Goal: Task Accomplishment & Management: Complete application form

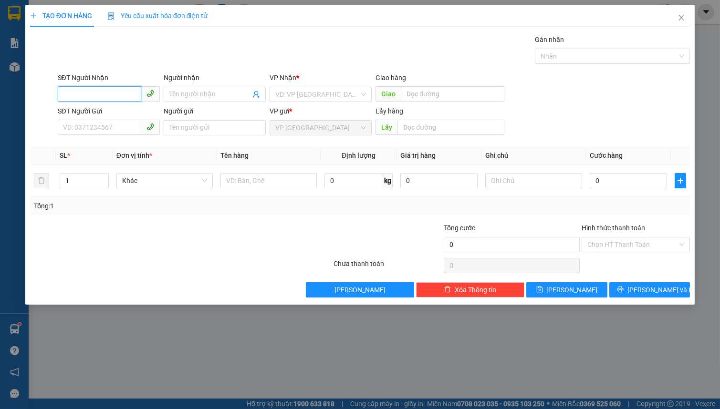
click at [91, 94] on input "SĐT Người Nhận" at bounding box center [99, 93] width 83 height 15
type input "0779487978"
click at [171, 94] on input "Người nhận" at bounding box center [209, 94] width 81 height 10
type input "0382787871"
click at [322, 91] on input "search" at bounding box center [317, 94] width 84 height 14
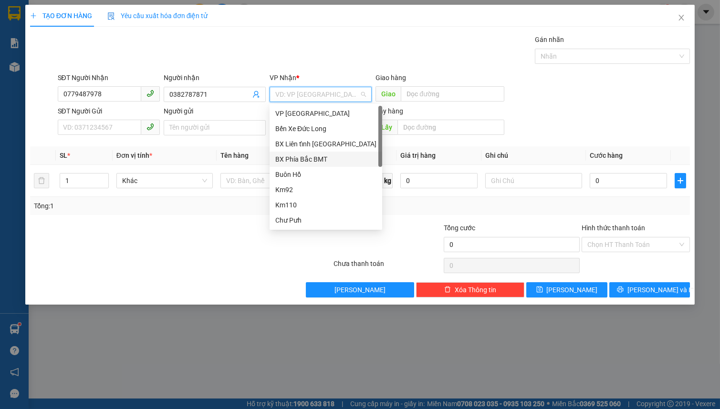
click at [337, 159] on div "BX Phía Bắc BMT" at bounding box center [325, 159] width 101 height 10
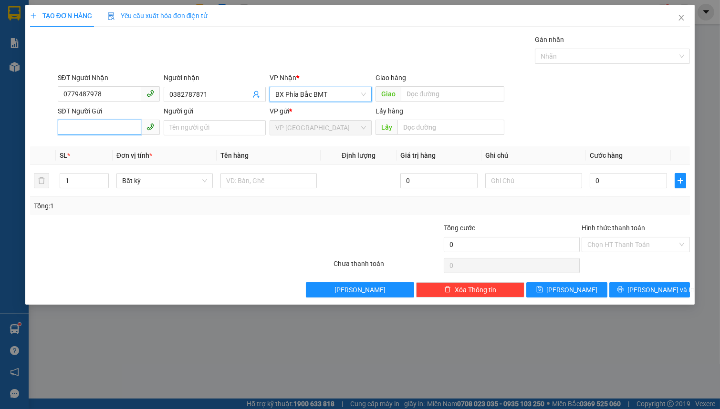
click at [123, 129] on input "SĐT Người Gửi" at bounding box center [99, 127] width 83 height 15
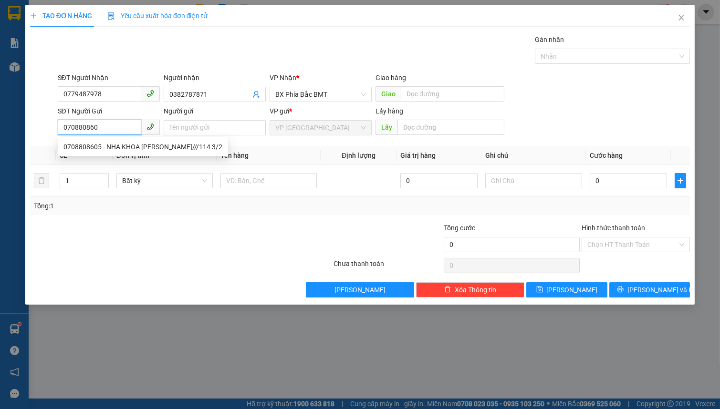
type input "0708808605"
click at [136, 146] on div "0708808605 - NHA KHOA KIM LUX///114 3/2" at bounding box center [142, 147] width 159 height 10
type input "NHA KHOA KIM LUX///114 3/2"
type input "40.000"
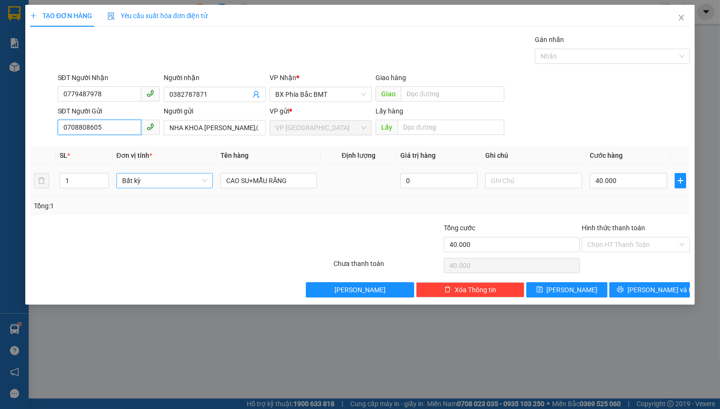
click at [155, 177] on span "Bất kỳ" at bounding box center [164, 181] width 85 height 14
type input "0708808605"
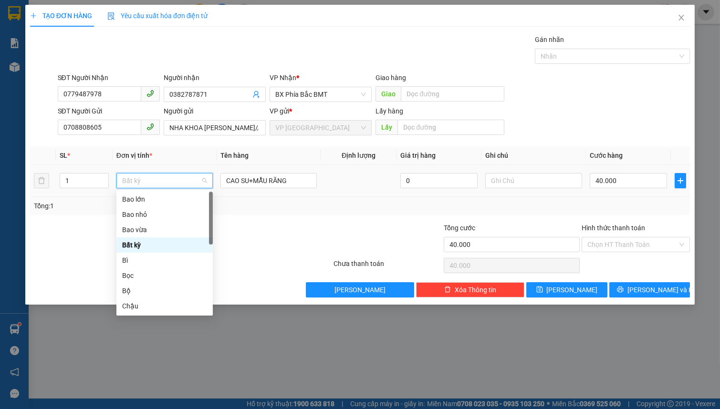
type input "H"
click at [137, 232] on div "Hộp" at bounding box center [164, 230] width 85 height 10
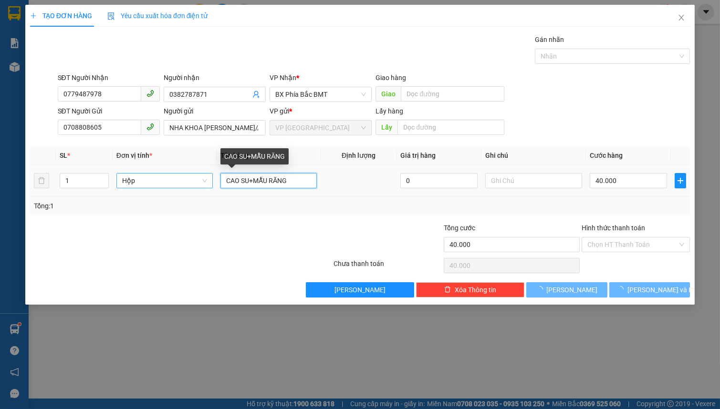
drag, startPoint x: 253, startPoint y: 178, endPoint x: 165, endPoint y: 179, distance: 87.8
click at [167, 179] on tr "1 Hộp CAO SU+MẪU RĂNG 0 40.000" at bounding box center [360, 181] width 660 height 32
type input "0"
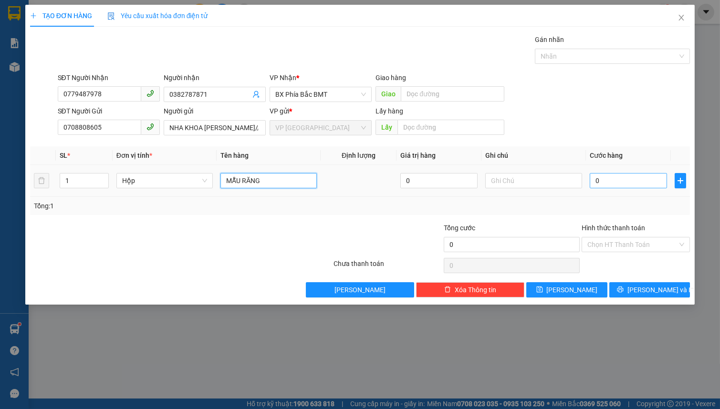
type input "MẪU RĂNG"
click at [634, 186] on input "0" at bounding box center [629, 180] width 78 height 15
type input "5"
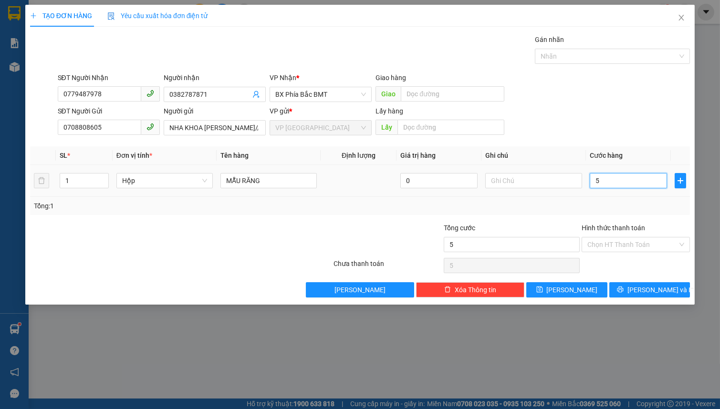
type input "50"
type input "500"
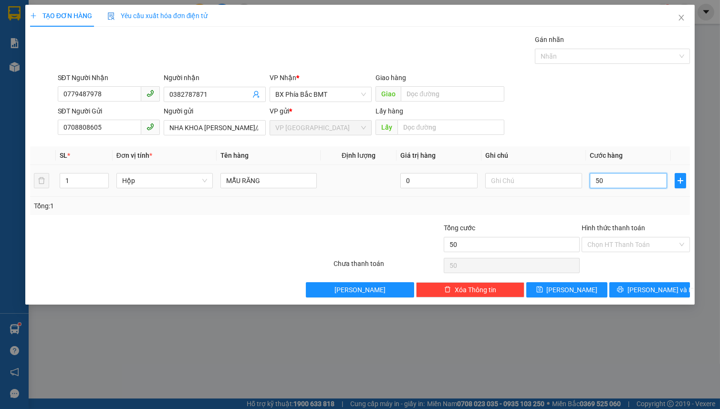
type input "500"
type input "5.000"
type input "50.000"
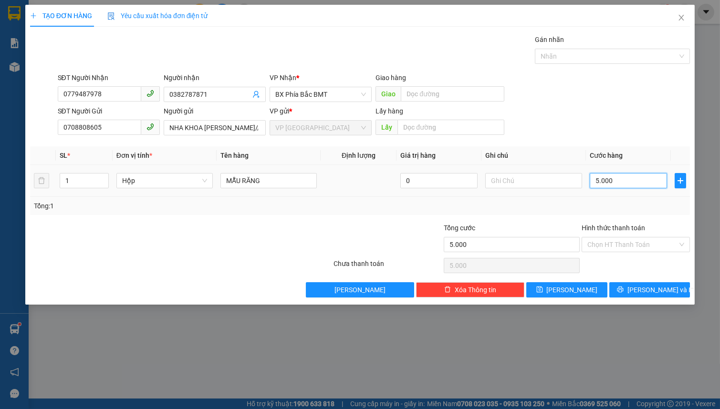
type input "50.000"
click at [625, 244] on input "Hình thức thanh toán" at bounding box center [632, 245] width 90 height 14
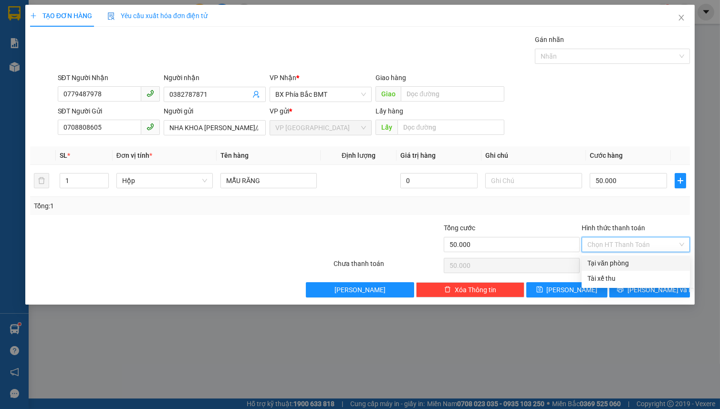
click at [625, 265] on div "Tại văn phòng" at bounding box center [635, 263] width 97 height 10
type input "0"
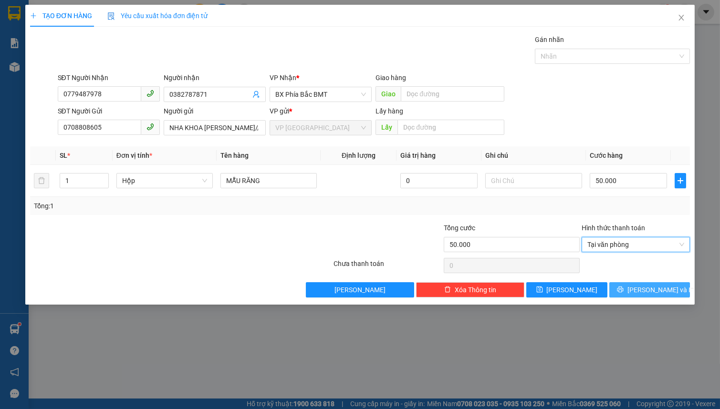
click at [624, 289] on icon "printer" at bounding box center [620, 289] width 7 height 7
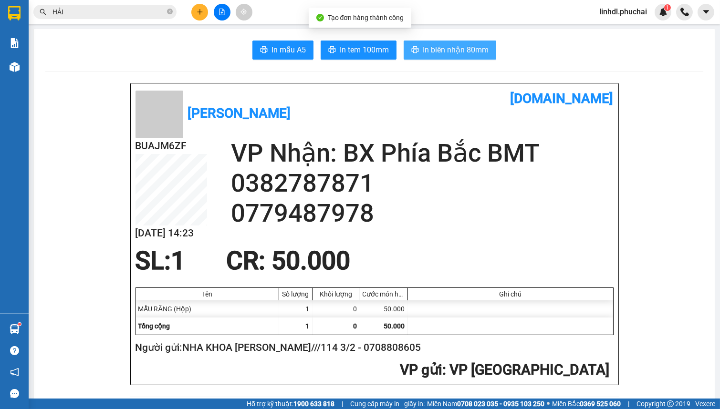
click at [414, 50] on icon "printer" at bounding box center [415, 49] width 7 height 7
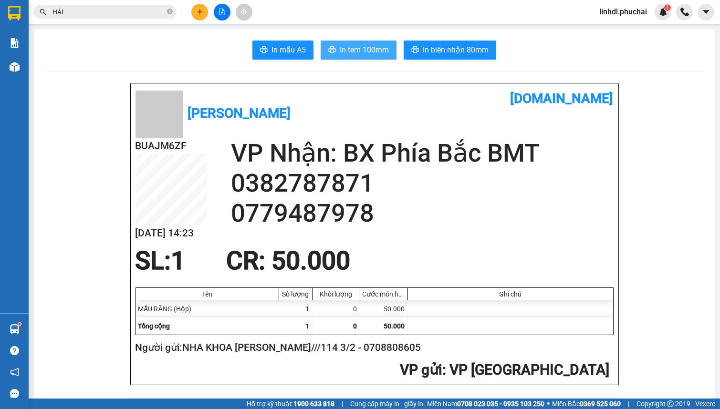
drag, startPoint x: 338, startPoint y: 53, endPoint x: 480, endPoint y: 64, distance: 142.6
click at [341, 53] on span "In tem 100mm" at bounding box center [364, 50] width 49 height 12
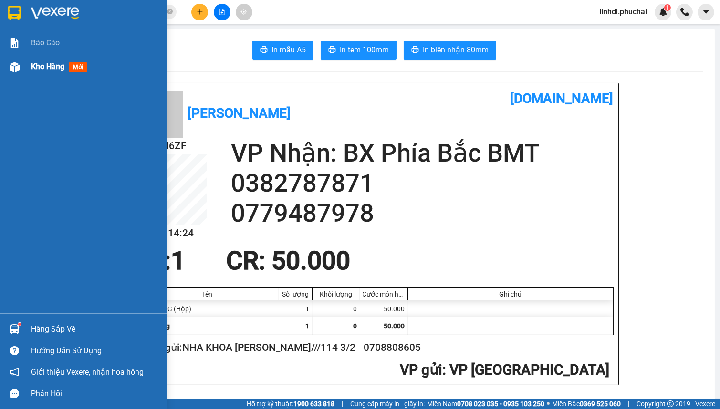
click at [17, 72] on img at bounding box center [15, 67] width 10 height 10
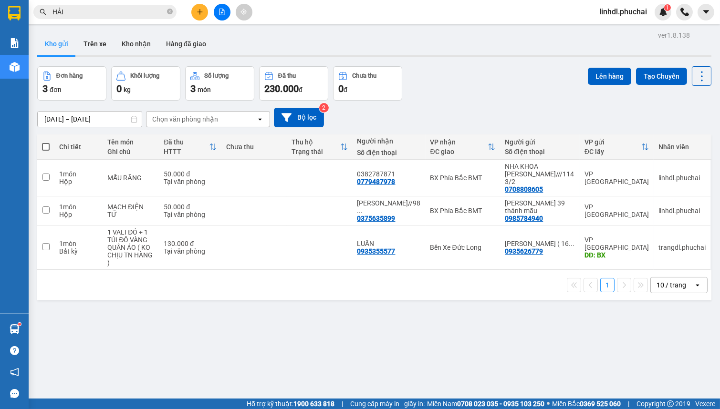
click at [205, 14] on button at bounding box center [199, 12] width 17 height 17
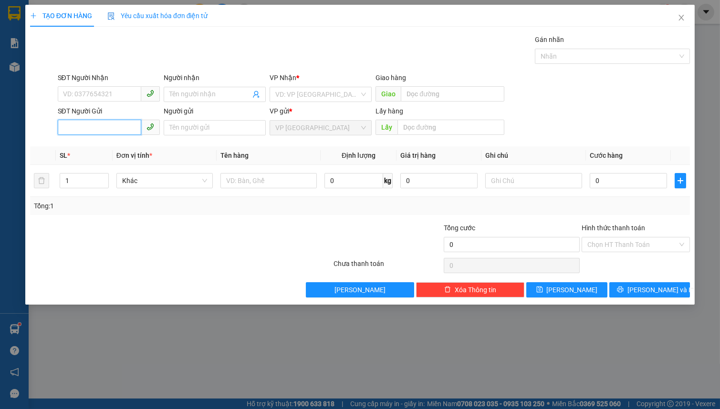
click at [119, 134] on input "SĐT Người Gửi" at bounding box center [99, 127] width 83 height 15
type input "0976161636"
click at [127, 144] on div "0976161636 - NGUYỄN HỮU LÊ VŨ//1 PHƯỚC THÀNH" at bounding box center [140, 147] width 155 height 10
type input "0347357466"
type input "THU"
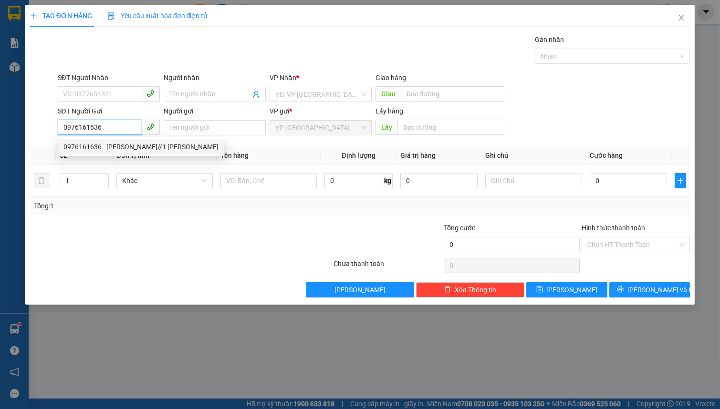
type input "NGUYỄN HỮU LÊ VŨ//1 PHƯỚC THÀNH"
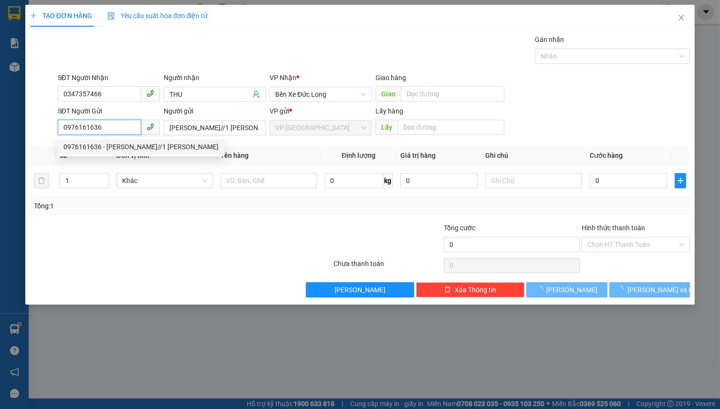
type input "40.000"
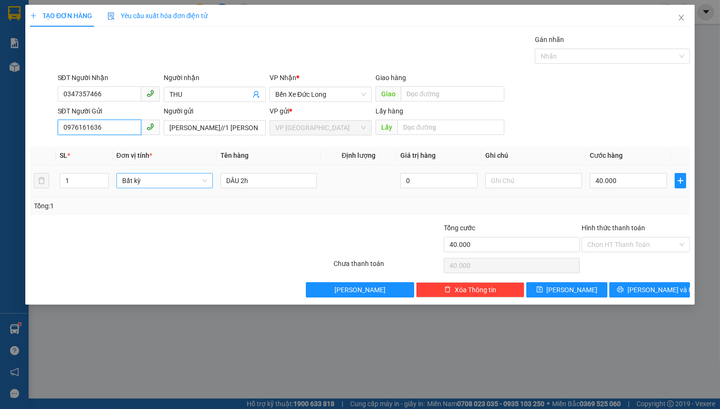
click at [146, 178] on span "Bất kỳ" at bounding box center [164, 181] width 85 height 14
type input "0976161636"
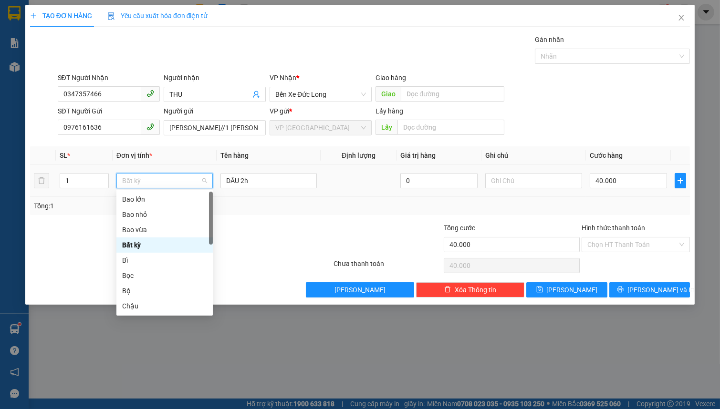
type input "k"
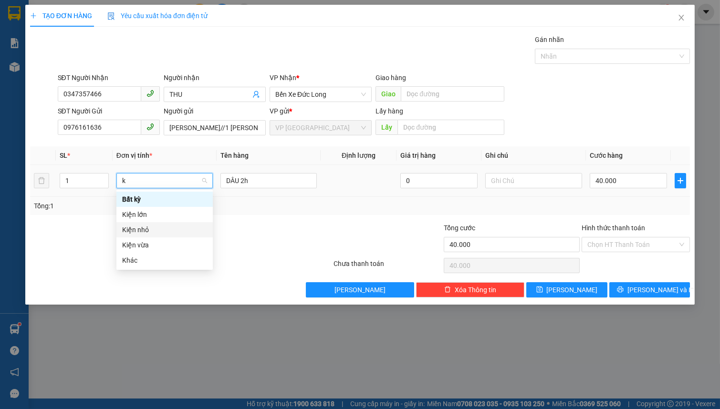
drag, startPoint x: 151, startPoint y: 229, endPoint x: 188, endPoint y: 203, distance: 45.8
click at [151, 227] on div "Kiện nhỏ" at bounding box center [164, 230] width 85 height 10
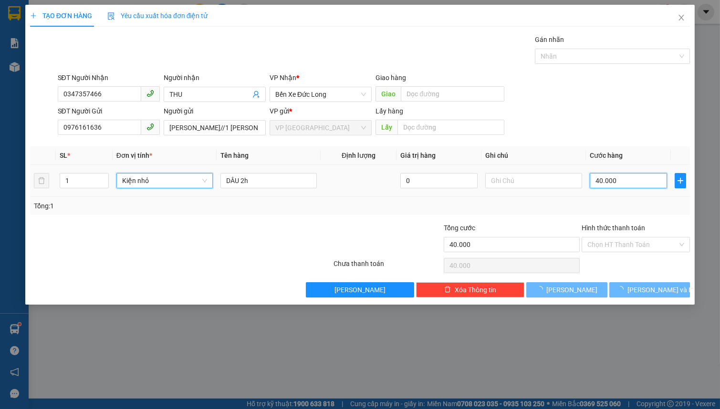
click at [613, 183] on input "40.000" at bounding box center [629, 180] width 78 height 15
type input "0"
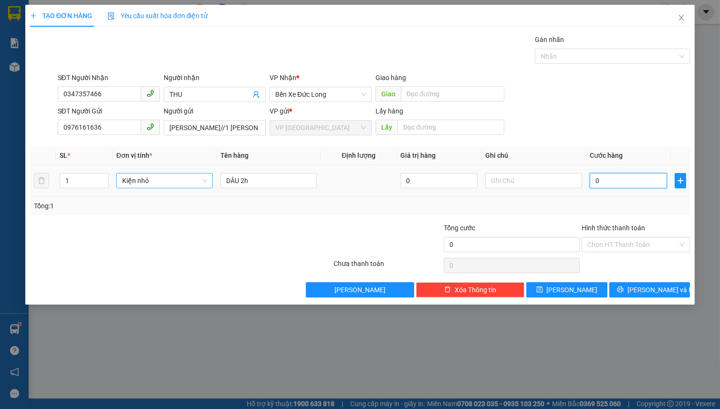
type input "4"
type input "04"
type input "40"
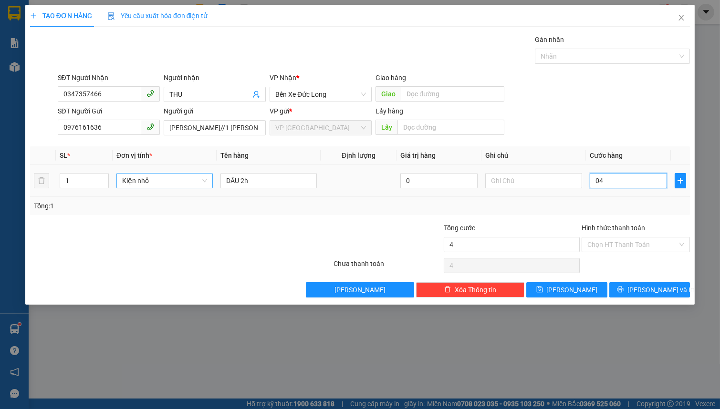
type input "040"
type input "400"
type input "0.400"
type input "4.000"
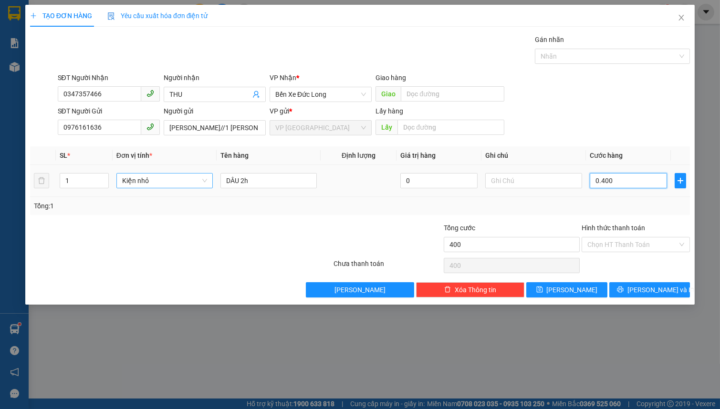
type input "4.000"
type input "04.000"
type input "40.000"
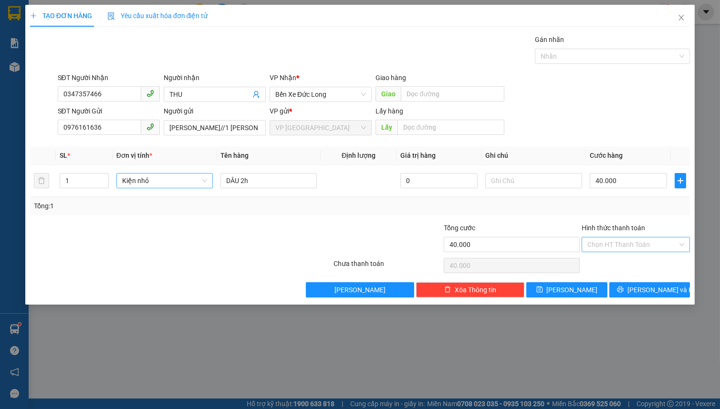
drag, startPoint x: 634, startPoint y: 246, endPoint x: 642, endPoint y: 253, distance: 9.8
click at [635, 246] on input "Hình thức thanh toán" at bounding box center [632, 245] width 90 height 14
click at [641, 262] on div "Tại văn phòng" at bounding box center [635, 263] width 97 height 10
type input "0"
click at [651, 290] on span "Lưu và In" at bounding box center [660, 290] width 67 height 10
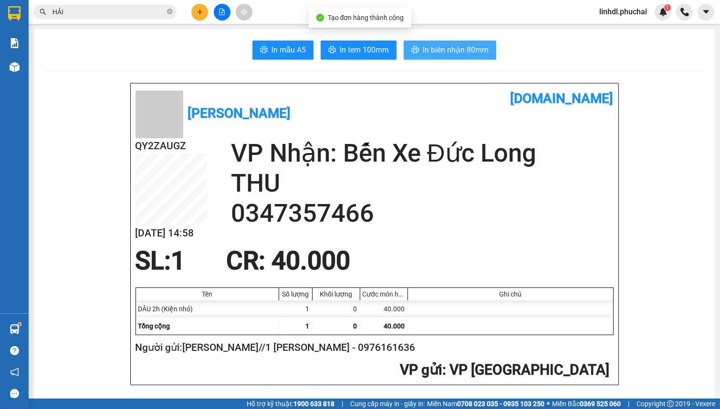
click at [423, 54] on span "In biên nhận 80mm" at bounding box center [456, 50] width 66 height 12
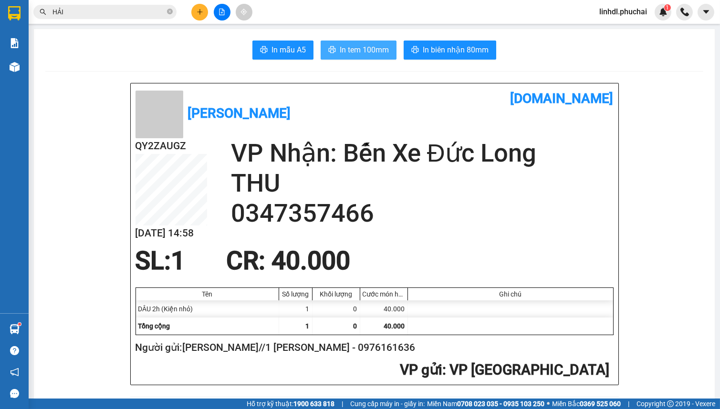
click at [344, 53] on span "In tem 100mm" at bounding box center [364, 50] width 49 height 12
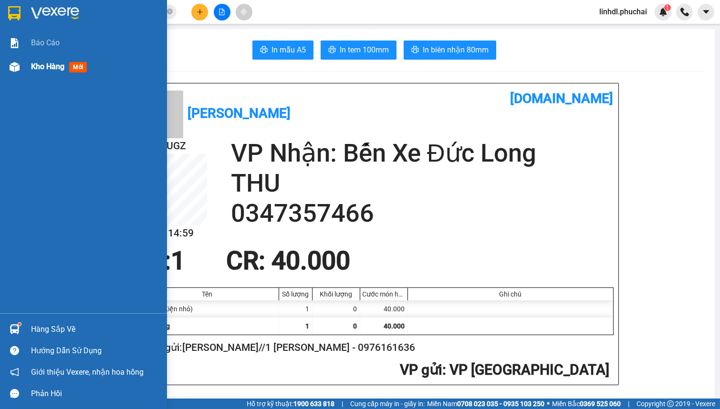
click at [53, 72] on div "Kho hàng mới" at bounding box center [61, 67] width 60 height 12
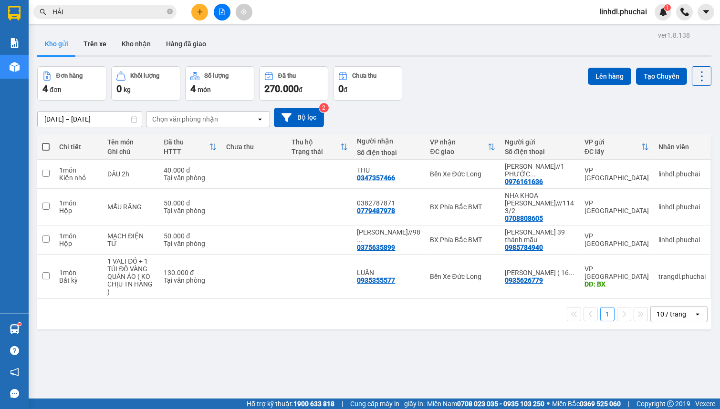
click at [197, 12] on icon "plus" at bounding box center [200, 12] width 7 height 7
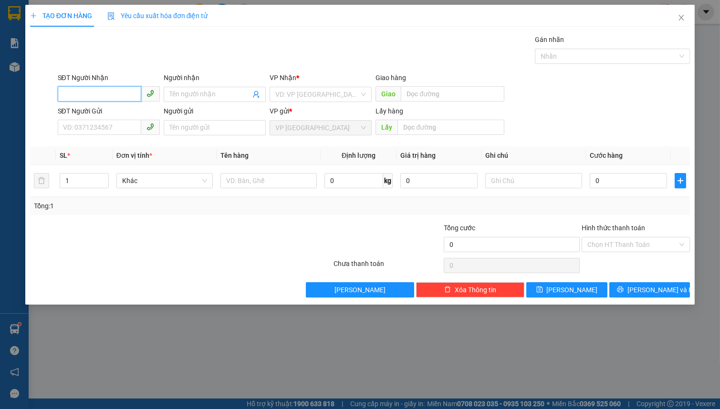
click at [114, 93] on input "SĐT Người Nhận" at bounding box center [99, 93] width 83 height 15
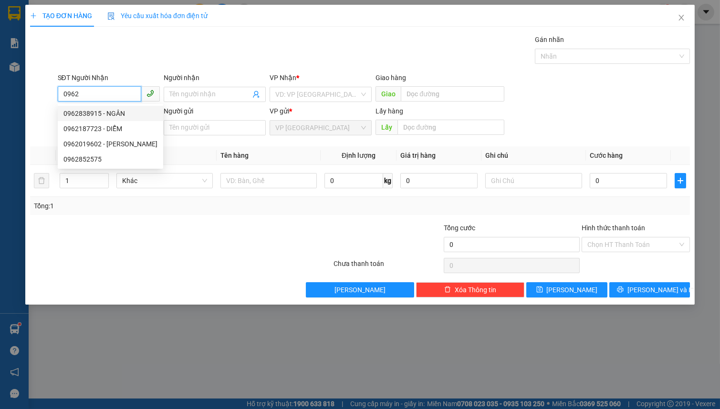
click at [117, 115] on div "0962838915 - NGÂN" at bounding box center [110, 113] width 94 height 10
type input "0962838915"
type input "NGÂN"
type input "50.000"
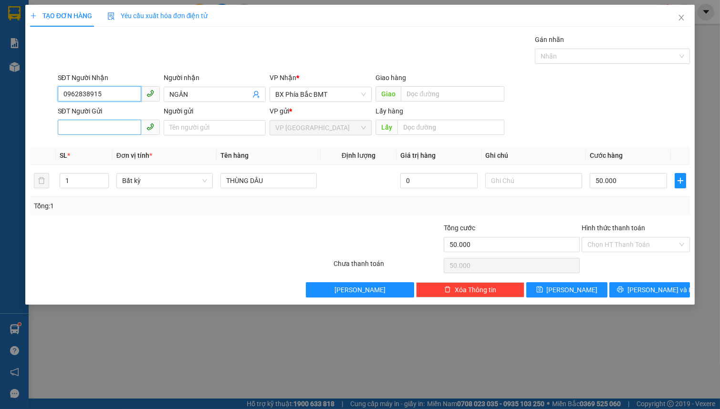
type input "0962838915"
click at [88, 124] on input "SĐT Người Gửi" at bounding box center [99, 127] width 83 height 15
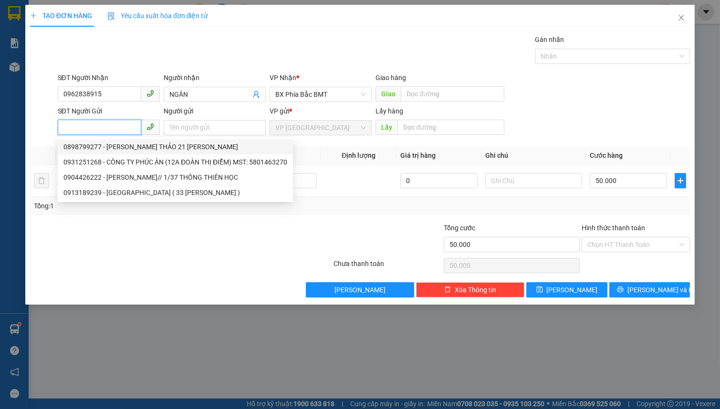
click at [97, 145] on div "0898799277 - NGUYỄN THỊ BÍCH THẢO 21 CAO THẮNG" at bounding box center [175, 147] width 224 height 10
type input "0898799277"
type input "NGUYỄN THỊ BÍCH THẢO 21 CAO THẮNG"
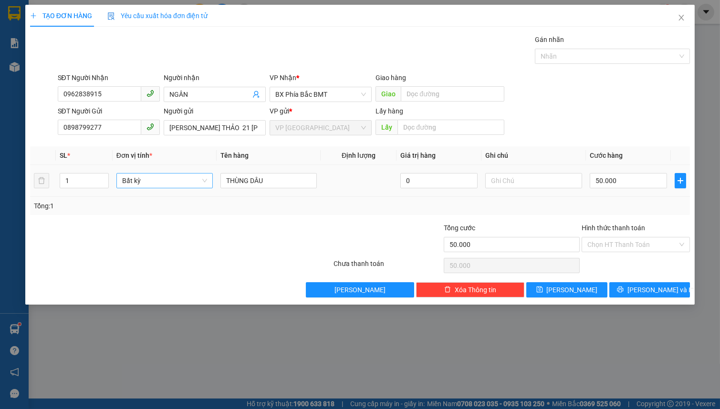
click at [150, 174] on span "Bất kỳ" at bounding box center [164, 181] width 85 height 14
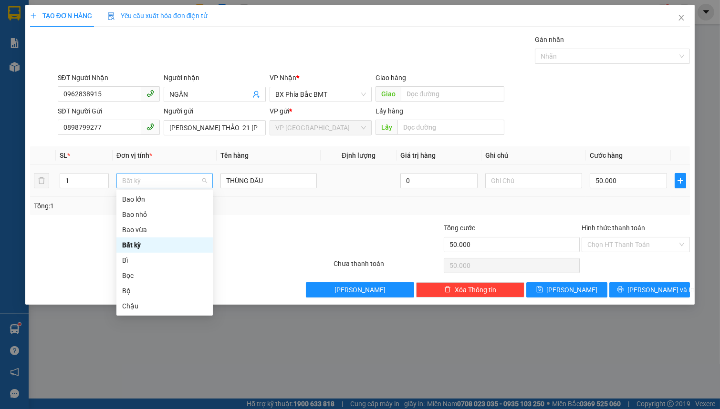
click at [127, 181] on span "Bất kỳ" at bounding box center [164, 181] width 85 height 14
type input "T"
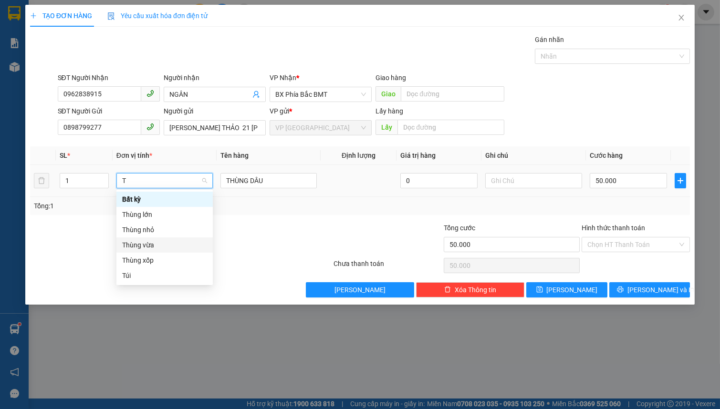
click at [152, 249] on div "Thùng vừa" at bounding box center [164, 245] width 85 height 10
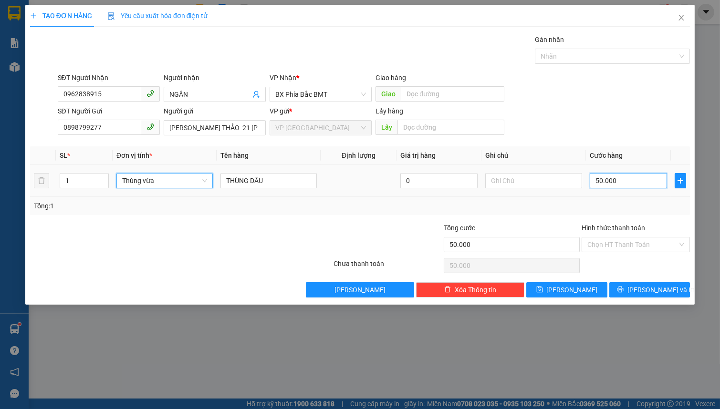
click at [623, 175] on input "50.000" at bounding box center [629, 180] width 78 height 15
type input "0"
type input "5"
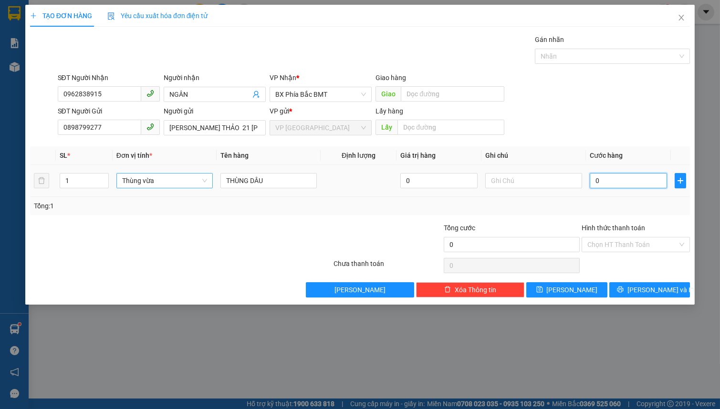
type input "5"
type input "05"
type input "50"
type input "050"
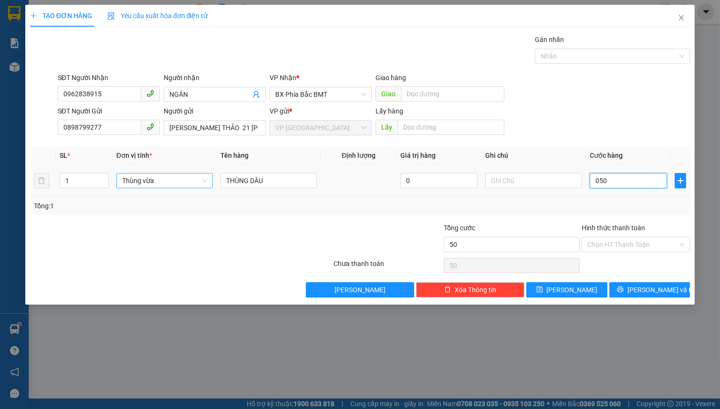
type input "500"
type input "0.500"
type input "5.000"
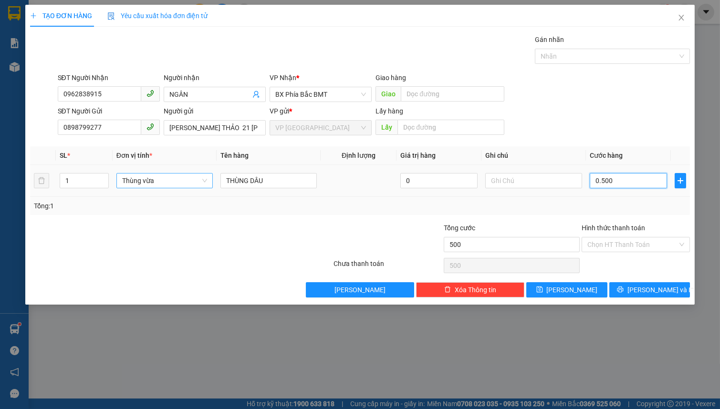
type input "05.000"
type input "50.000"
click at [645, 286] on span "Lưu và In" at bounding box center [660, 290] width 67 height 10
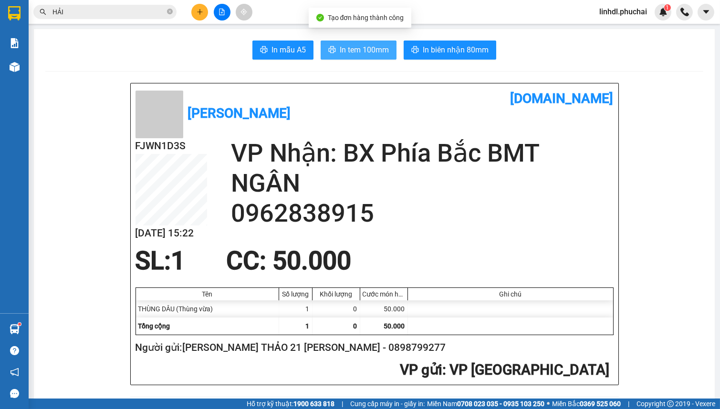
click at [363, 50] on span "In tem 100mm" at bounding box center [364, 50] width 49 height 12
click at [195, 10] on button at bounding box center [199, 12] width 17 height 17
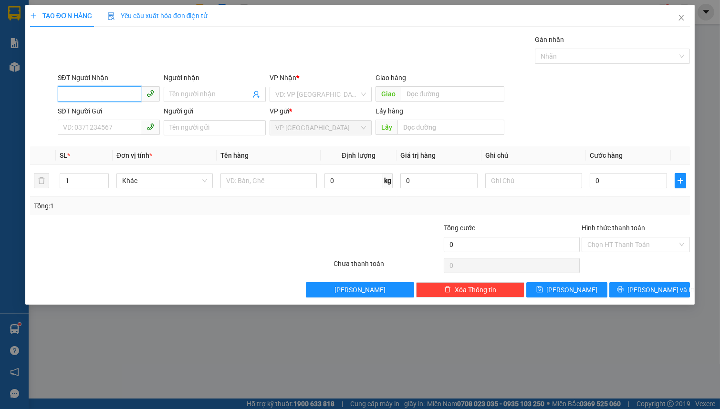
click at [102, 94] on input "SĐT Người Nhận" at bounding box center [99, 93] width 83 height 15
type input "0965016777"
click at [124, 93] on input "0965016777" at bounding box center [99, 93] width 83 height 15
click at [110, 113] on div "0965016777 - HẠNH" at bounding box center [108, 113] width 91 height 10
type input "HẠNH"
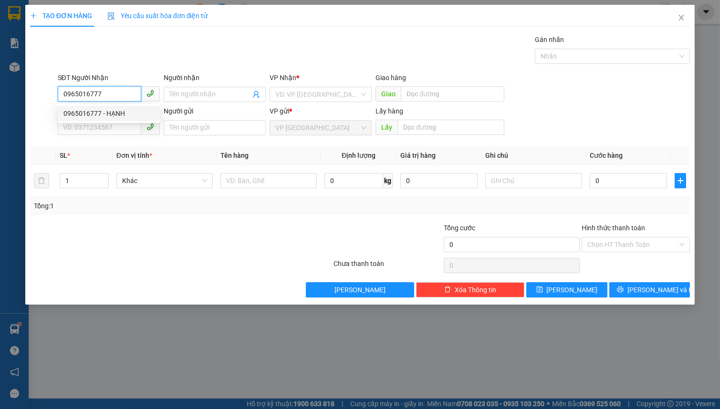
type input "82"
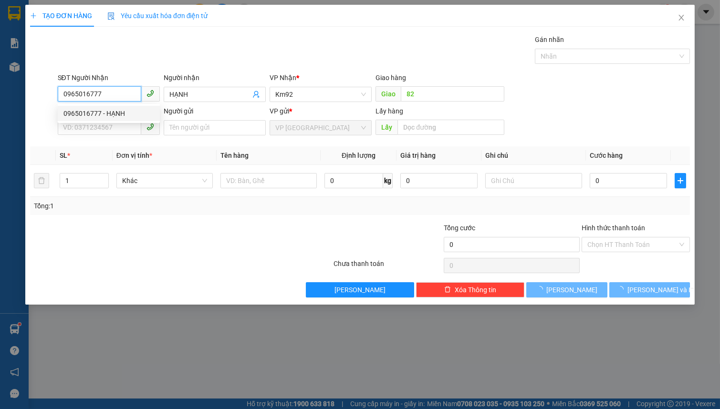
type input "60.000"
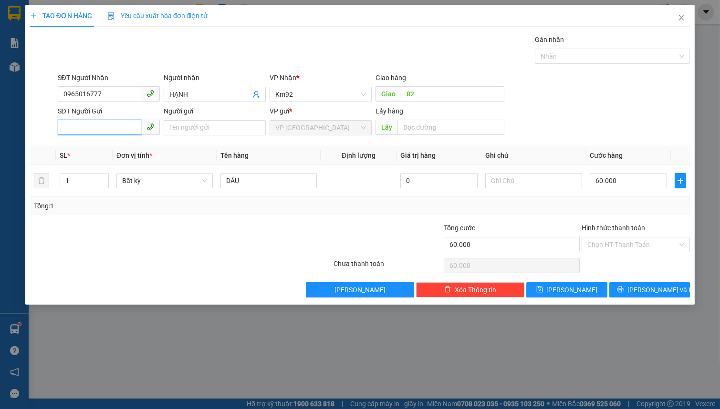
drag, startPoint x: 96, startPoint y: 129, endPoint x: 108, endPoint y: 126, distance: 12.3
click at [98, 128] on input "SĐT Người Gửi" at bounding box center [99, 127] width 83 height 15
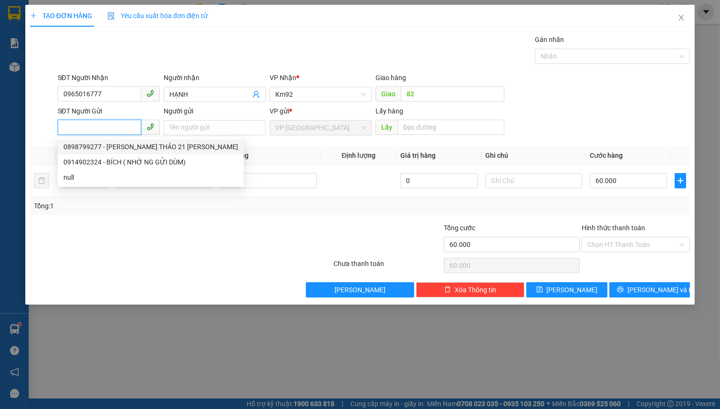
click at [127, 147] on div "0898799277 - NGUYỄN THỊ BÍCH THẢO 21 CAO THẮNG" at bounding box center [150, 147] width 175 height 10
type input "0898799277"
type input "NGUYỄN THỊ BÍCH THẢO 21 CAO THẮNG"
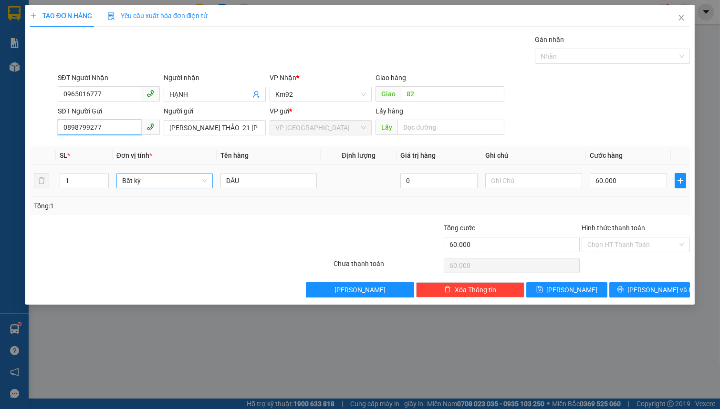
click at [170, 182] on span "Bất kỳ" at bounding box center [164, 181] width 85 height 14
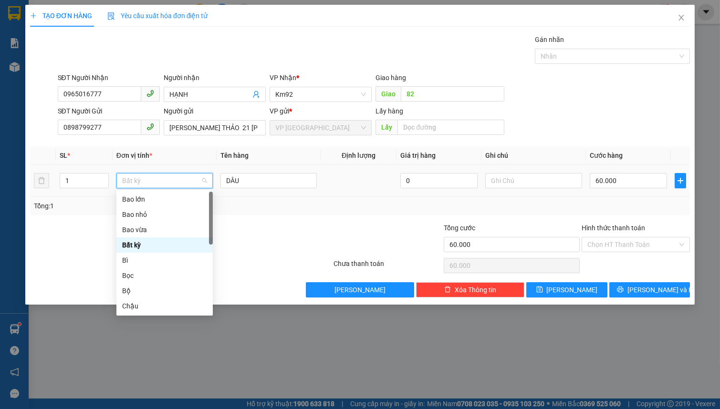
type input "T"
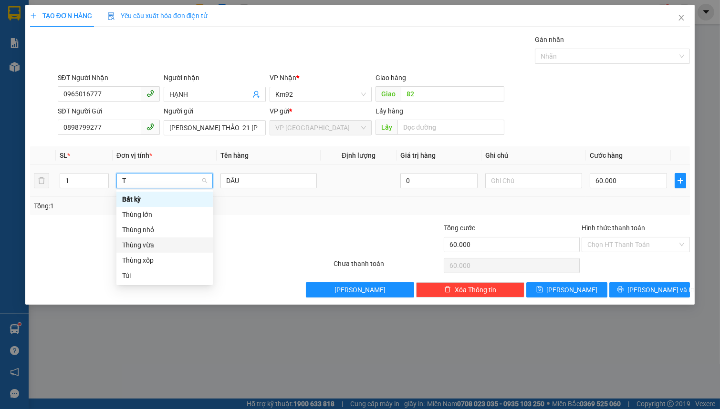
click at [166, 247] on div "Thùng vừa" at bounding box center [164, 245] width 85 height 10
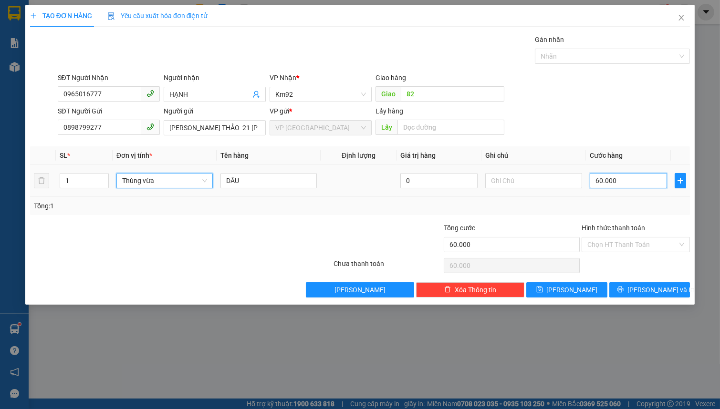
click at [611, 180] on input "60.000" at bounding box center [629, 180] width 78 height 15
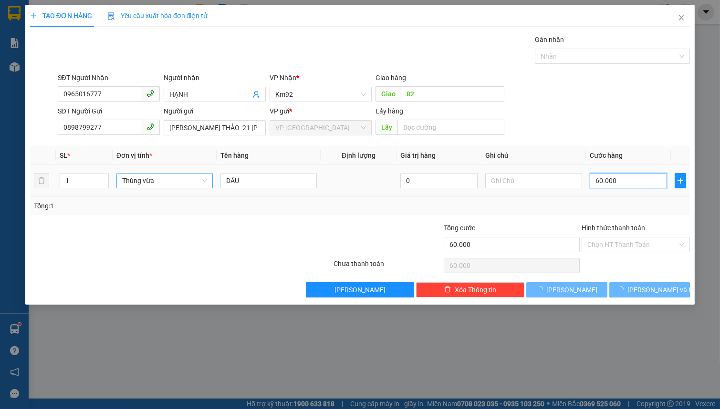
type input "0"
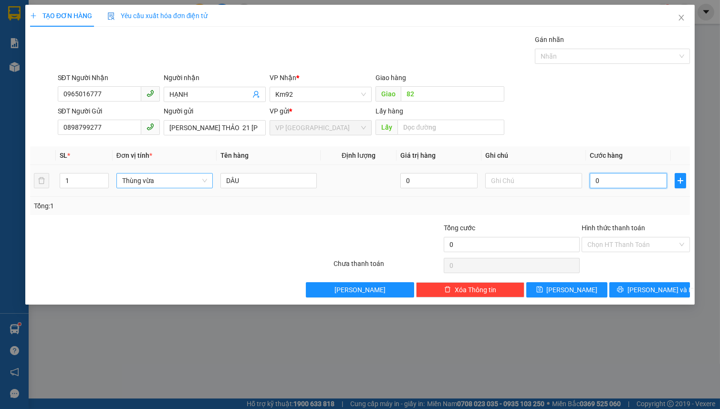
type input "05"
type input "58"
type input "058"
type input "5"
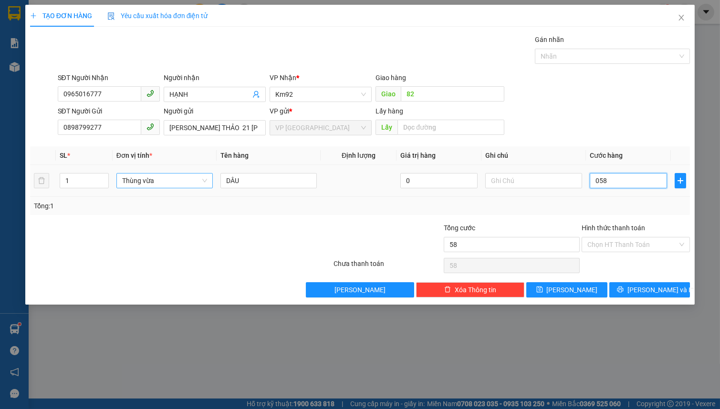
type input "5"
type input "05"
type input "50"
type input "050"
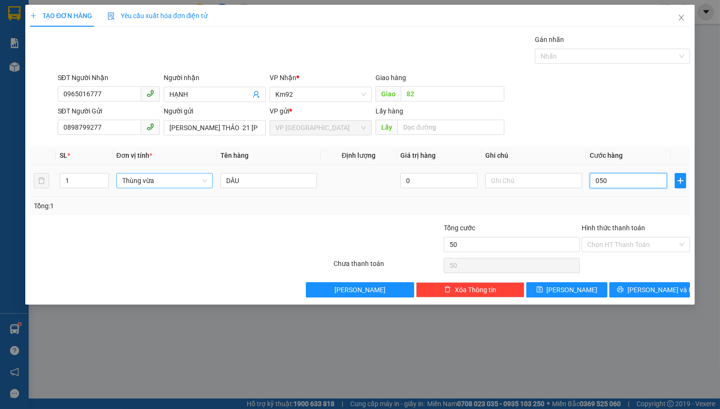
type input "500"
type input "0.500"
type input "5.000"
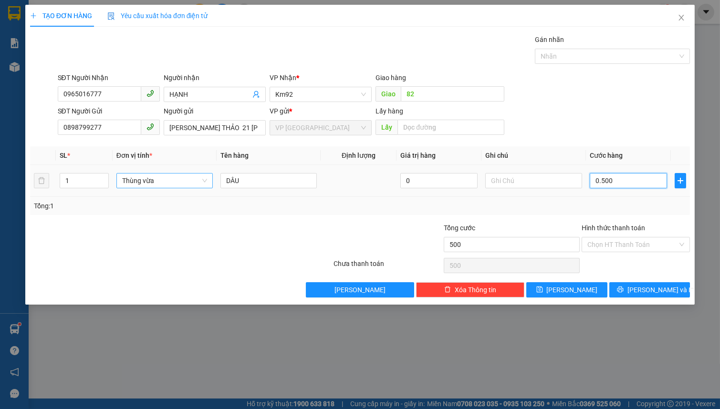
type input "05.000"
type input "50.000"
click at [659, 291] on span "Lưu và In" at bounding box center [660, 290] width 67 height 10
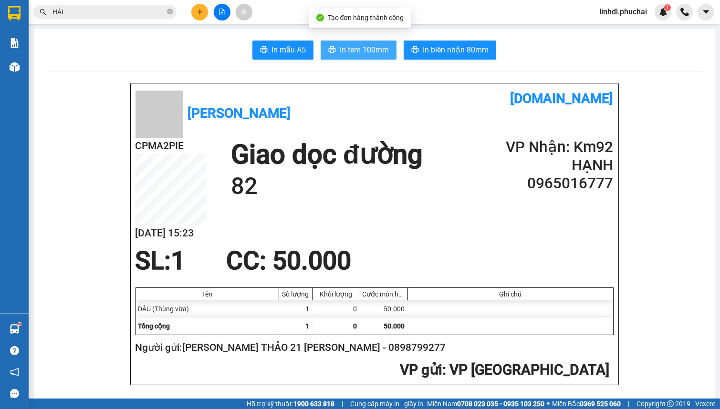
click at [381, 52] on span "In tem 100mm" at bounding box center [364, 50] width 49 height 12
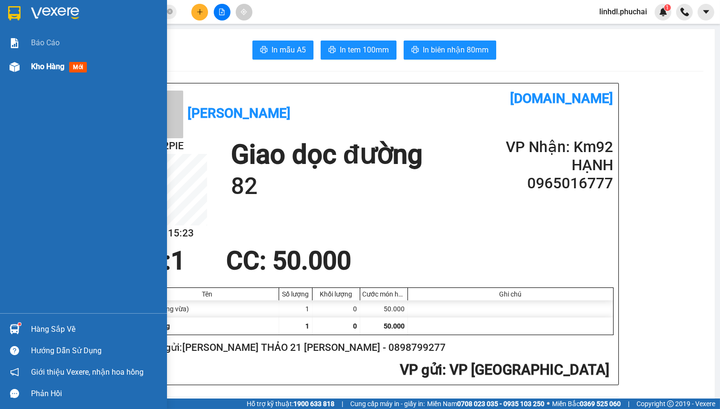
click at [19, 65] on img at bounding box center [15, 67] width 10 height 10
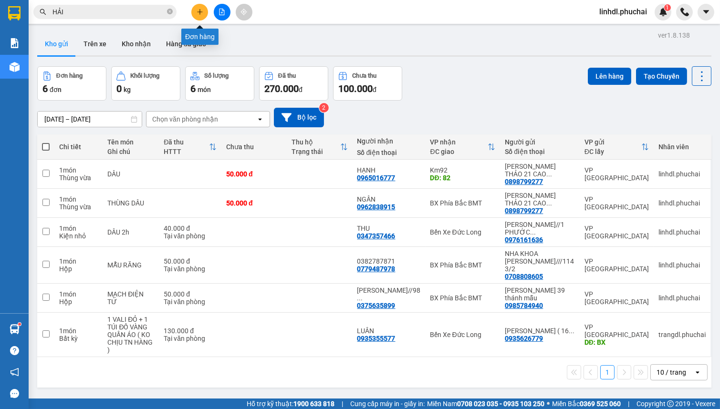
click at [199, 14] on icon "plus" at bounding box center [200, 12] width 7 height 7
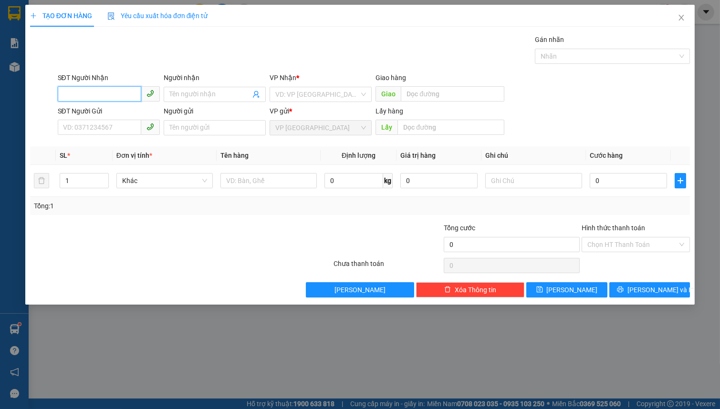
click at [114, 94] on input "SĐT Người Nhận" at bounding box center [99, 93] width 83 height 15
type input "0965016777"
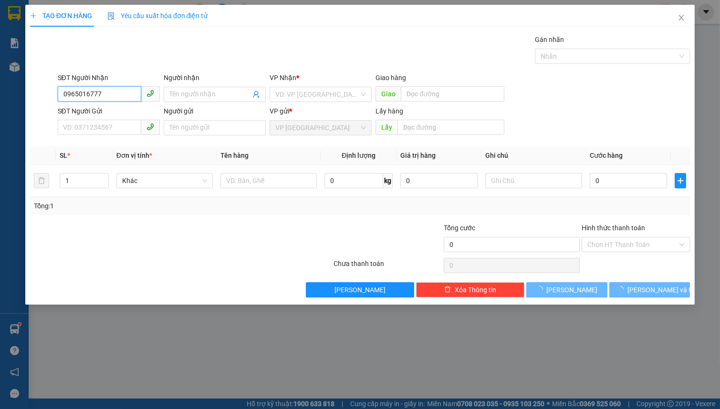
click at [125, 95] on input "0965016777" at bounding box center [99, 93] width 83 height 15
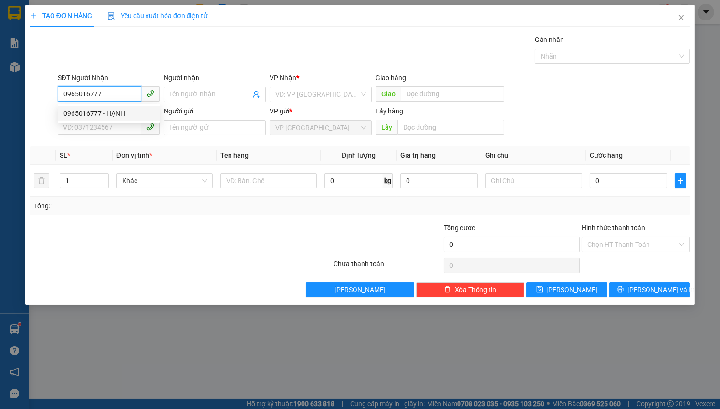
click at [110, 96] on input "0965016777" at bounding box center [99, 93] width 83 height 15
click at [111, 114] on div "0965016777 - HẠNH" at bounding box center [108, 113] width 91 height 10
type input "HẠNH"
type input "82"
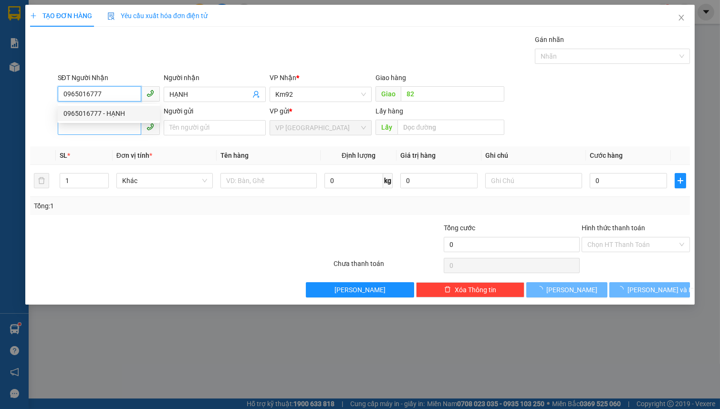
type input "0965016777"
click at [111, 127] on input "SĐT Người Gửi" at bounding box center [99, 127] width 83 height 15
type input "50.000"
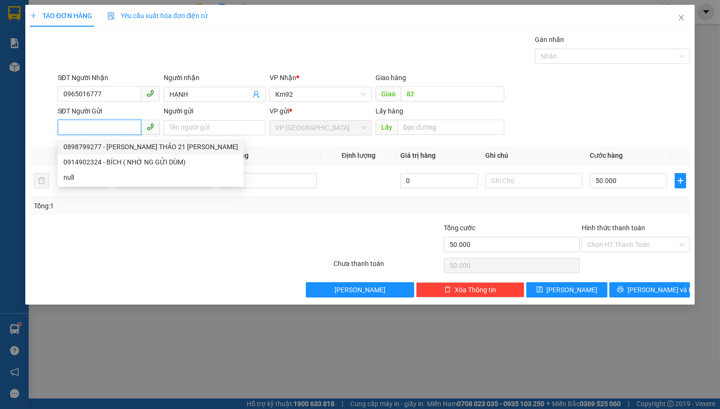
click at [97, 124] on input "SĐT Người Gửi" at bounding box center [99, 127] width 83 height 15
type input "0898799277"
click at [123, 150] on div "0898799277 - NGUYỄN THỊ BÍCH THẢO 21 CAO THẮNG" at bounding box center [150, 147] width 175 height 10
type input "NGUYỄN THỊ BÍCH THẢO 21 CAO THẮNG"
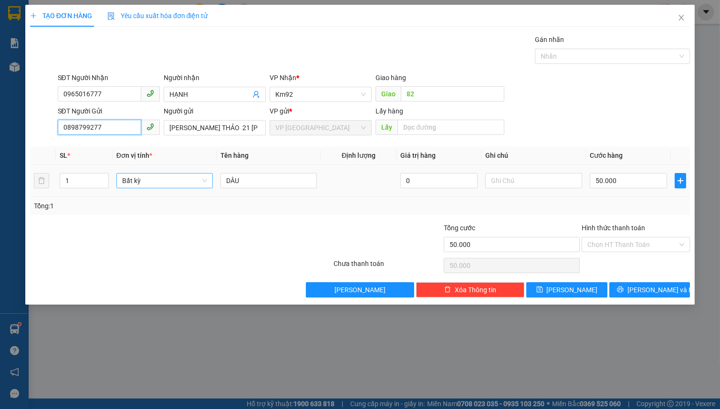
click at [145, 187] on span "Bất kỳ" at bounding box center [164, 181] width 85 height 14
type input "0898799277"
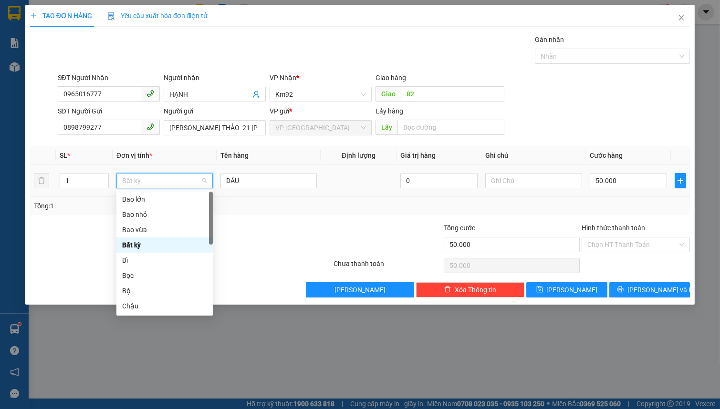
type input "T"
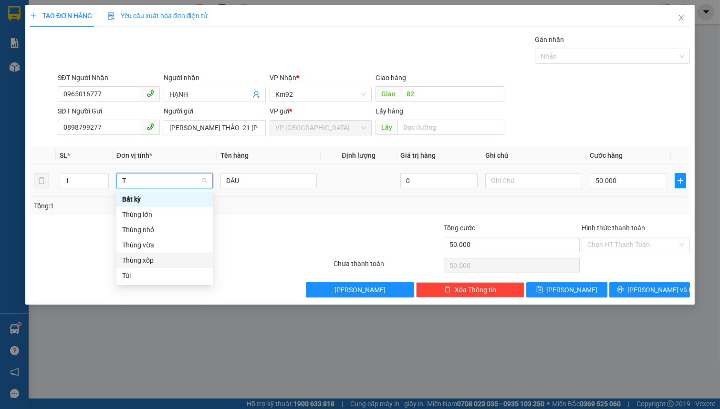
click at [162, 261] on div "Thùng xốp" at bounding box center [164, 260] width 85 height 10
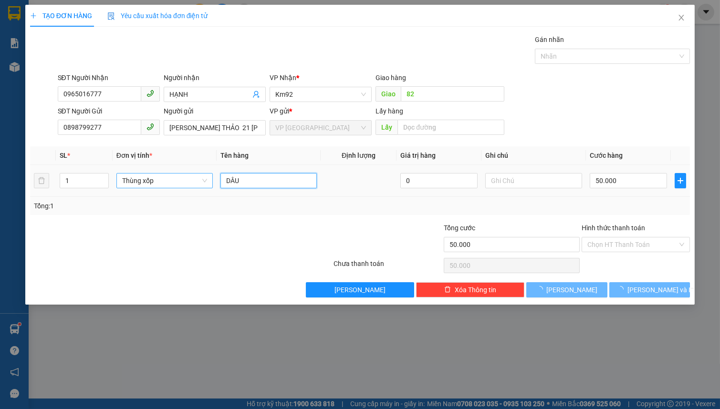
click at [261, 184] on input "DÂU" at bounding box center [268, 180] width 96 height 15
click at [261, 183] on input "DÂU" at bounding box center [268, 180] width 96 height 15
type input "0"
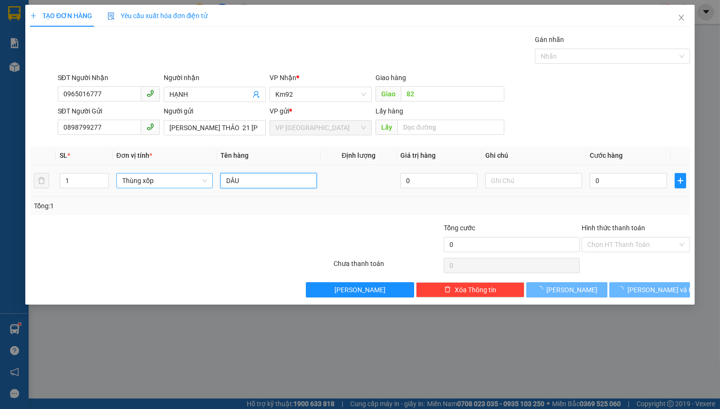
click at [261, 183] on input "DÂU" at bounding box center [268, 180] width 96 height 15
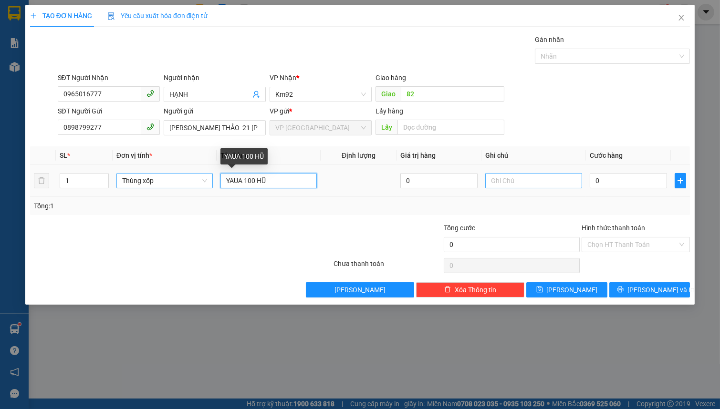
type input "YAUA 100 HŨ"
click at [517, 176] on input "text" at bounding box center [533, 180] width 96 height 15
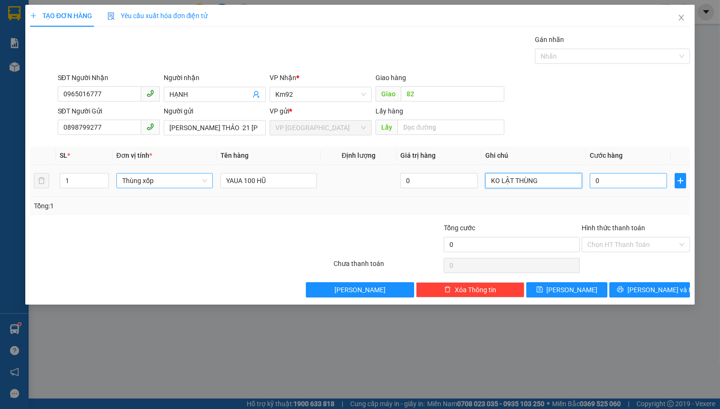
type input "KO LẬT THÙNG"
click at [625, 181] on input "0" at bounding box center [629, 180] width 78 height 15
type input "6"
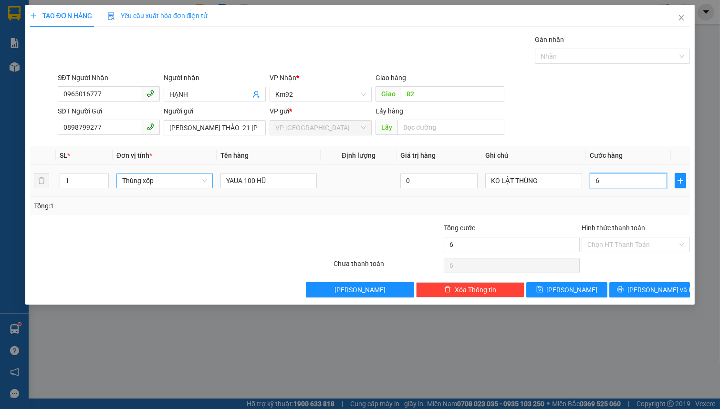
type input "60"
type input "600"
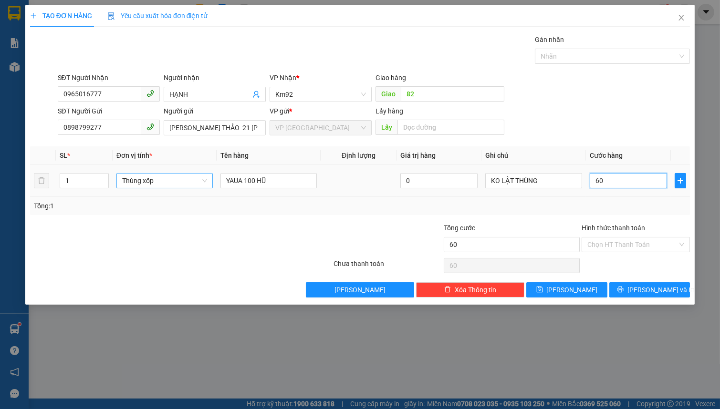
type input "600"
type input "6.000"
type input "60.000"
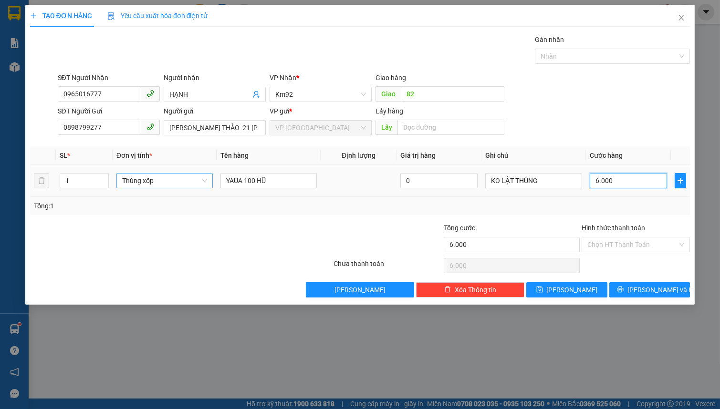
type input "60.000"
click at [649, 288] on span "Lưu và In" at bounding box center [660, 290] width 67 height 10
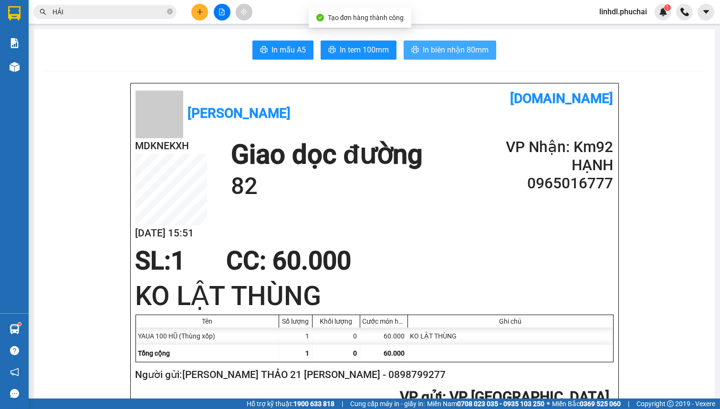
click at [455, 47] on span "In biên nhận 80mm" at bounding box center [456, 50] width 66 height 12
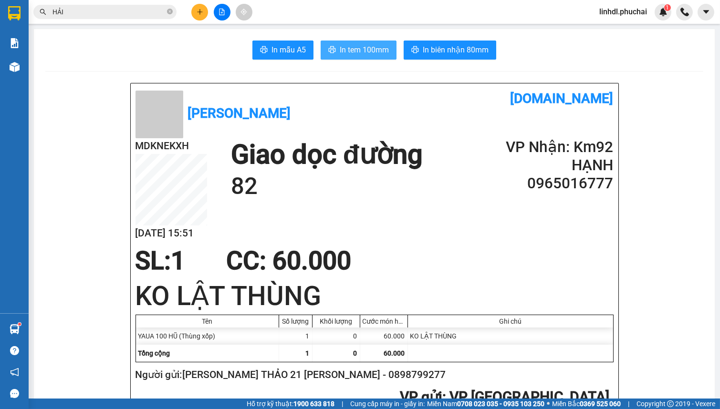
click at [350, 57] on button "In tem 100mm" at bounding box center [359, 50] width 76 height 19
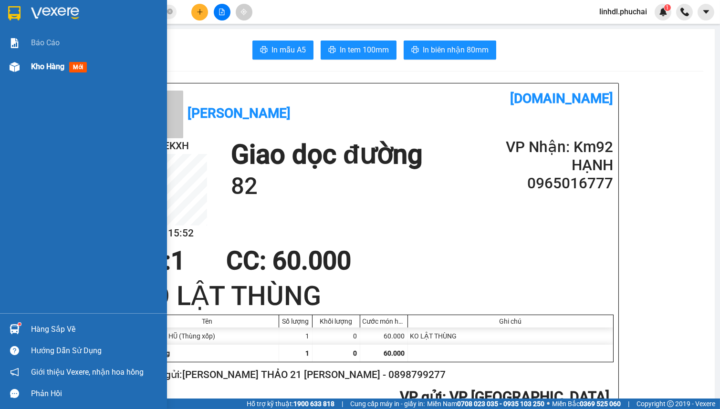
click at [20, 70] on div at bounding box center [14, 67] width 17 height 17
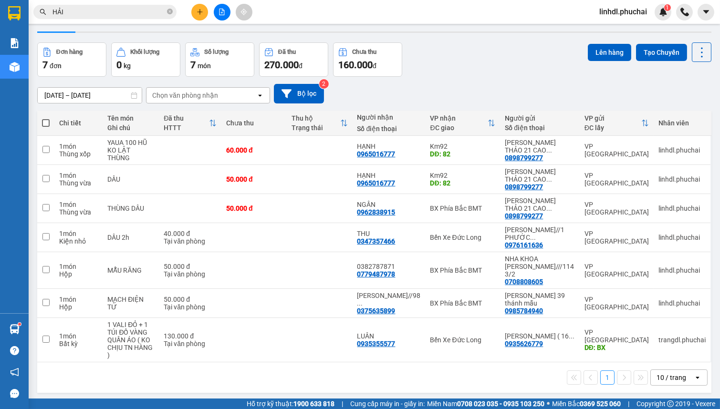
scroll to position [43, 0]
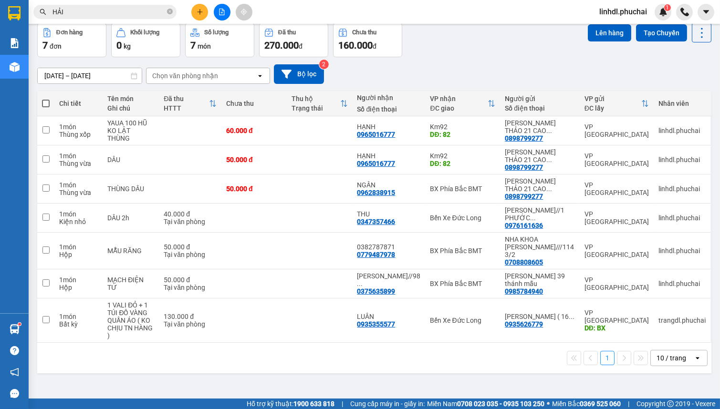
click at [195, 11] on button at bounding box center [199, 12] width 17 height 17
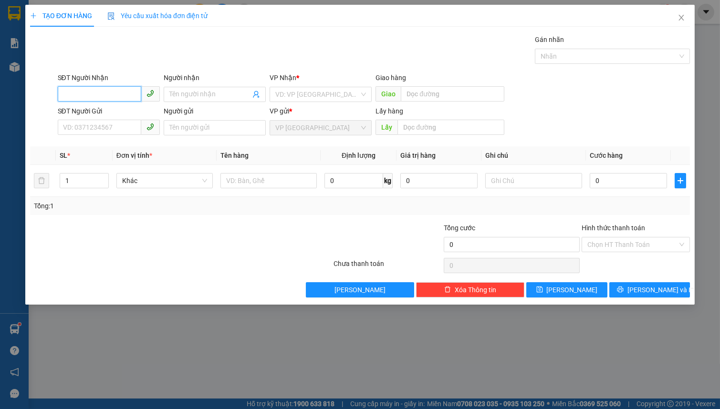
click at [122, 90] on input "SĐT Người Nhận" at bounding box center [99, 93] width 83 height 15
type input "0908756320"
click at [120, 115] on div "0908756320 - CHA Hân" at bounding box center [108, 113] width 91 height 10
type input "CHA Hân"
type input "NB PHÚ MỸ"
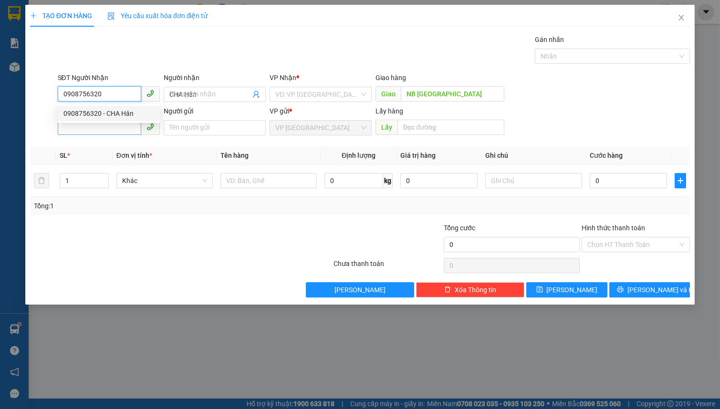
type input "80.000"
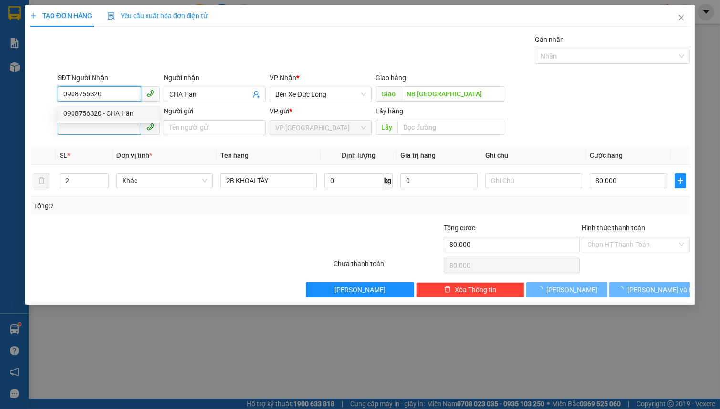
type input "0908756320"
click at [107, 127] on input "SĐT Người Gửi" at bounding box center [99, 127] width 83 height 15
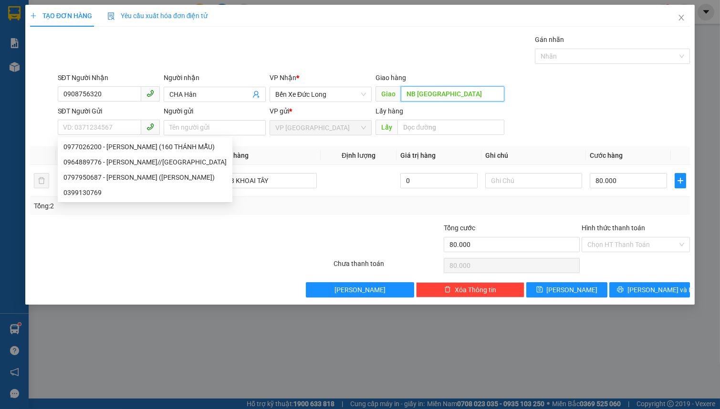
click at [415, 91] on input "NB PHÚ MỸ" at bounding box center [453, 93] width 104 height 15
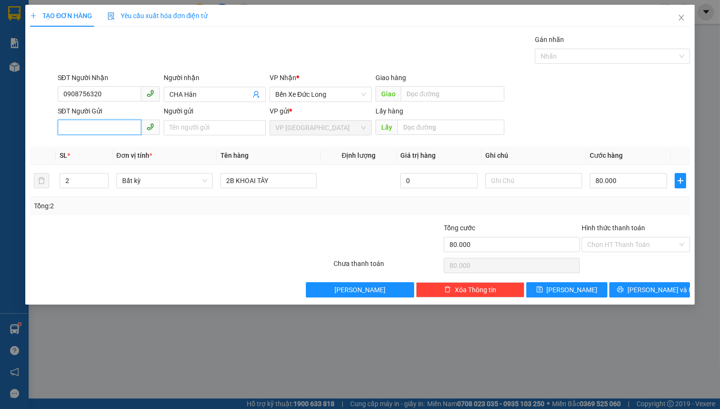
click at [107, 129] on input "SĐT Người Gửi" at bounding box center [99, 127] width 83 height 15
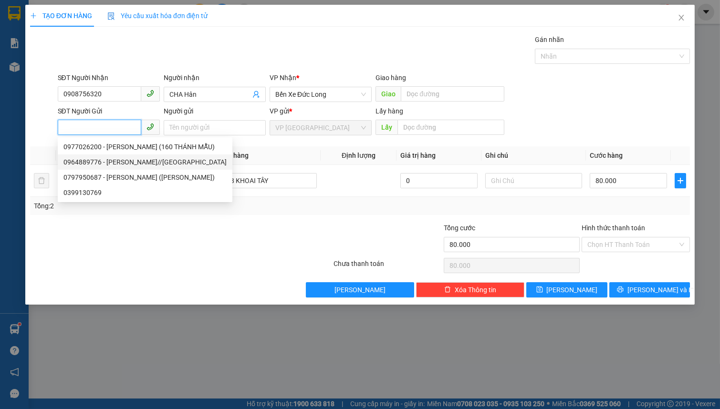
click at [144, 163] on div "0964889776 - NGUYỄN THỊ LINH//LẠC DƯƠNG" at bounding box center [144, 162] width 163 height 10
type input "0964889776"
type input "NGUYỄN THỊ LINH//LẠC DƯƠNG"
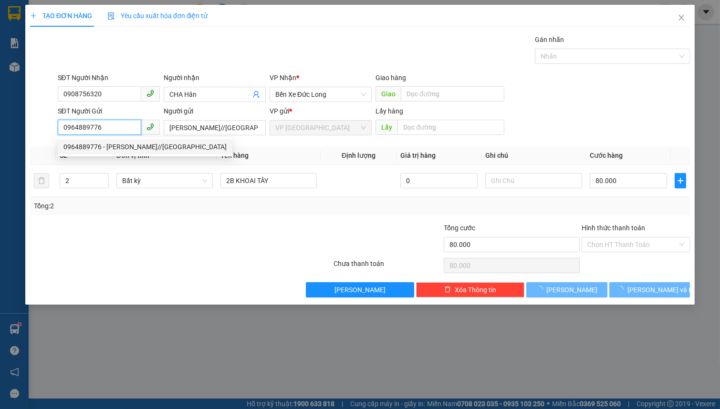
type input "150.000"
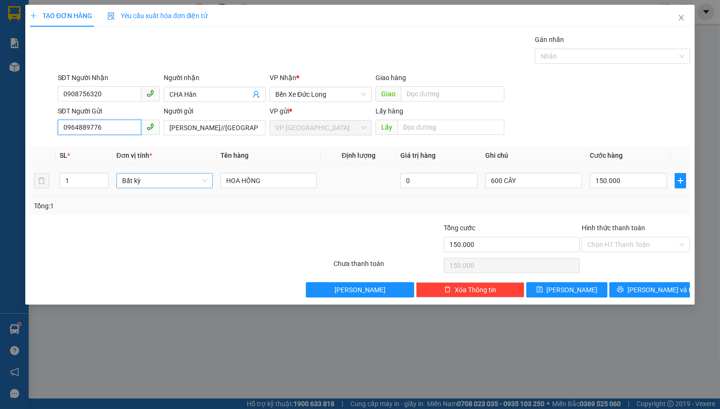
click at [157, 180] on span "Bất kỳ" at bounding box center [164, 181] width 85 height 14
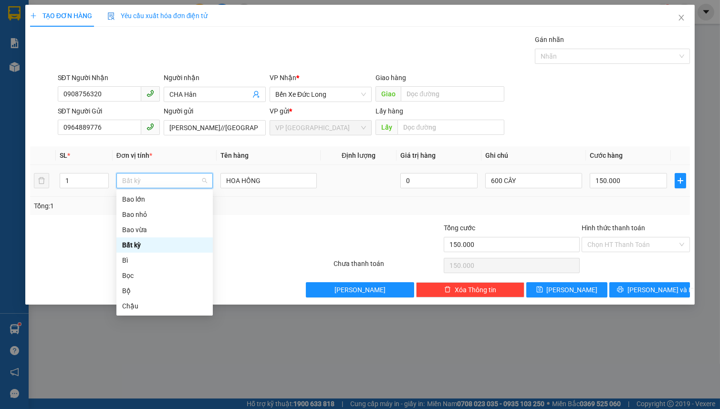
type input "K"
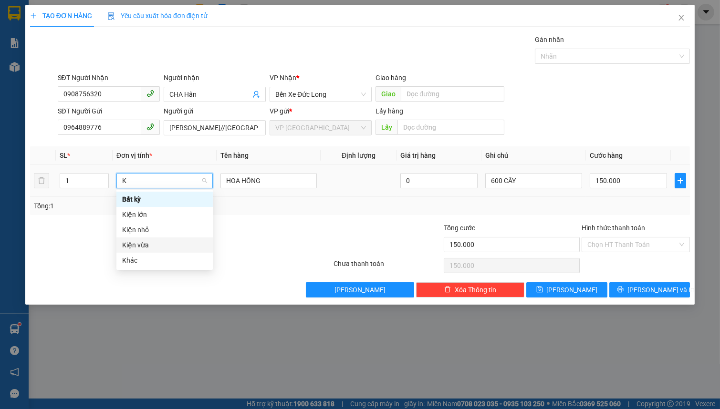
click at [178, 242] on div "Kiện vừa" at bounding box center [164, 245] width 85 height 10
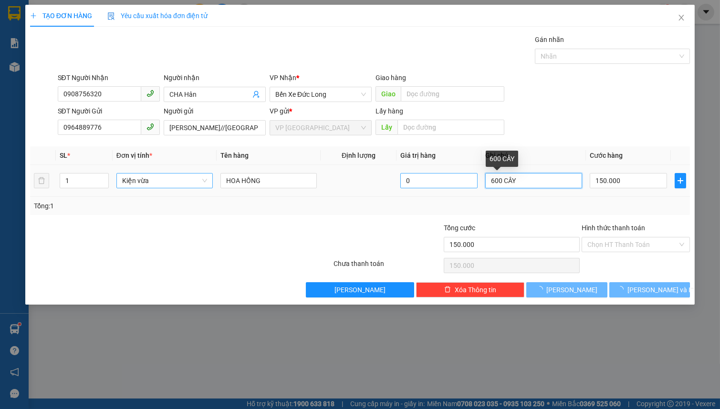
drag, startPoint x: 501, startPoint y: 179, endPoint x: 462, endPoint y: 181, distance: 38.7
click at [462, 181] on tr "1 Kiện vừa HOA HỒNG 0 600 CÂY 150.000" at bounding box center [360, 181] width 660 height 32
type input "0"
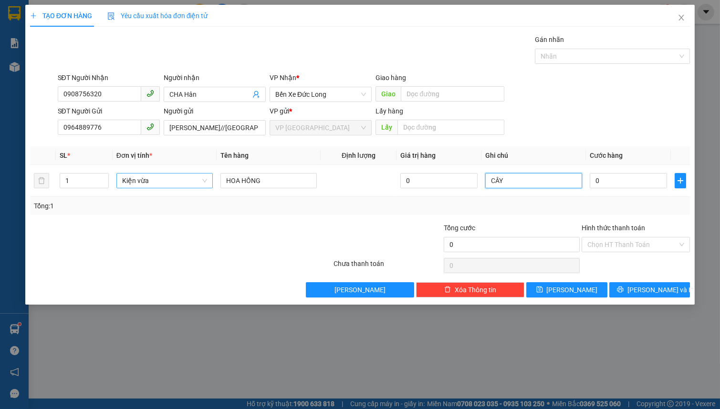
type input "CÂY"
click at [169, 184] on span "Kiện vừa" at bounding box center [164, 181] width 85 height 14
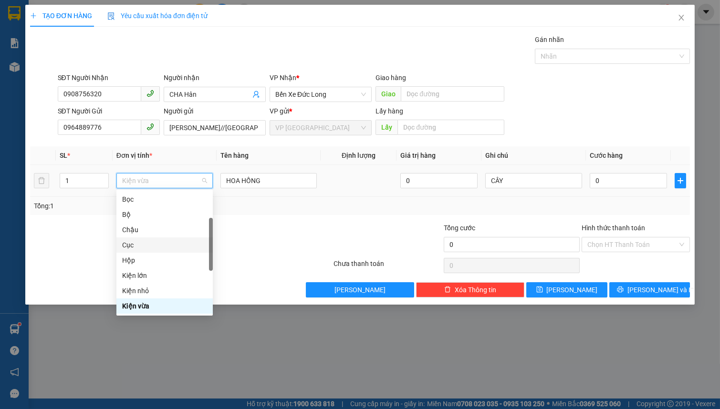
click at [152, 248] on div "Cục" at bounding box center [164, 245] width 85 height 10
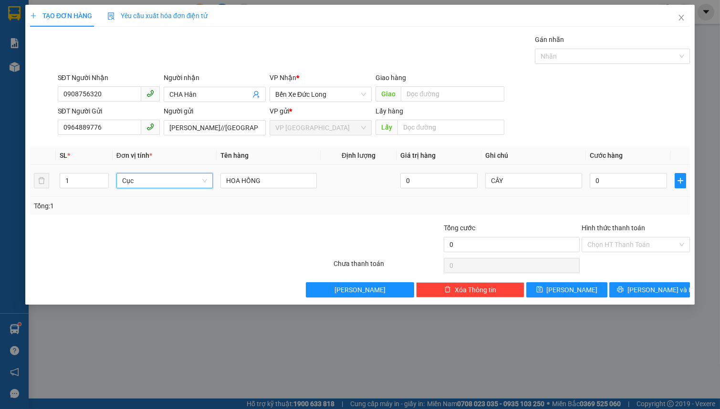
click at [155, 181] on span "Cục" at bounding box center [164, 181] width 85 height 14
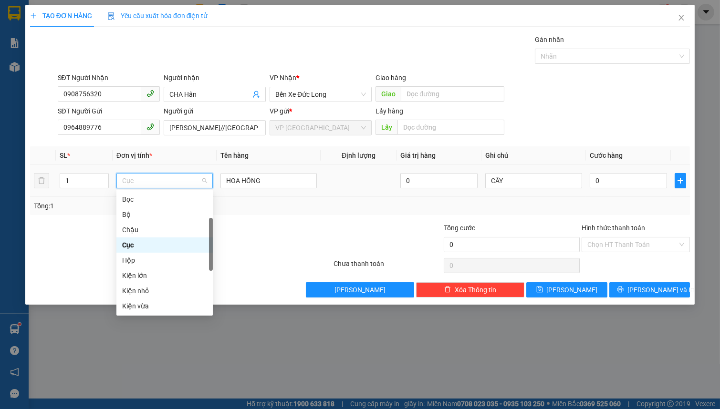
type input "K"
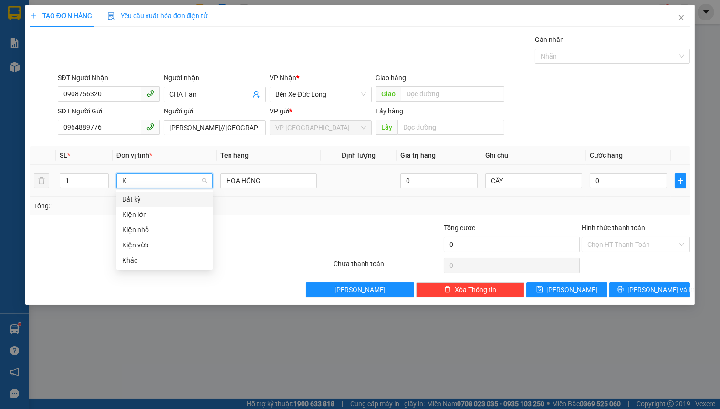
scroll to position [0, 0]
click at [178, 239] on div "Kiện vừa" at bounding box center [164, 245] width 96 height 15
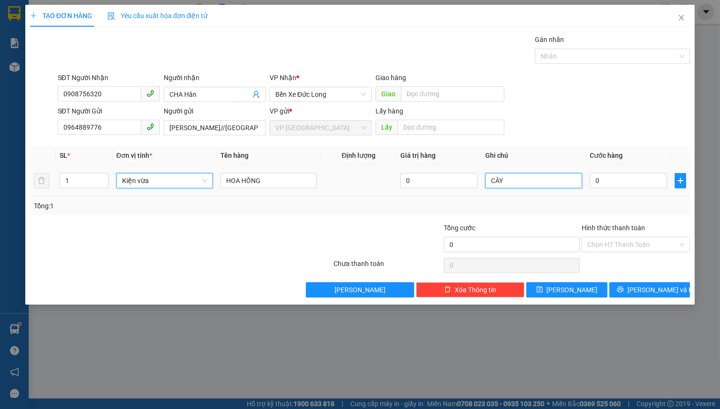
click at [488, 184] on input "CÂY" at bounding box center [533, 180] width 96 height 15
type input "600 CÂY"
click at [114, 129] on input "0964889776" at bounding box center [99, 127] width 83 height 15
click at [626, 181] on input "0" at bounding box center [629, 180] width 78 height 15
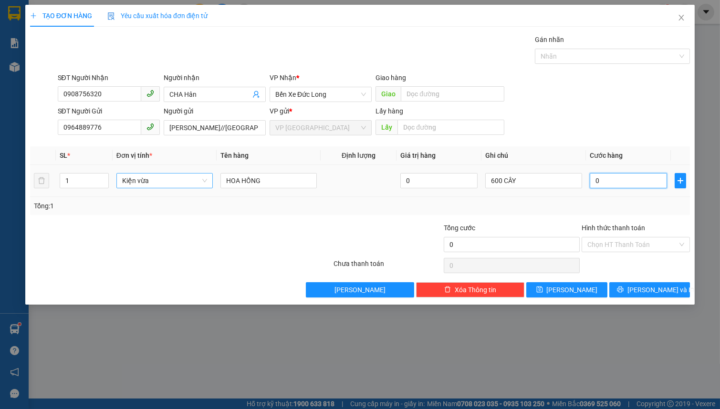
type input "1"
type input "12"
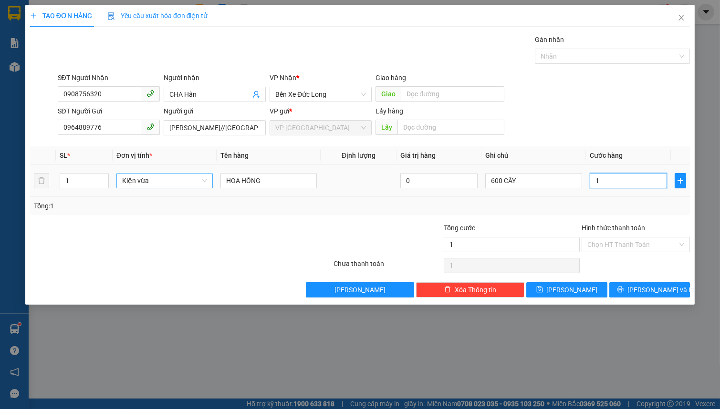
type input "12"
type input "120"
type input "1.200"
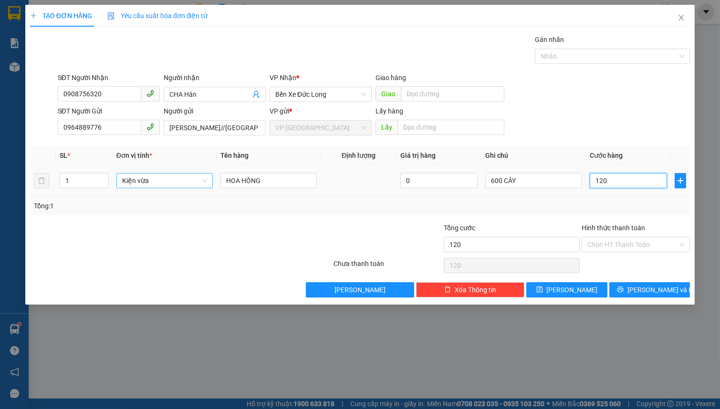
type input "1.200"
type input "12.000"
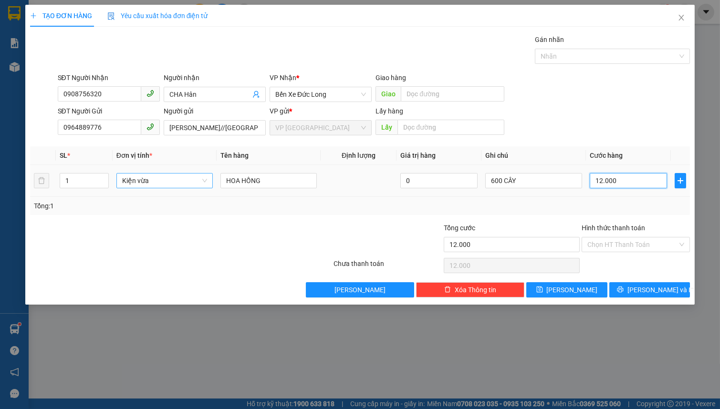
type input "120.000"
click at [665, 291] on span "Lưu và In" at bounding box center [660, 290] width 67 height 10
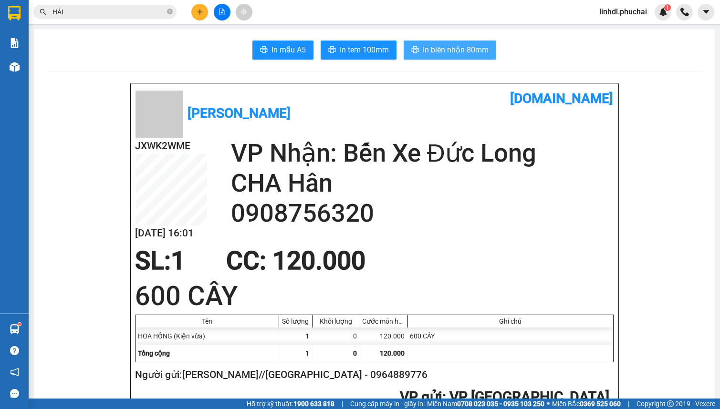
click at [447, 51] on span "In biên nhận 80mm" at bounding box center [456, 50] width 66 height 12
click at [377, 54] on span "In tem 100mm" at bounding box center [364, 50] width 49 height 12
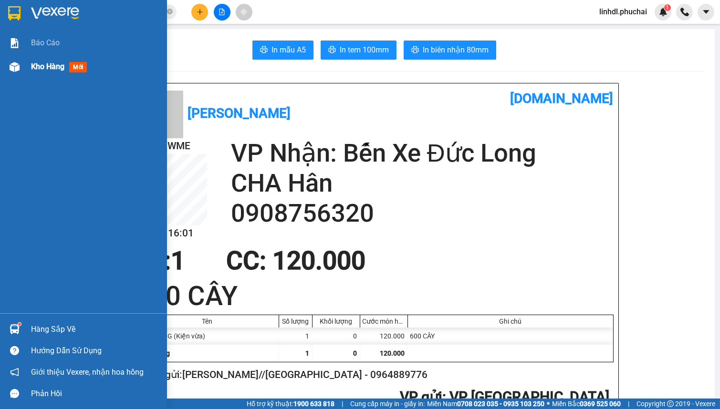
click at [14, 68] on img at bounding box center [15, 67] width 10 height 10
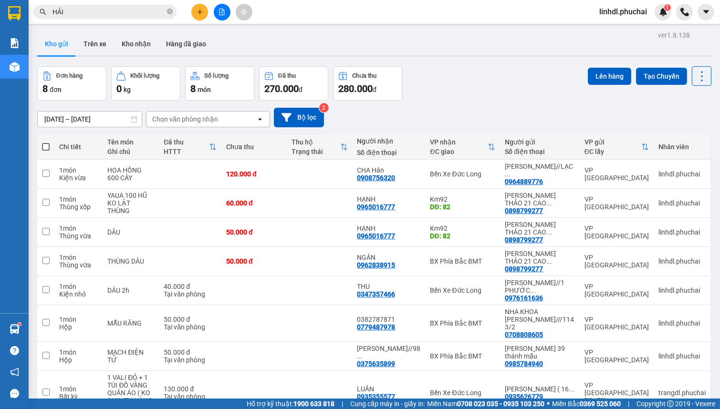
click at [200, 13] on icon "plus" at bounding box center [200, 12] width 7 height 7
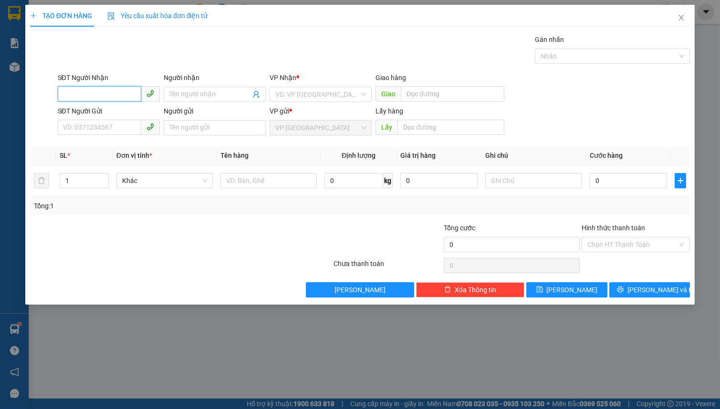
click at [108, 96] on input "SĐT Người Nhận" at bounding box center [99, 93] width 83 height 15
click at [116, 94] on input "0964614250" at bounding box center [99, 93] width 83 height 15
type input "0964614250"
click at [196, 91] on input "Người nhận" at bounding box center [209, 94] width 81 height 10
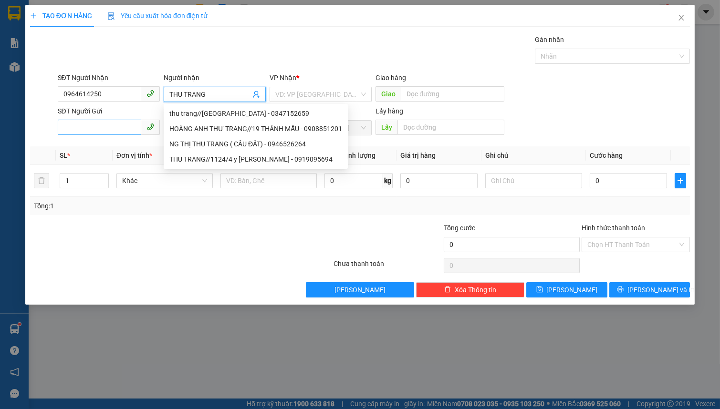
type input "THU TRANG"
click at [92, 126] on input "SĐT Người Gửi" at bounding box center [99, 127] width 83 height 15
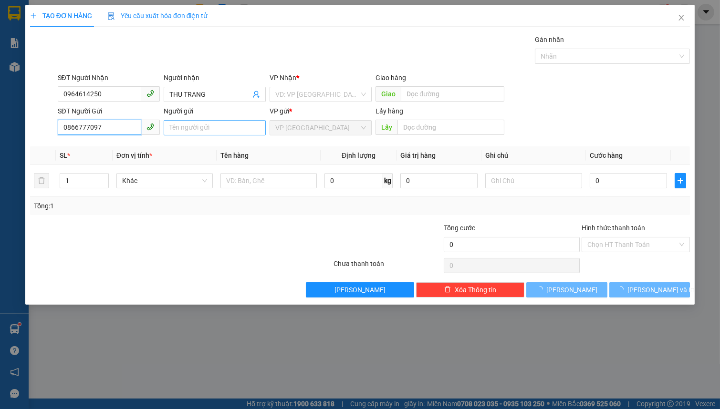
type input "0866777097"
click at [202, 127] on input "Người gửi" at bounding box center [215, 127] width 102 height 15
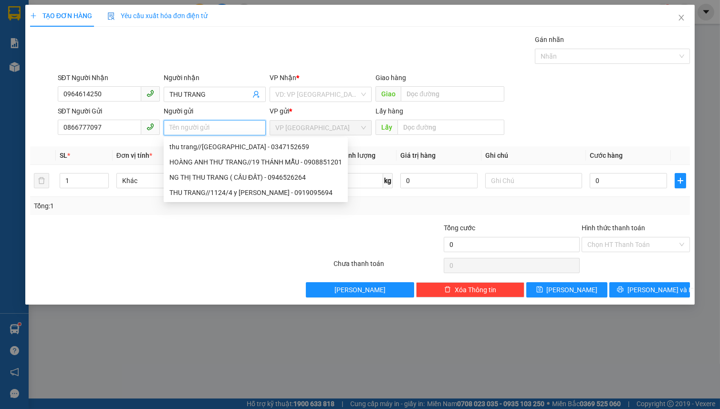
type input "F"
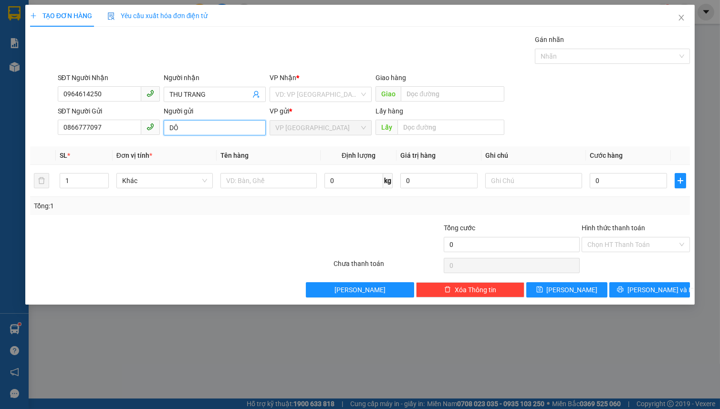
type input "D"
click at [146, 177] on span "Khác" at bounding box center [164, 181] width 85 height 14
type input "ĐOÀN HIẾU"
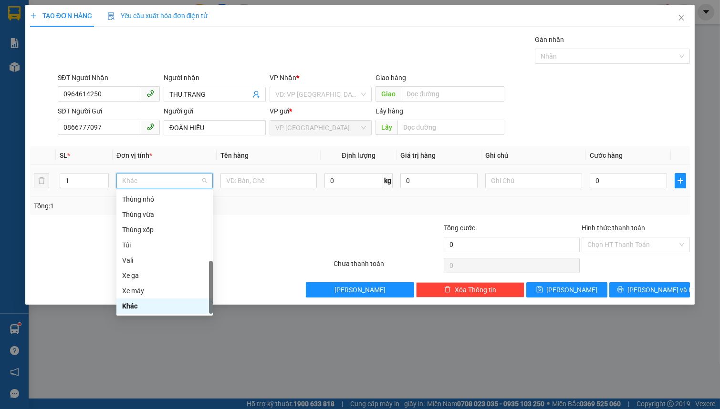
type input "M"
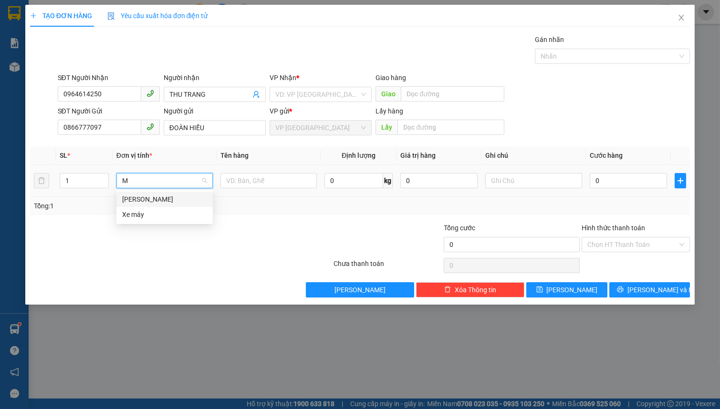
click at [146, 198] on div "Món" at bounding box center [164, 199] width 85 height 10
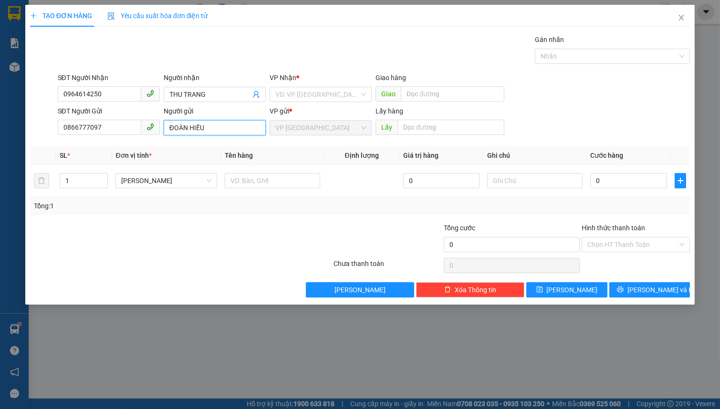
click at [221, 129] on input "ĐOÀN HIẾU" at bounding box center [215, 127] width 102 height 15
type input "ĐOÀN HIẾU PHAN BỘI CHÂU"
click at [292, 96] on input "search" at bounding box center [317, 94] width 84 height 14
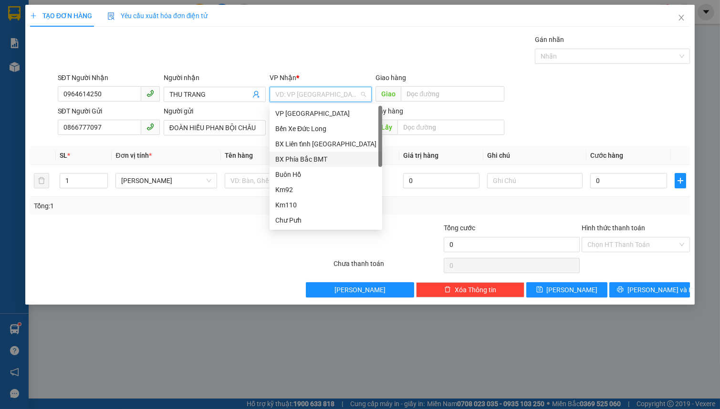
click at [329, 154] on div "BX Phía Bắc BMT" at bounding box center [325, 159] width 101 height 10
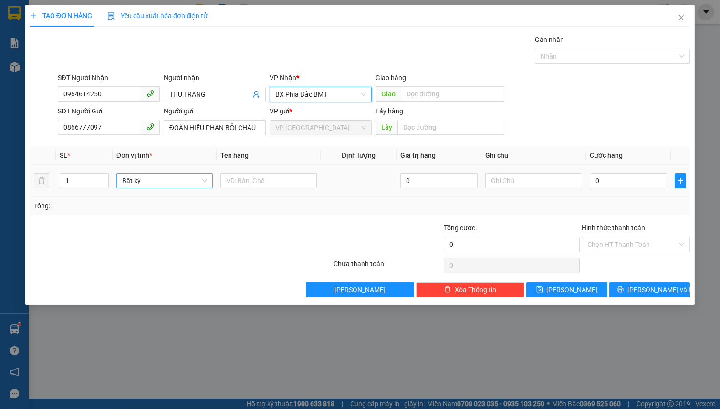
click at [178, 181] on span "Bất kỳ" at bounding box center [164, 181] width 85 height 14
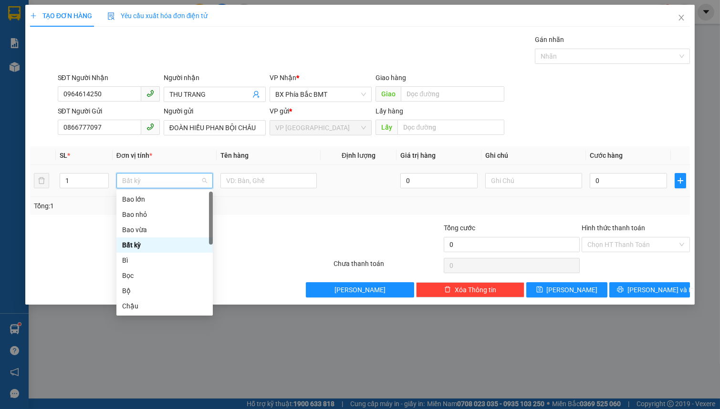
type input "M"
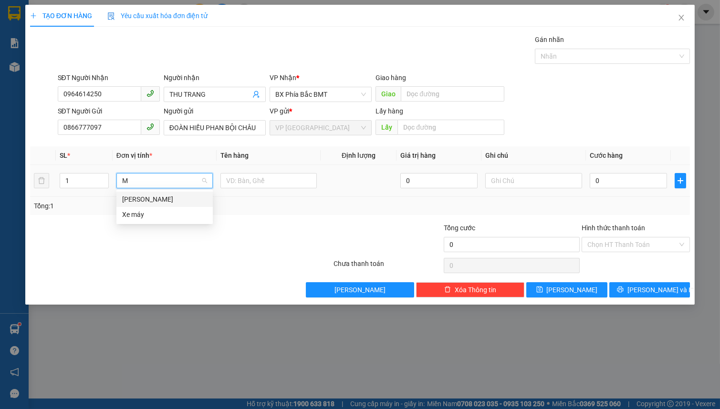
click at [168, 200] on div "Món" at bounding box center [164, 199] width 85 height 10
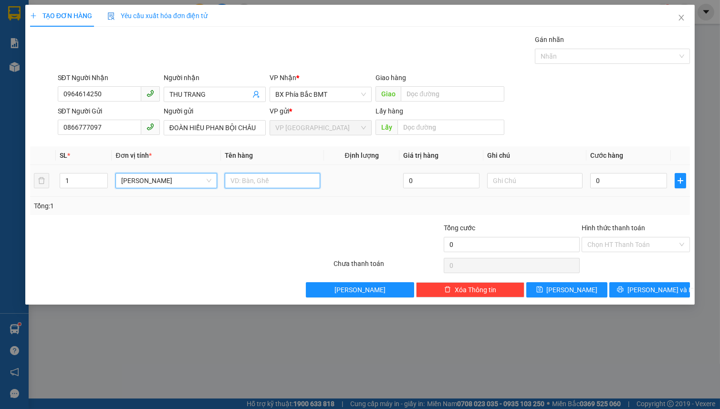
click at [248, 181] on input "text" at bounding box center [272, 180] width 95 height 15
type input "1 VÒNG DÂY NHỰA"
click at [619, 179] on input "0" at bounding box center [628, 180] width 77 height 15
type input "4"
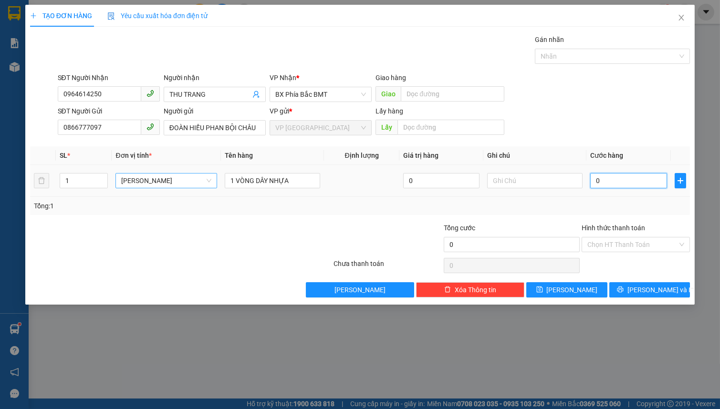
type input "4"
type input "40"
click at [654, 243] on input "Hình thức thanh toán" at bounding box center [632, 245] width 90 height 14
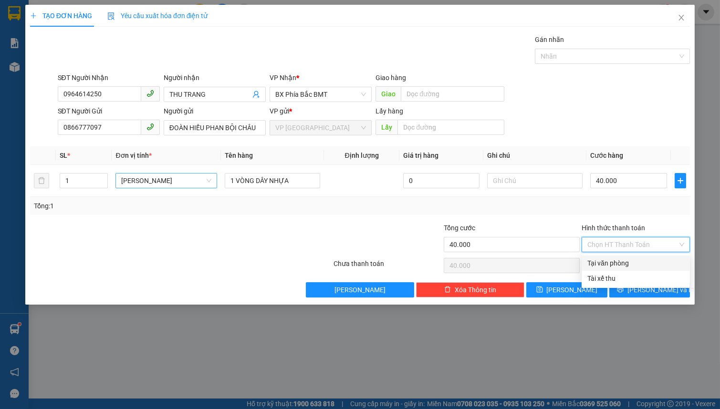
click at [653, 266] on div "Tại văn phòng" at bounding box center [635, 263] width 97 height 10
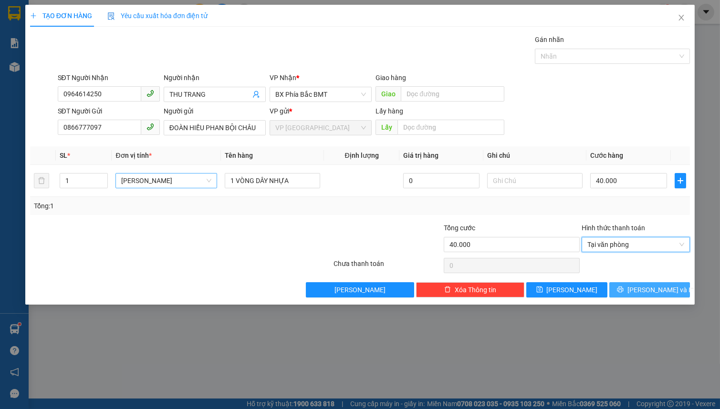
click at [651, 288] on span "Lưu và In" at bounding box center [660, 290] width 67 height 10
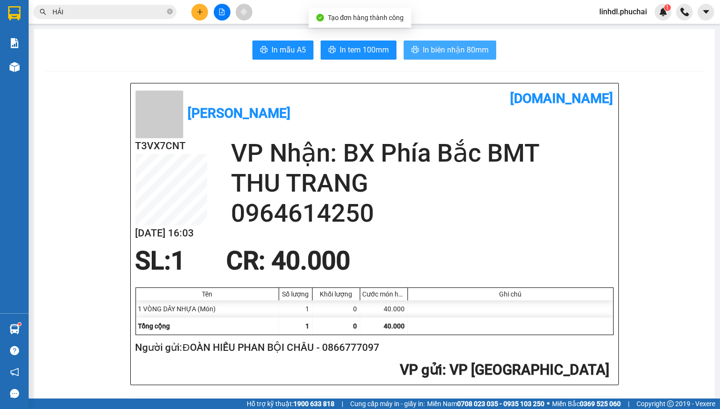
click at [473, 48] on span "In biên nhận 80mm" at bounding box center [456, 50] width 66 height 12
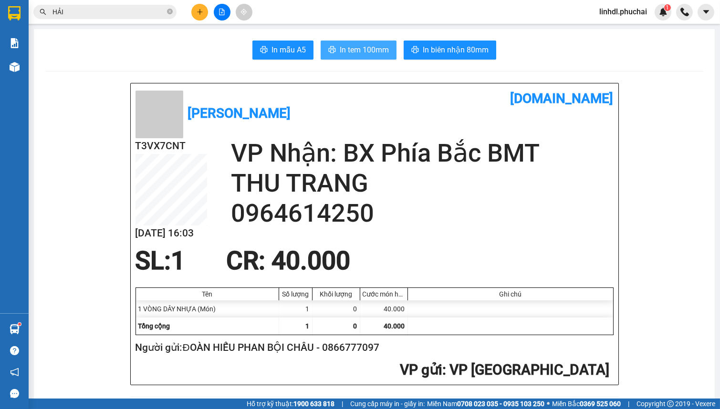
click at [371, 53] on span "In tem 100mm" at bounding box center [364, 50] width 49 height 12
click at [200, 13] on icon "plus" at bounding box center [199, 11] width 0 height 5
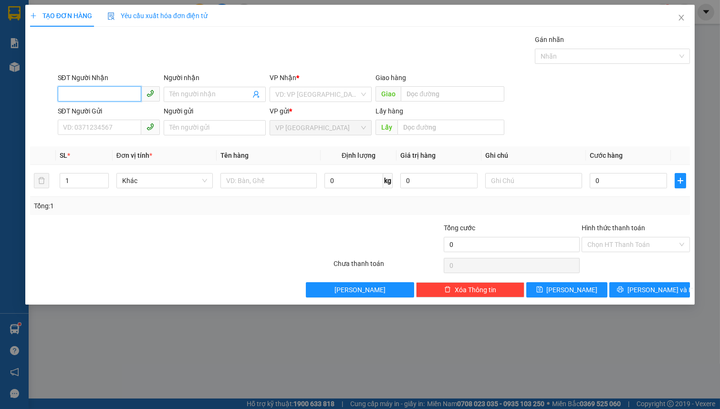
click at [99, 89] on input "SĐT Người Nhận" at bounding box center [99, 93] width 83 height 15
click at [96, 113] on div "0336139772" at bounding box center [108, 113] width 91 height 10
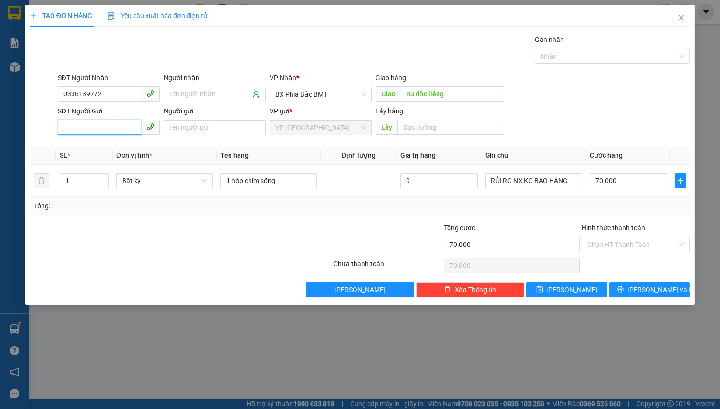
click at [137, 127] on input "SĐT Người Gửi" at bounding box center [99, 127] width 83 height 15
click at [119, 144] on div "0919723945 - TIỆM CHIM MINH TRÍ ( 342 PHAN ĐÌNH PHÙNG)" at bounding box center [152, 147] width 178 height 10
click at [144, 181] on span "Bất kỳ" at bounding box center [164, 181] width 85 height 14
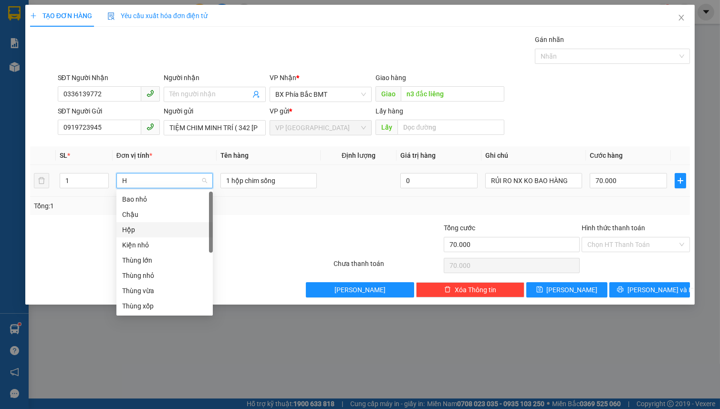
click at [168, 231] on div "Hộp" at bounding box center [164, 230] width 85 height 10
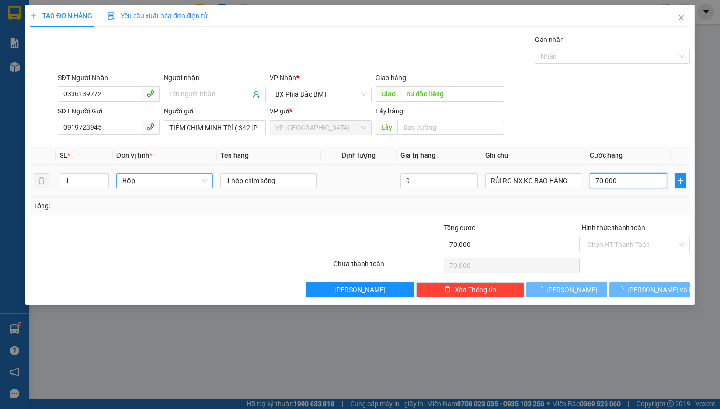
click at [630, 184] on input "70.000" at bounding box center [629, 180] width 78 height 15
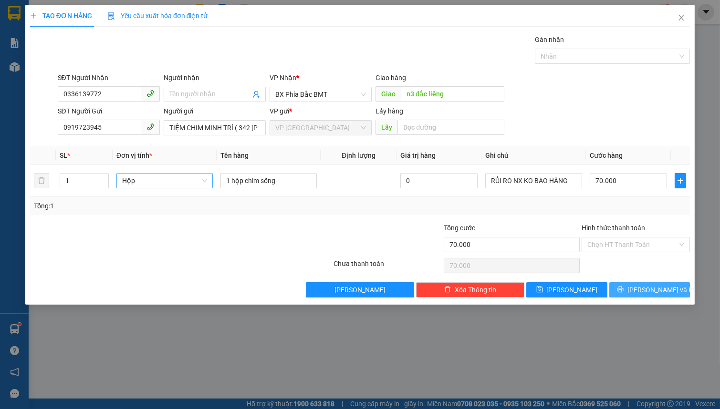
drag, startPoint x: 626, startPoint y: 286, endPoint x: 631, endPoint y: 289, distance: 5.6
click at [629, 287] on button "Lưu và In" at bounding box center [649, 289] width 81 height 15
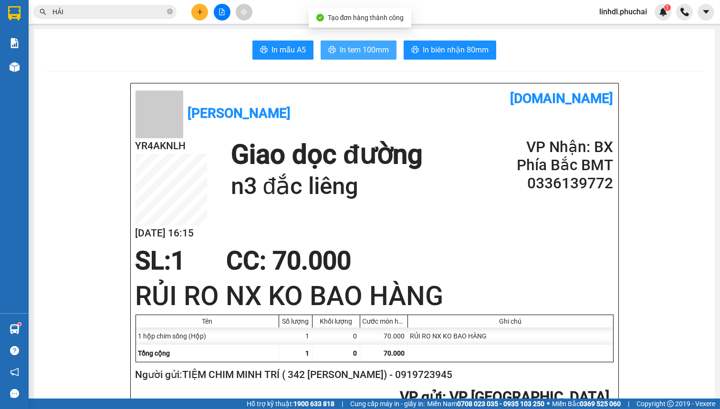
click at [345, 46] on span "In tem 100mm" at bounding box center [364, 50] width 49 height 12
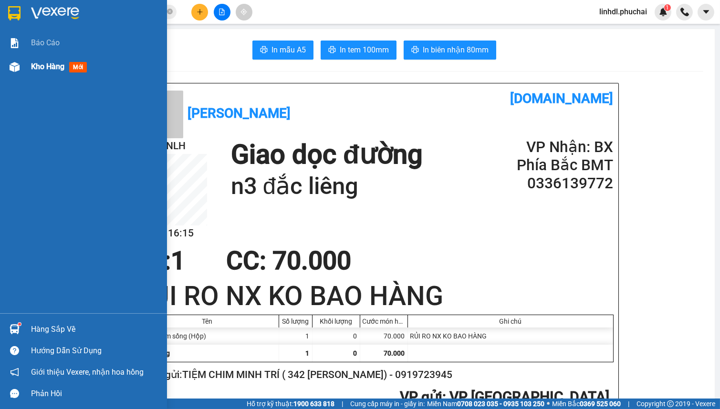
click at [28, 69] on div "Kho hàng mới" at bounding box center [83, 67] width 167 height 24
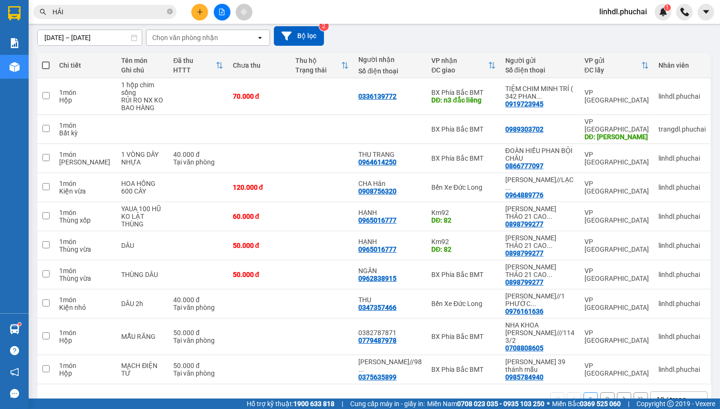
scroll to position [82, 0]
click at [194, 14] on button at bounding box center [199, 12] width 17 height 17
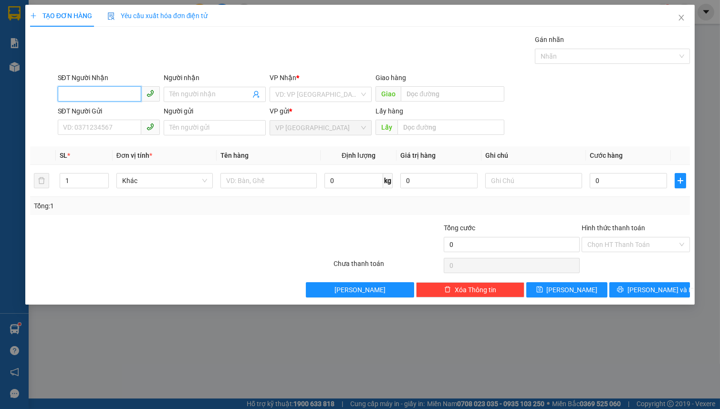
click at [107, 97] on input "SĐT Người Nhận" at bounding box center [99, 93] width 83 height 15
click at [96, 113] on div "0975359012 - sơ nguyệt" at bounding box center [108, 113] width 91 height 10
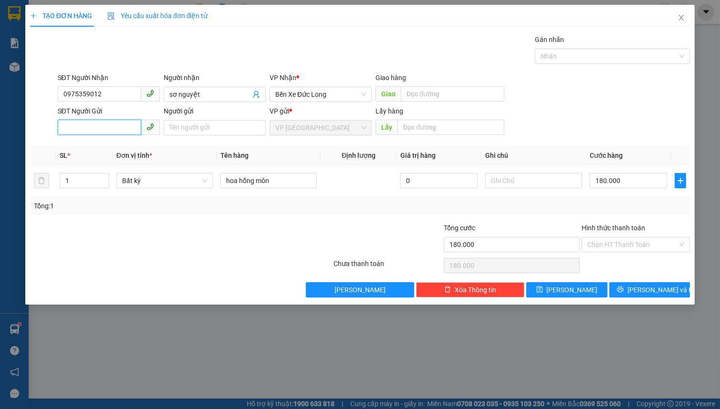
click at [91, 129] on input "SĐT Người Gửi" at bounding box center [99, 127] width 83 height 15
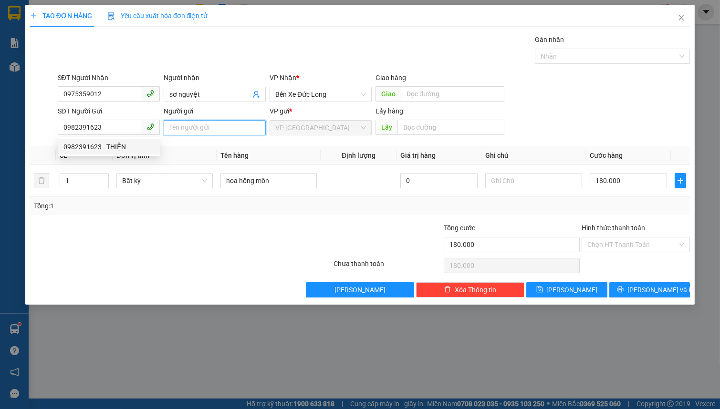
click at [184, 130] on input "Người gửi" at bounding box center [215, 127] width 102 height 15
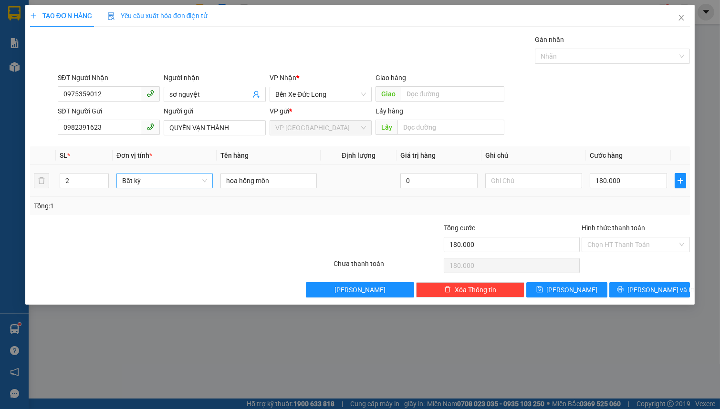
drag, startPoint x: 105, startPoint y: 178, endPoint x: 119, endPoint y: 177, distance: 13.4
click at [106, 177] on span "up" at bounding box center [104, 178] width 6 height 6
click at [139, 178] on span "Bất kỳ" at bounding box center [164, 181] width 85 height 14
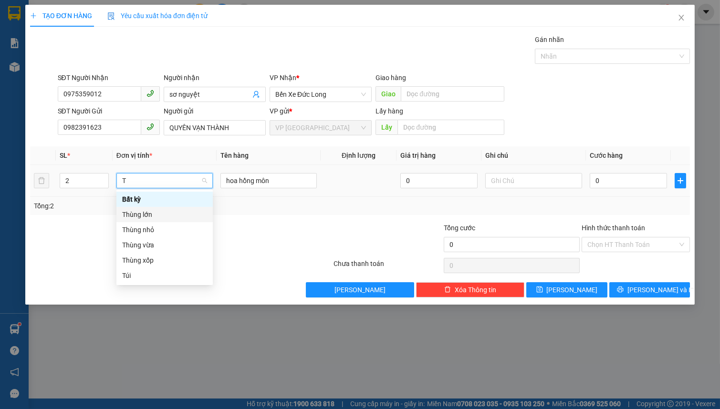
drag, startPoint x: 171, startPoint y: 215, endPoint x: 226, endPoint y: 198, distance: 57.8
click at [171, 214] on div "Thùng lớn" at bounding box center [164, 214] width 85 height 10
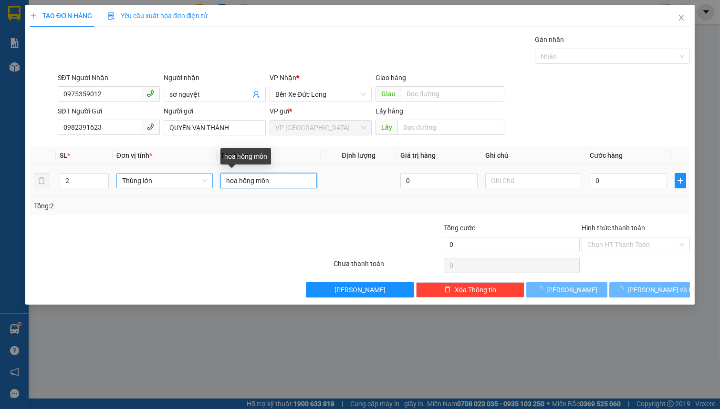
click at [279, 181] on input "hoa hồng môn" at bounding box center [268, 180] width 96 height 15
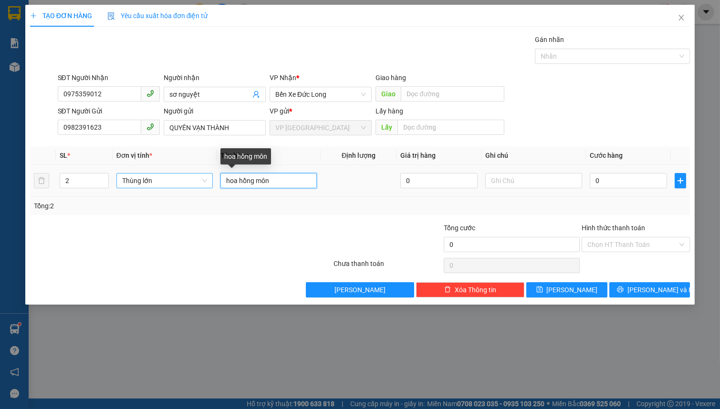
click at [279, 181] on input "hoa hồng môn" at bounding box center [268, 180] width 96 height 15
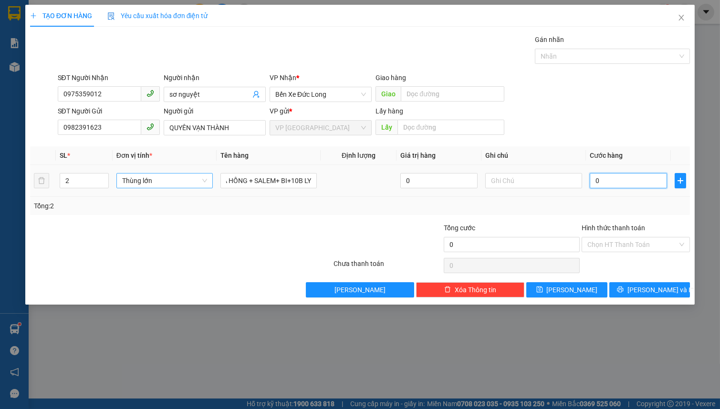
click at [630, 184] on input "0" at bounding box center [629, 180] width 78 height 15
click at [595, 178] on input "0" at bounding box center [629, 180] width 78 height 15
click at [652, 292] on span "Lưu và In" at bounding box center [660, 290] width 67 height 10
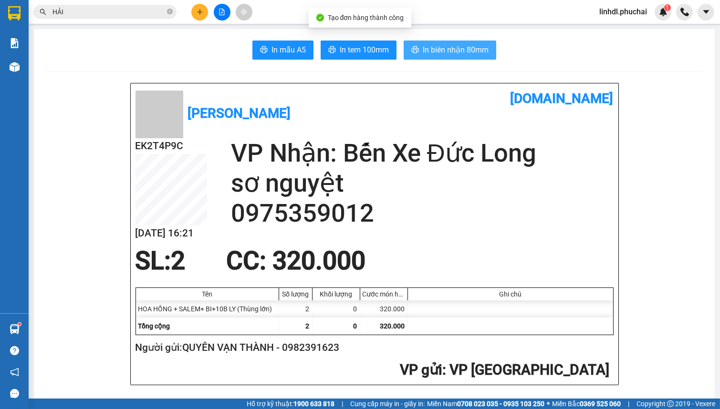
click at [462, 53] on span "In biên nhận 80mm" at bounding box center [456, 50] width 66 height 12
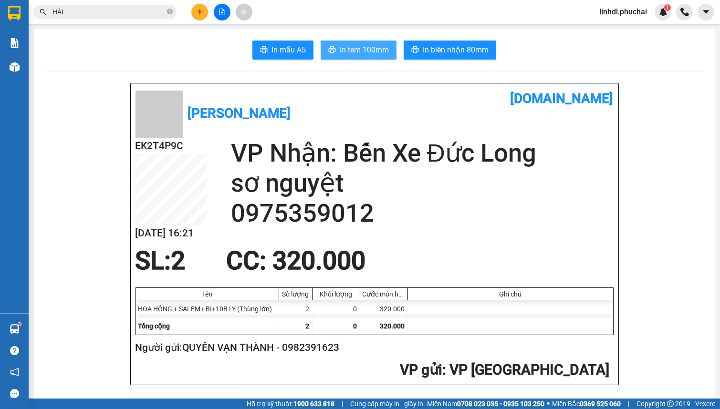
click at [368, 49] on span "In tem 100mm" at bounding box center [364, 50] width 49 height 12
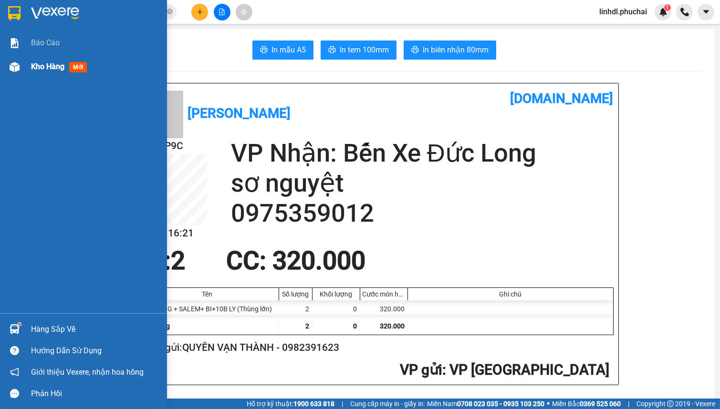
click at [19, 72] on div at bounding box center [14, 67] width 17 height 17
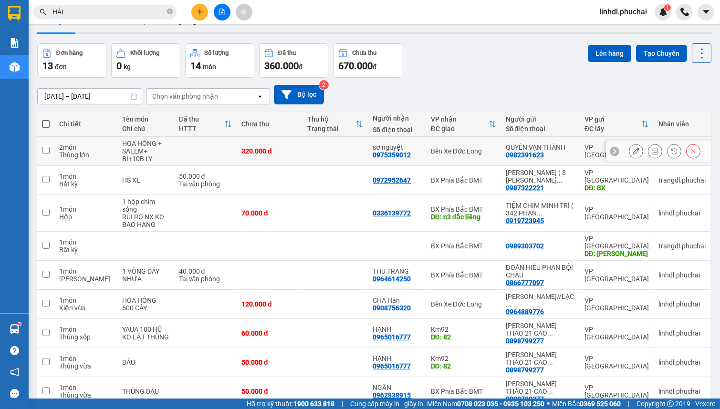
scroll to position [43, 0]
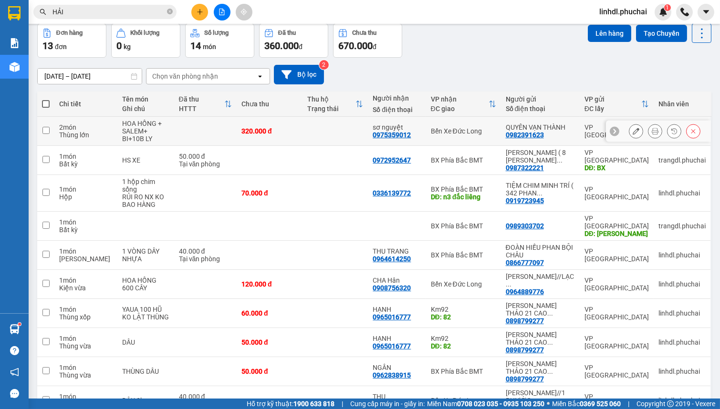
drag, startPoint x: 286, startPoint y: 134, endPoint x: 281, endPoint y: 157, distance: 23.9
click at [287, 134] on div "320.000 đ" at bounding box center [269, 131] width 56 height 8
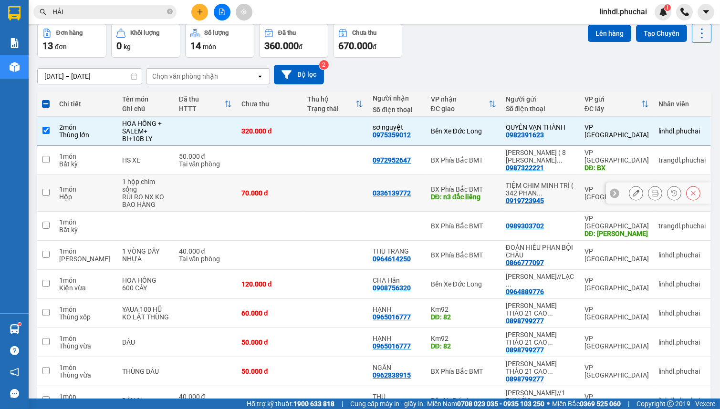
click at [268, 189] on div "70.000 đ" at bounding box center [269, 193] width 56 height 8
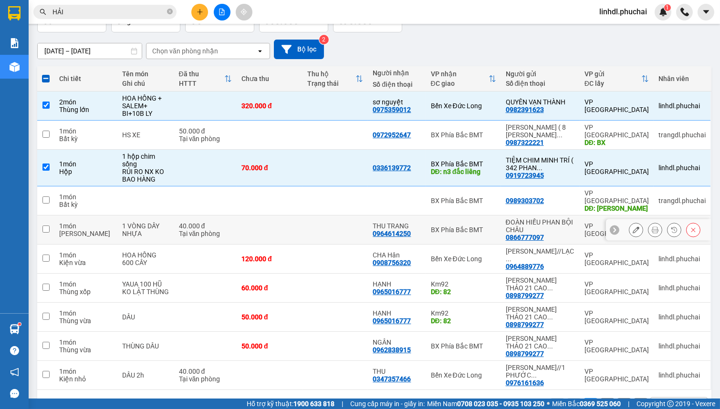
scroll to position [82, 0]
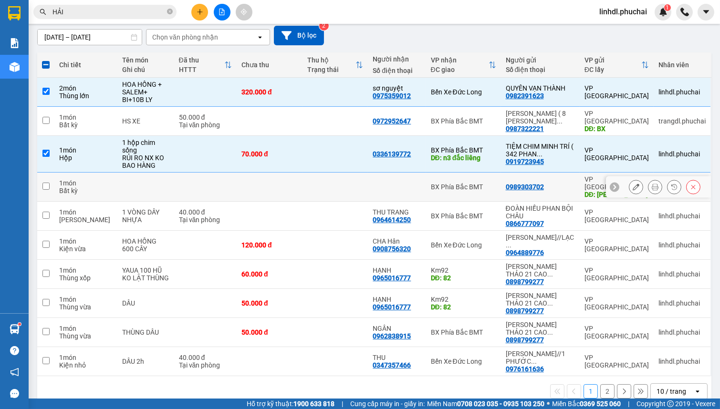
drag, startPoint x: 275, startPoint y: 177, endPoint x: 276, endPoint y: 195, distance: 18.2
click at [275, 177] on td at bounding box center [270, 187] width 66 height 29
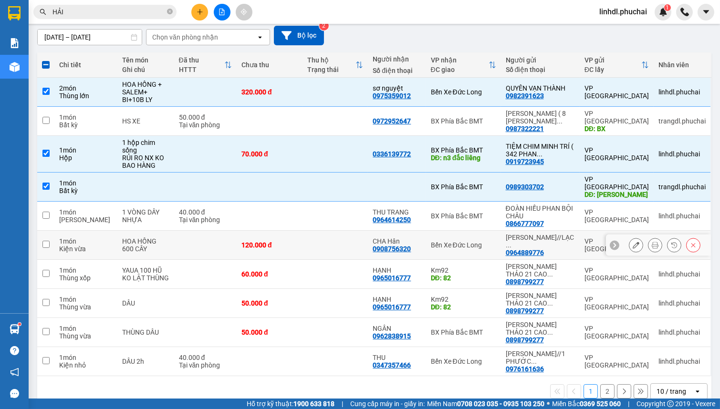
click at [276, 241] on div "120.000 đ" at bounding box center [269, 245] width 56 height 8
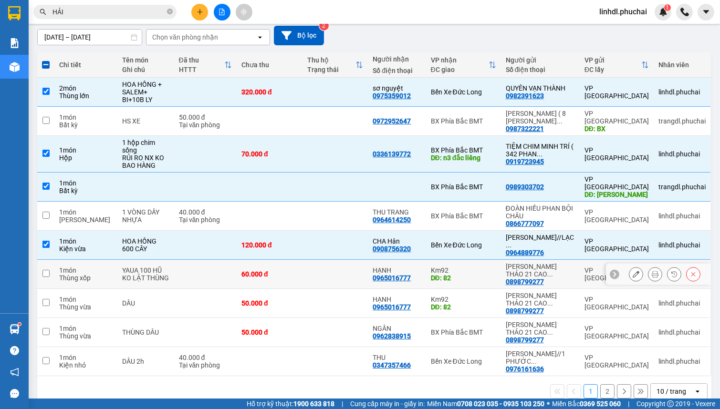
click at [276, 260] on td "60.000 đ" at bounding box center [270, 274] width 66 height 29
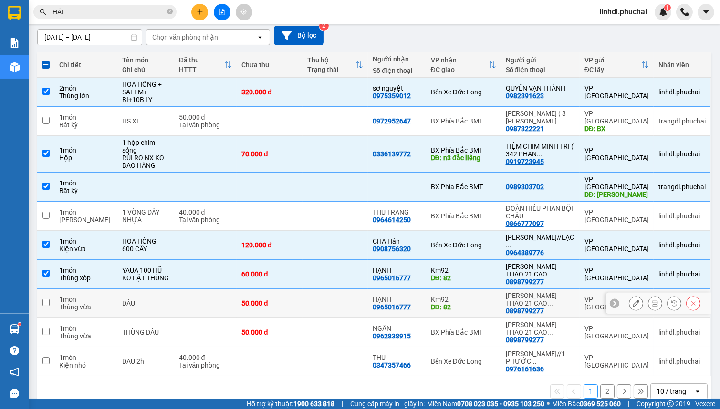
click at [275, 289] on td "50.000 đ" at bounding box center [270, 303] width 66 height 29
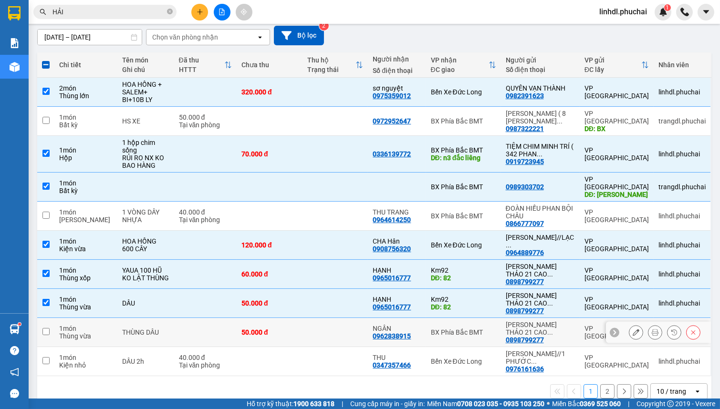
click at [273, 318] on td "50.000 đ" at bounding box center [270, 332] width 66 height 29
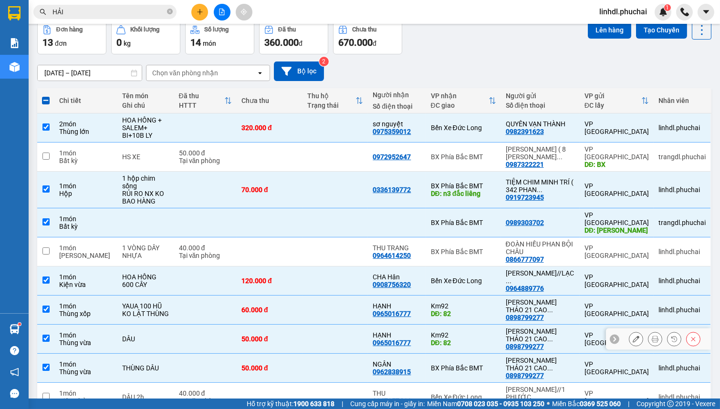
scroll to position [0, 0]
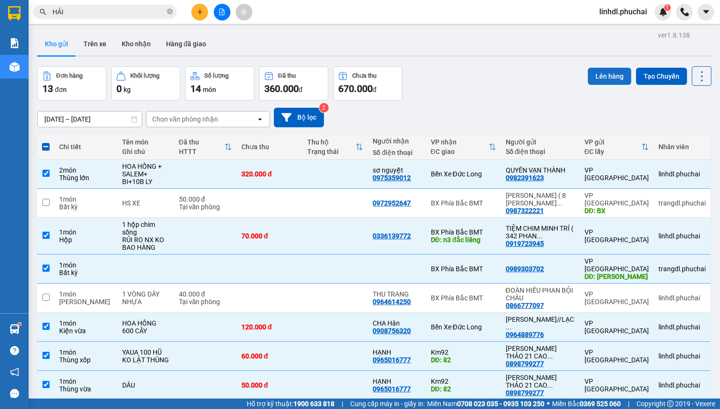
click at [596, 74] on button "Lên hàng" at bounding box center [609, 76] width 43 height 17
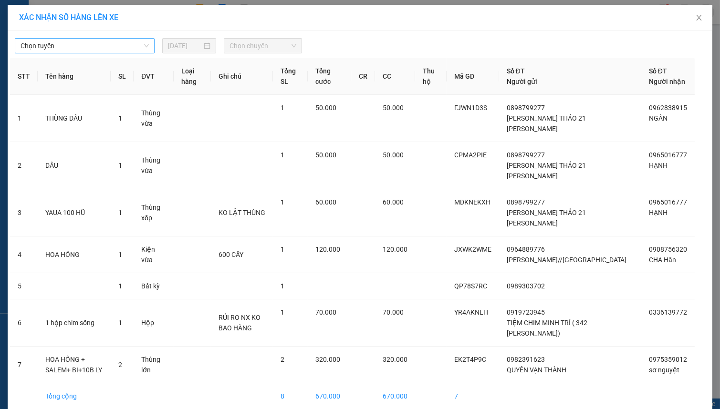
click at [100, 45] on span "Chọn tuyến" at bounding box center [85, 46] width 128 height 14
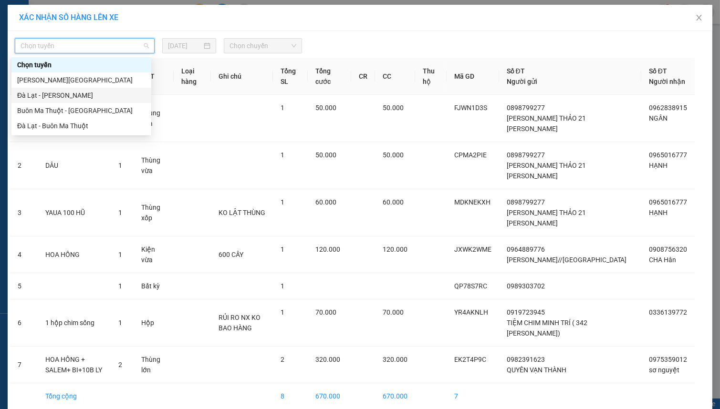
click at [52, 97] on div "Đà Lạt - Gia Lai" at bounding box center [81, 95] width 128 height 10
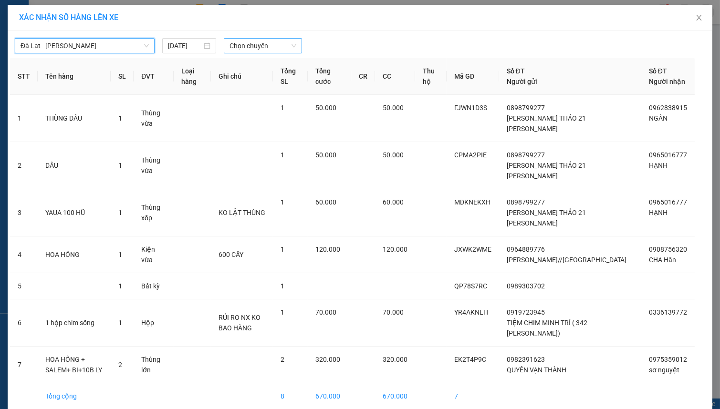
click at [275, 44] on span "Chọn chuyến" at bounding box center [262, 46] width 67 height 14
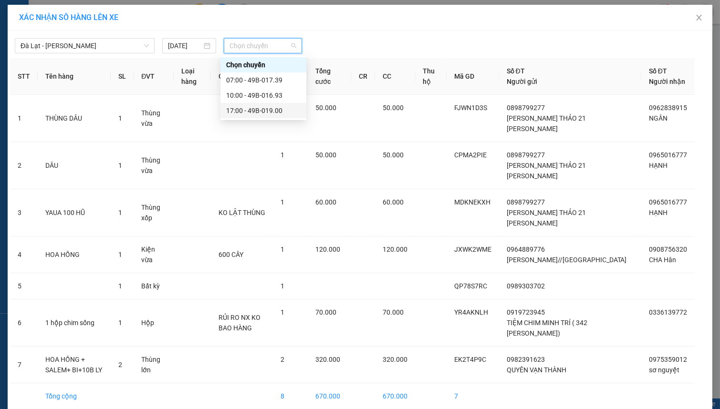
click at [266, 110] on div "17:00 - 49B-019.00" at bounding box center [263, 110] width 74 height 10
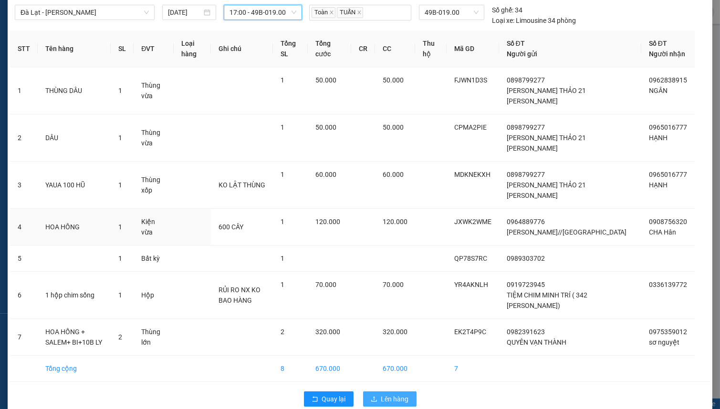
scroll to position [59, 0]
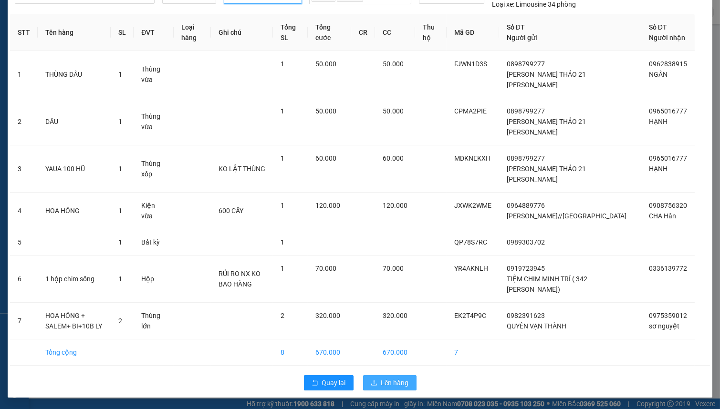
click at [381, 384] on span "Lên hàng" at bounding box center [395, 383] width 28 height 10
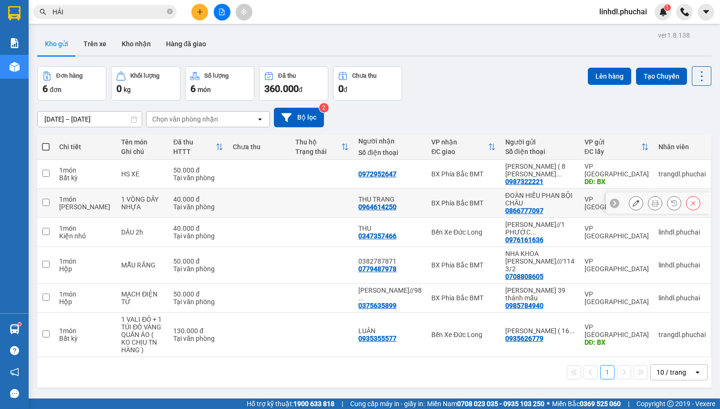
click at [497, 197] on td "BX Phía Bắc BMT" at bounding box center [463, 203] width 74 height 29
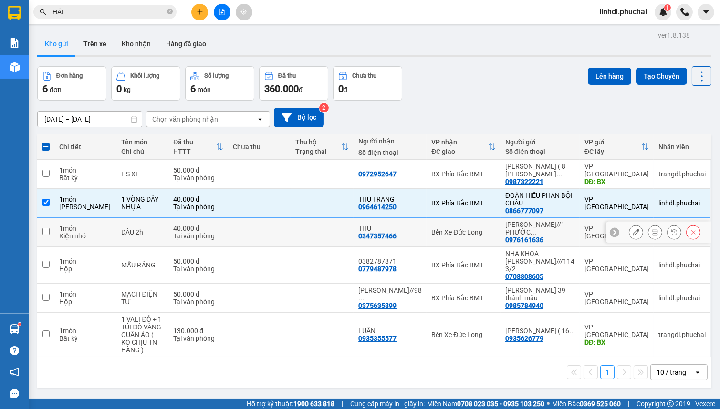
click at [335, 229] on td at bounding box center [322, 232] width 63 height 29
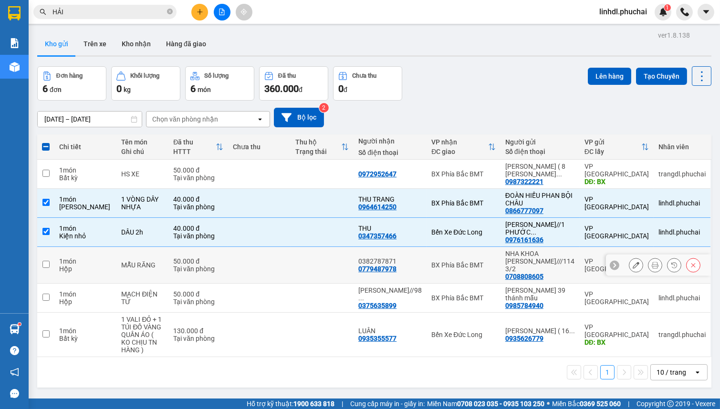
click at [284, 262] on td at bounding box center [259, 265] width 63 height 37
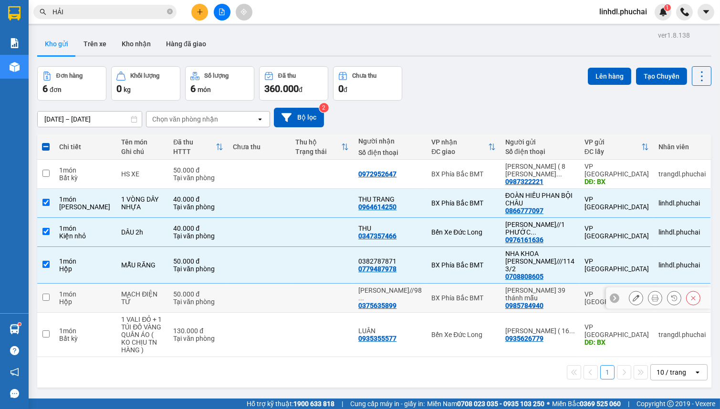
click at [264, 295] on td at bounding box center [259, 298] width 63 height 29
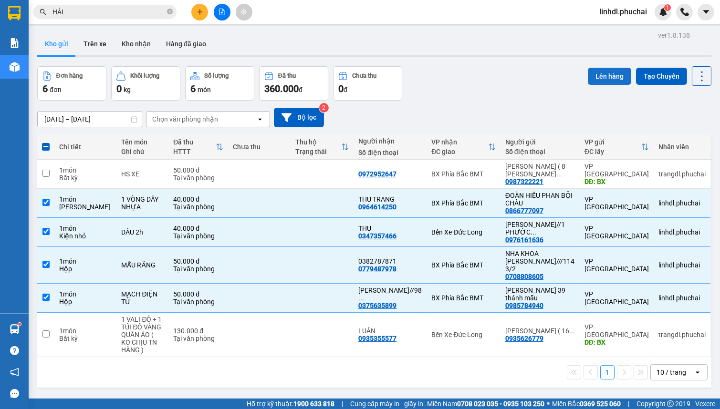
click at [603, 77] on button "Lên hàng" at bounding box center [609, 76] width 43 height 17
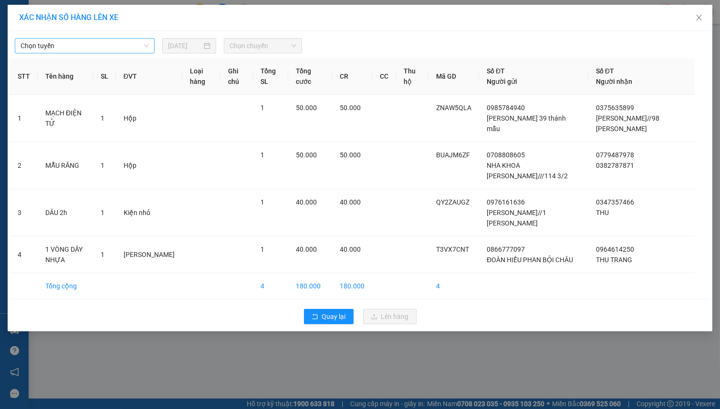
click at [140, 44] on span "Chọn tuyến" at bounding box center [85, 46] width 128 height 14
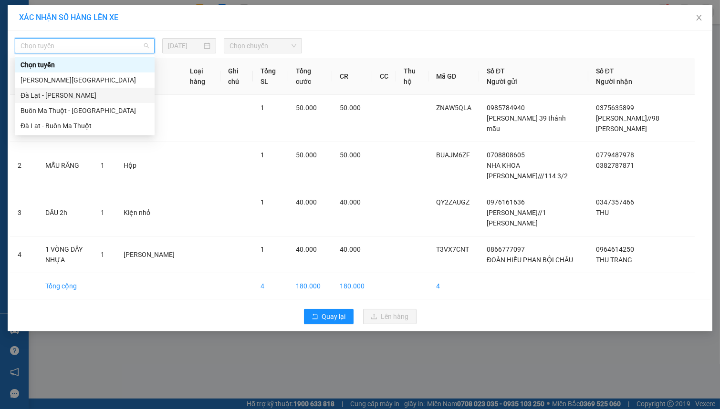
click at [69, 93] on div "Đà Lạt - Gia Lai" at bounding box center [85, 95] width 128 height 10
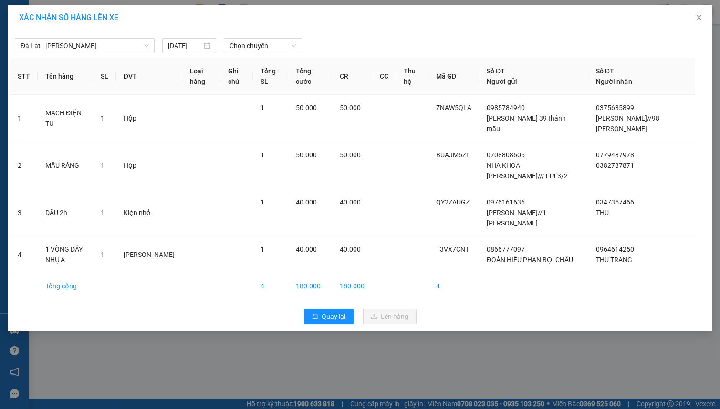
click at [302, 47] on div "Chọn chuyến" at bounding box center [263, 45] width 86 height 15
click at [290, 47] on span "Chọn chuyến" at bounding box center [262, 46] width 67 height 14
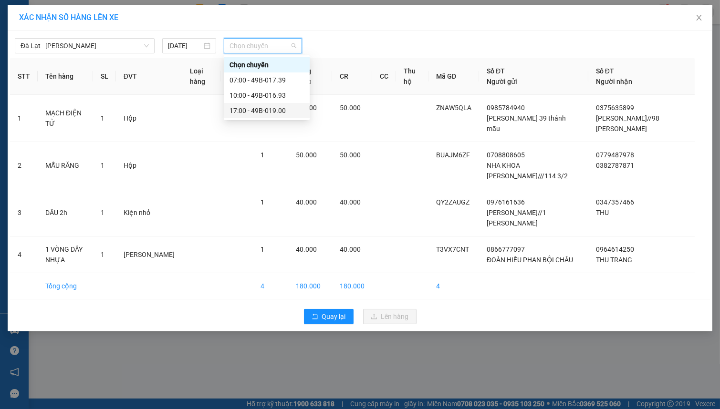
click at [246, 106] on div "17:00 - 49B-019.00" at bounding box center [266, 110] width 74 height 10
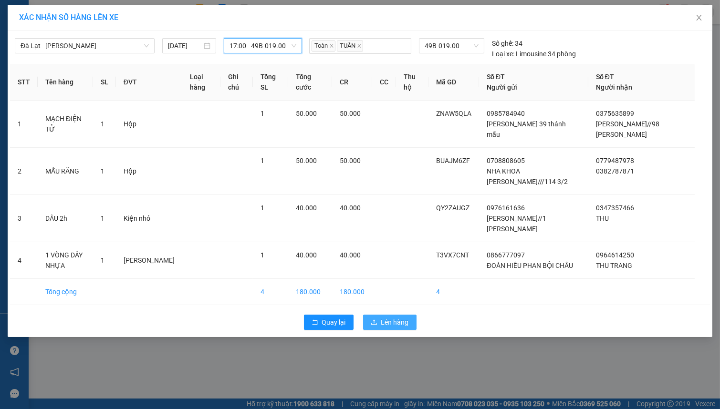
click at [383, 317] on span "Lên hàng" at bounding box center [395, 322] width 28 height 10
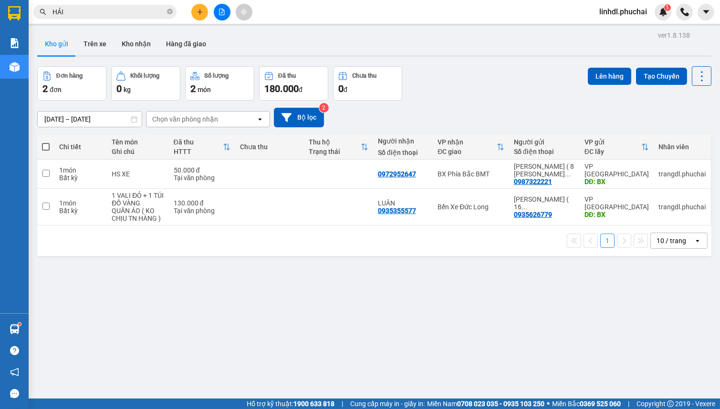
click at [358, 277] on div "ver 1.8.138 Kho gửi Trên xe Kho nhận Hàng đã giao Đơn hàng 2 đơn Khối lượng 0 k…" at bounding box center [374, 233] width 682 height 409
click at [196, 6] on button at bounding box center [199, 12] width 17 height 17
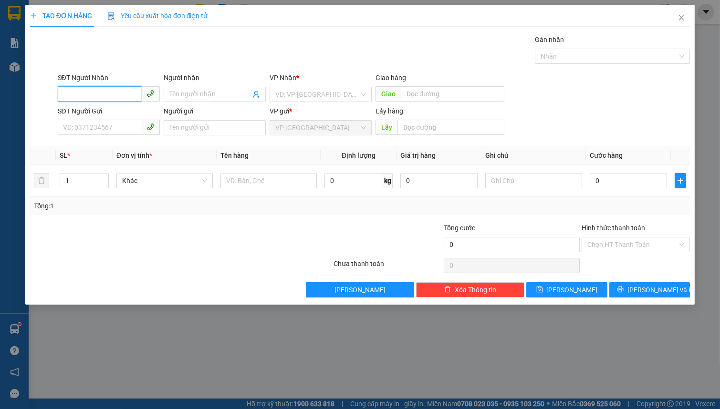
click at [112, 89] on input "SĐT Người Nhận" at bounding box center [99, 93] width 83 height 15
click at [110, 86] on input "0971971" at bounding box center [99, 93] width 83 height 15
drag, startPoint x: 117, startPoint y: 114, endPoint x: 419, endPoint y: 166, distance: 306.5
click at [120, 114] on div "0971971070 - THOA" at bounding box center [108, 113] width 91 height 10
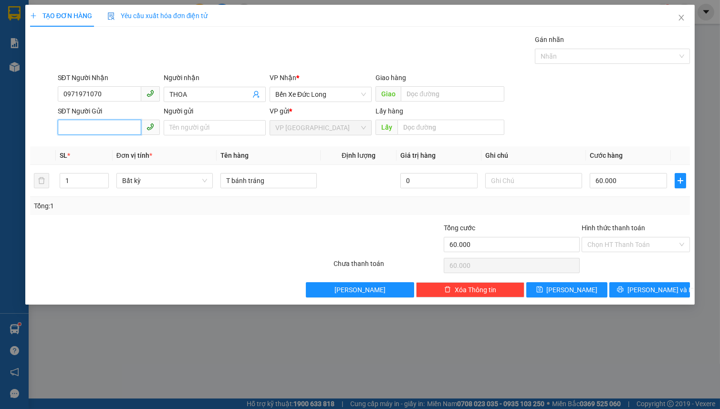
click at [99, 122] on input "SĐT Người Gửi" at bounding box center [99, 127] width 83 height 15
click at [122, 146] on div "null xe thùy bông" at bounding box center [108, 147] width 91 height 10
click at [206, 128] on input "Người gửi" at bounding box center [215, 127] width 102 height 15
click at [164, 181] on span "Bất kỳ" at bounding box center [164, 181] width 85 height 14
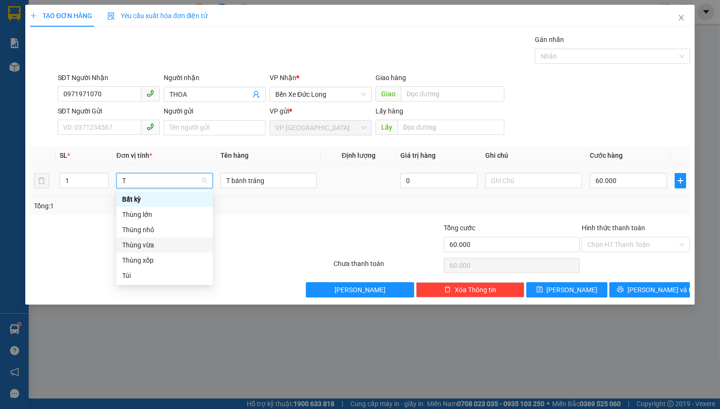
click at [176, 248] on div "Thùng vừa" at bounding box center [164, 245] width 85 height 10
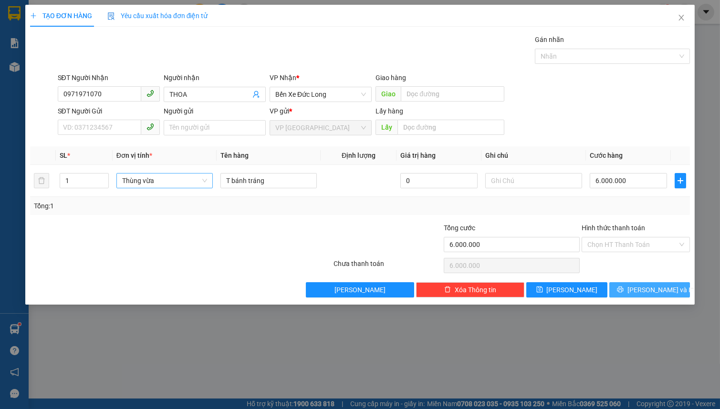
click at [645, 288] on span "Lưu và In" at bounding box center [660, 290] width 67 height 10
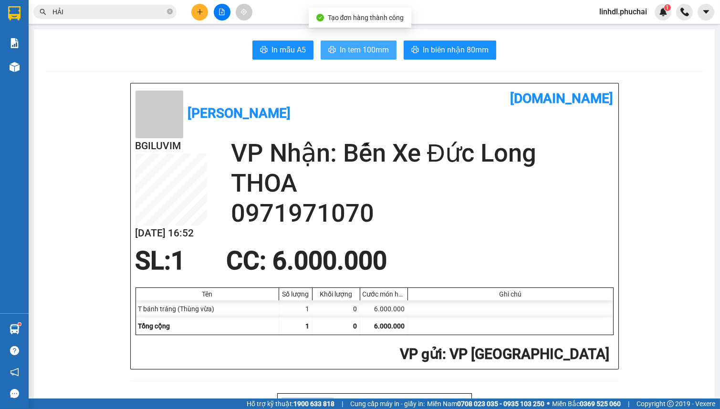
click at [340, 49] on span "In tem 100mm" at bounding box center [364, 50] width 49 height 12
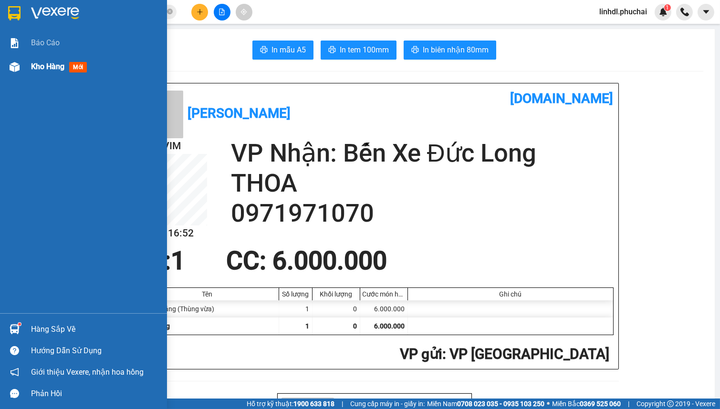
click at [17, 68] on img at bounding box center [15, 67] width 10 height 10
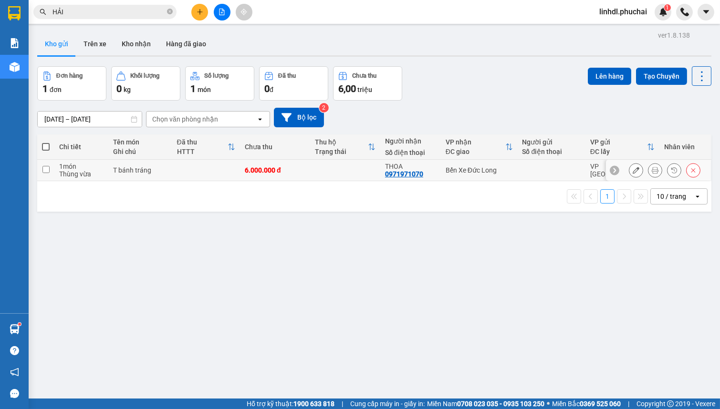
click at [633, 171] on icon at bounding box center [636, 170] width 7 height 7
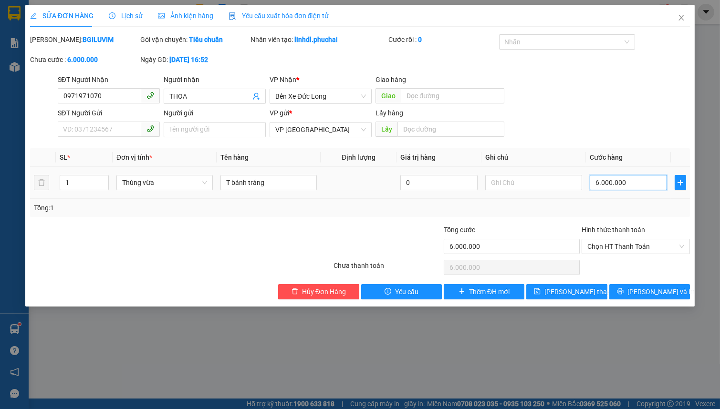
click at [626, 181] on input "6.000.000" at bounding box center [629, 182] width 78 height 15
click at [557, 289] on span "Lưu thay đổi" at bounding box center [582, 292] width 76 height 10
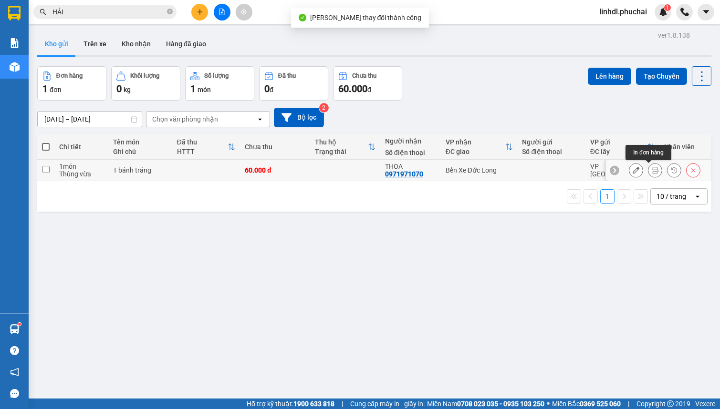
click at [654, 170] on button at bounding box center [654, 170] width 13 height 17
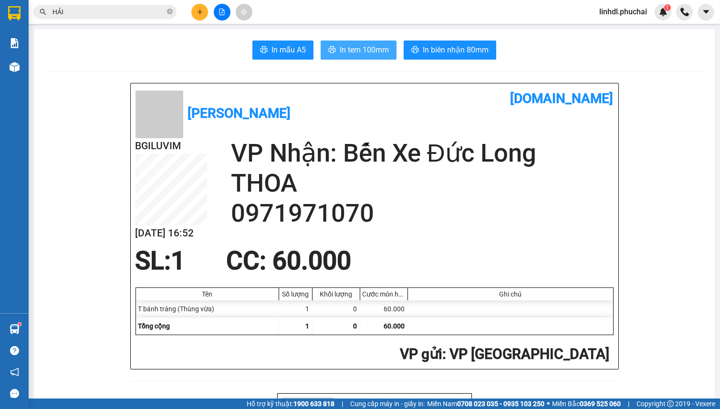
click at [367, 50] on span "In tem 100mm" at bounding box center [364, 50] width 49 height 12
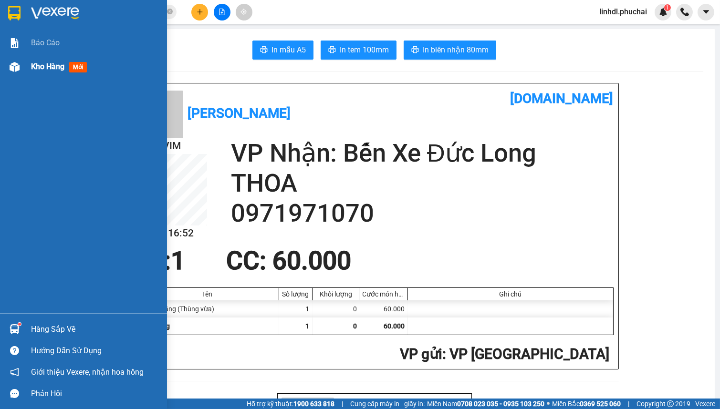
click at [37, 69] on span "Kho hàng" at bounding box center [47, 66] width 33 height 9
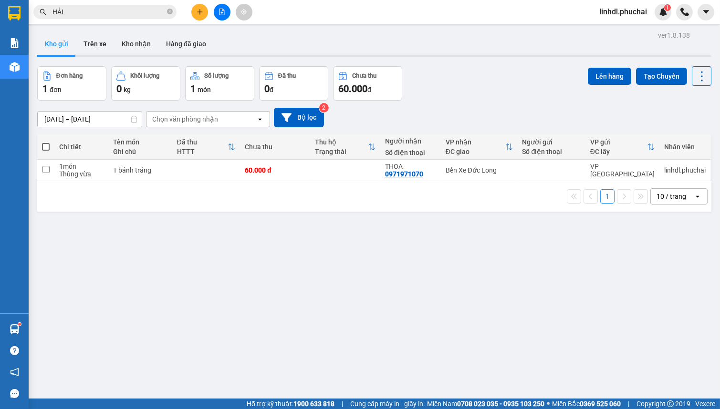
click at [628, 14] on span "linhdl.phuchai" at bounding box center [623, 12] width 63 height 12
click at [633, 31] on span "Đăng xuất" at bounding box center [627, 29] width 43 height 10
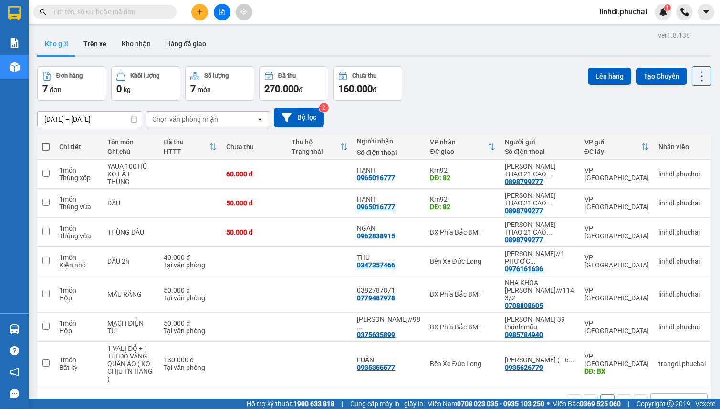
click at [200, 13] on icon "plus" at bounding box center [200, 12] width 7 height 7
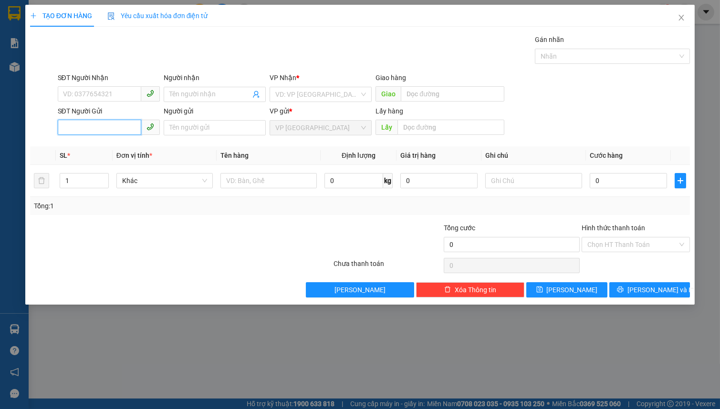
click at [95, 130] on input "SĐT Người Gửi" at bounding box center [99, 127] width 83 height 15
paste input "0964889776"
type input "0964889776"
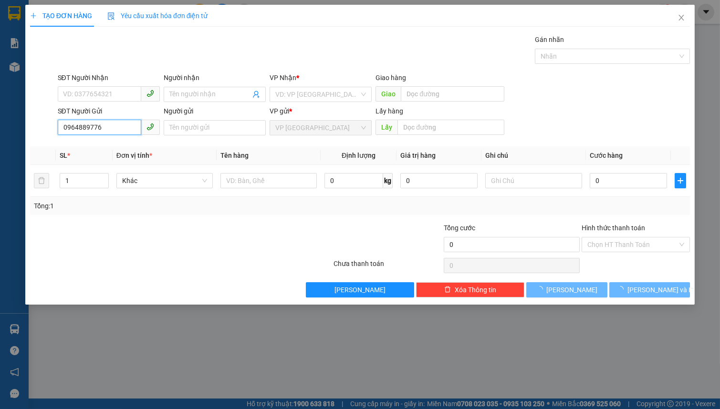
click at [118, 133] on input "0964889776" at bounding box center [99, 127] width 83 height 15
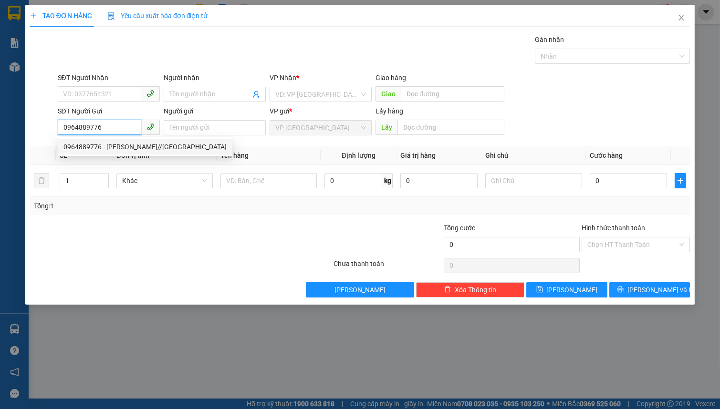
click at [117, 144] on div "0964889776 - NGUYỄN THỊ LINH//LẠC DƯƠNG" at bounding box center [144, 147] width 163 height 10
type input "0908756320"
type input "CHA Hân"
type input "NB PHÚ MỸ"
type input "NGUYỄN THỊ LINH//LẠC DƯƠNG"
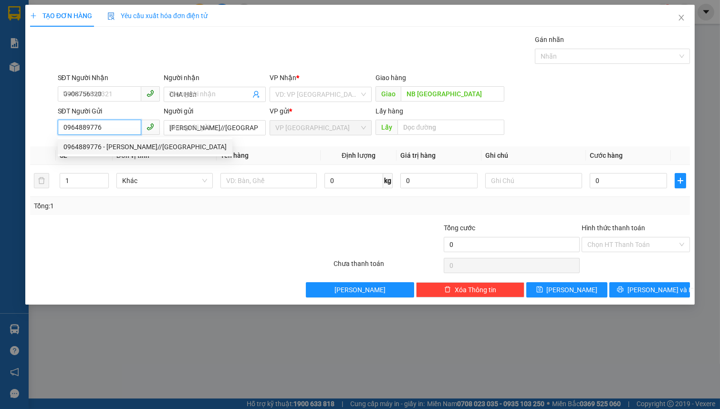
type input "150.000"
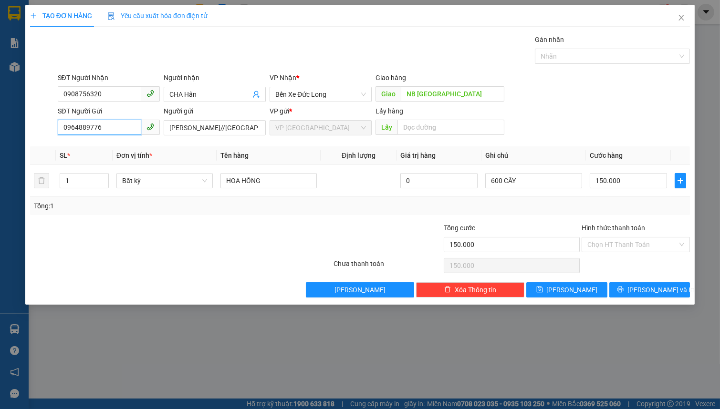
type input "0964889776"
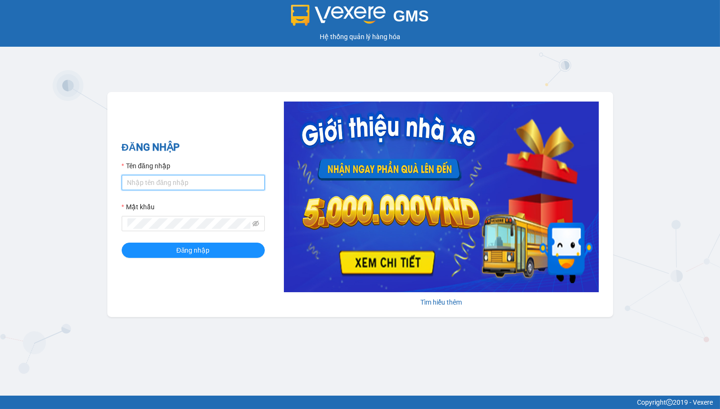
click at [212, 182] on input "Tên đăng nhập" at bounding box center [193, 182] width 143 height 15
type input "hien.phuchai"
click at [182, 187] on input "hien.phuchai" at bounding box center [193, 182] width 143 height 15
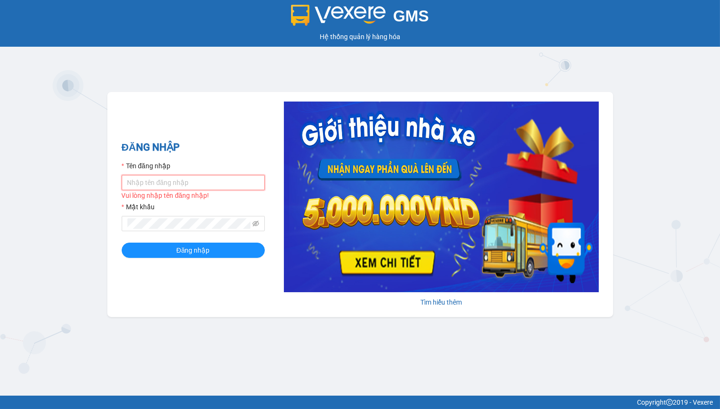
click at [182, 187] on input "Tên đăng nhập" at bounding box center [193, 182] width 143 height 15
drag, startPoint x: 58, startPoint y: 301, endPoint x: 62, endPoint y: 288, distance: 12.8
click at [59, 300] on div "GMS Hệ thống quản lý hàng hóa ĐĂNG NHẬP Tên đăng nhập Vui lòng nhập tên đăng nh…" at bounding box center [360, 198] width 720 height 396
click at [157, 187] on input "Tên đăng nhập" at bounding box center [193, 182] width 143 height 15
drag, startPoint x: 60, startPoint y: 269, endPoint x: 58, endPoint y: 242, distance: 27.2
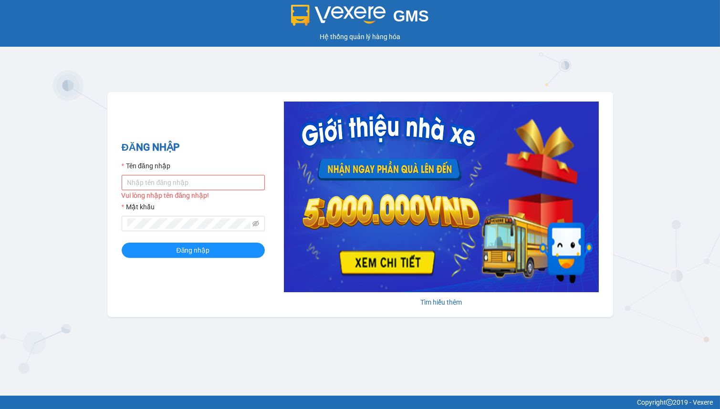
click at [58, 242] on div "GMS Hệ thống quản lý hàng hóa ĐĂNG NHẬP Tên đăng nhập Vui lòng nhập tên đăng nh…" at bounding box center [360, 198] width 720 height 396
click at [149, 181] on input "Tên đăng nhập" at bounding box center [193, 182] width 143 height 15
type input "linhdl.phuchai"
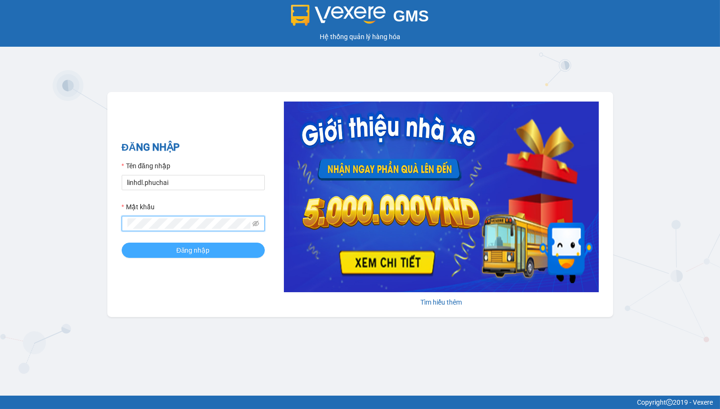
click at [159, 249] on button "Đăng nhập" at bounding box center [193, 250] width 143 height 15
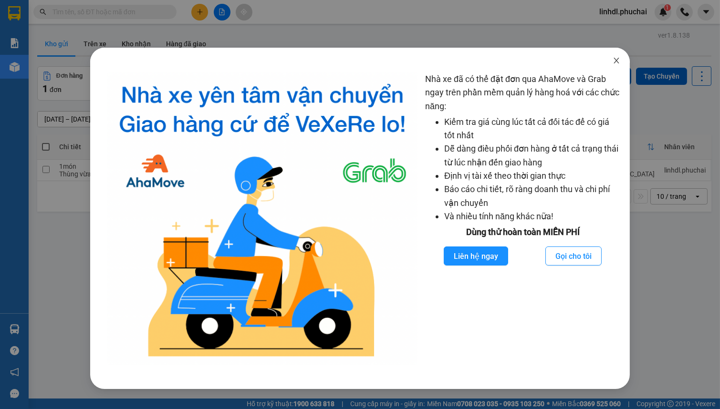
click at [617, 59] on icon "close" at bounding box center [617, 61] width 8 height 8
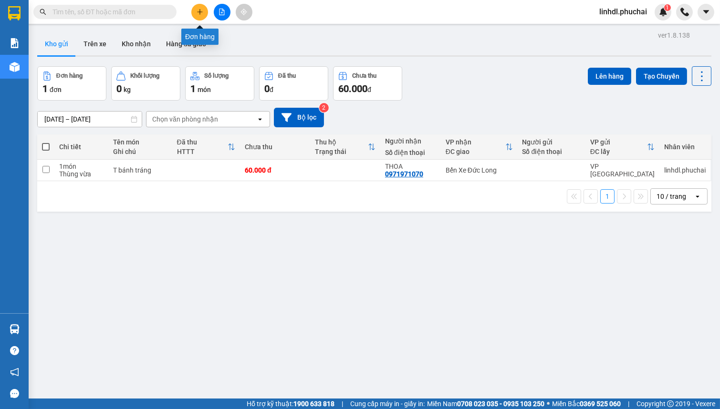
click at [199, 16] on button at bounding box center [199, 12] width 17 height 17
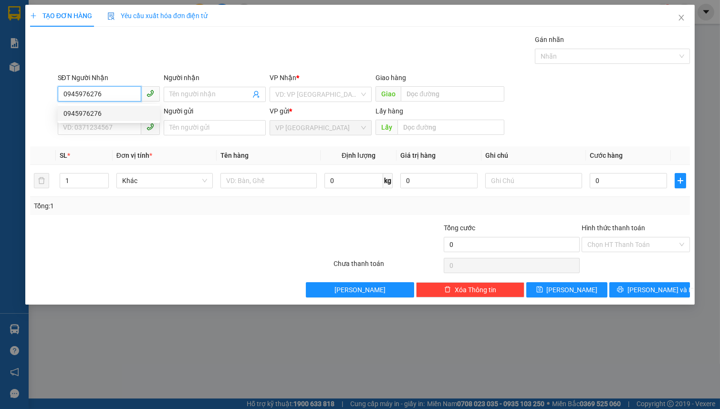
type input "0945976276"
click at [189, 89] on input "Người nhận" at bounding box center [209, 94] width 81 height 10
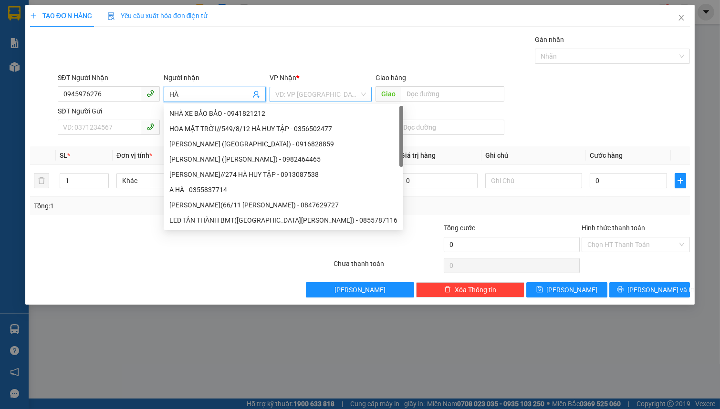
type input "HÀ"
click at [289, 97] on input "search" at bounding box center [317, 94] width 84 height 14
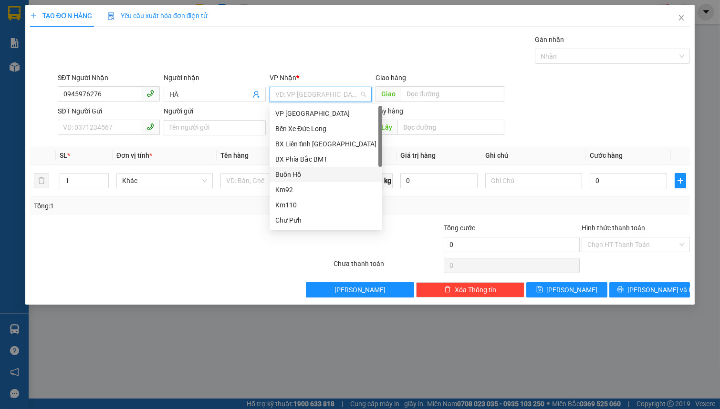
click at [325, 175] on div "Buôn Hồ" at bounding box center [325, 174] width 101 height 10
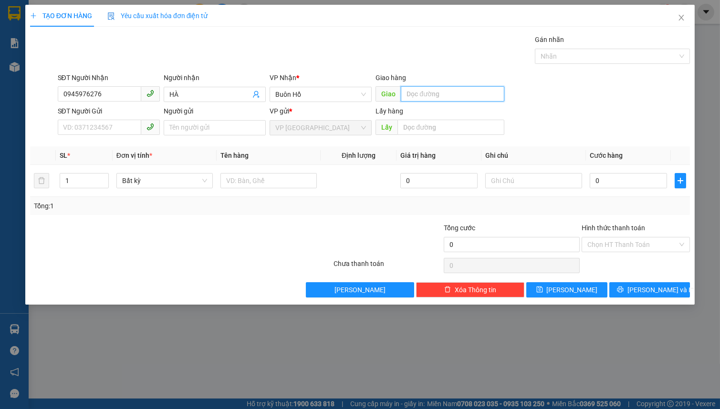
click at [430, 94] on input "text" at bounding box center [453, 93] width 104 height 15
type input "TRẠM THU PHÍ HÀ LAN"
click at [107, 126] on input "SĐT Người Gửi" at bounding box center [99, 127] width 83 height 15
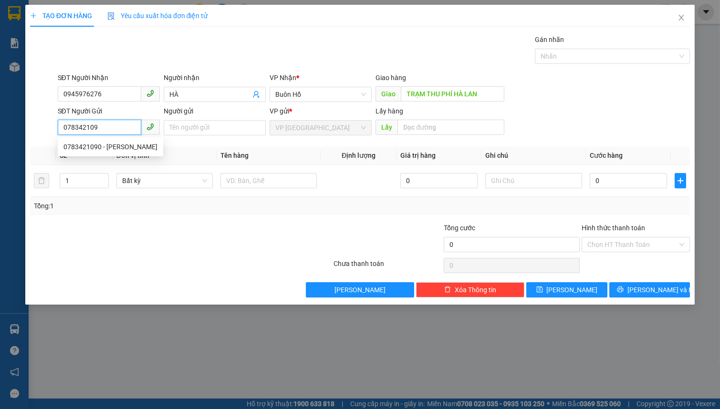
type input "0783421090"
click at [134, 148] on div "0783421090 - dung nguyễn" at bounding box center [110, 147] width 94 height 10
type input "dung nguyễn"
type input "BX"
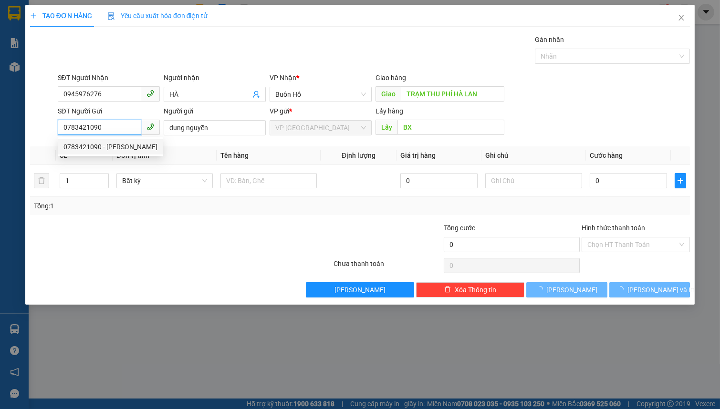
type input "180.000"
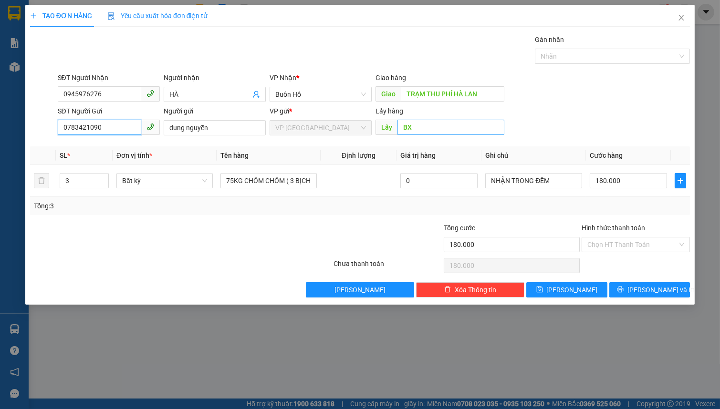
type input "0783421090"
click at [414, 128] on input "BX" at bounding box center [450, 127] width 107 height 15
click at [103, 184] on icon "down" at bounding box center [103, 184] width 3 height 2
type input "1"
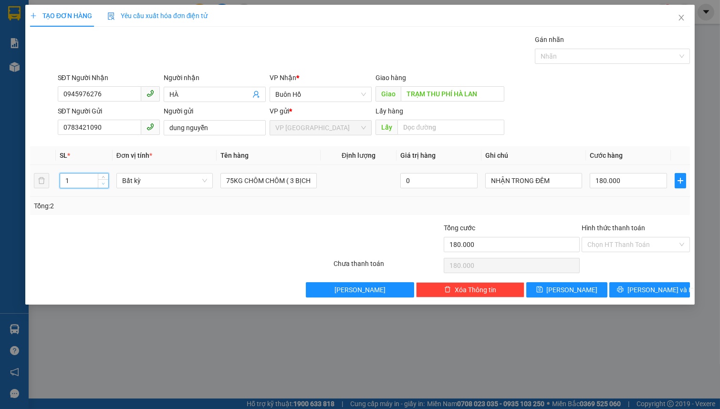
click at [103, 184] on icon "down" at bounding box center [103, 184] width 3 height 2
click at [157, 183] on span "Bất kỳ" at bounding box center [164, 181] width 85 height 14
type input "0"
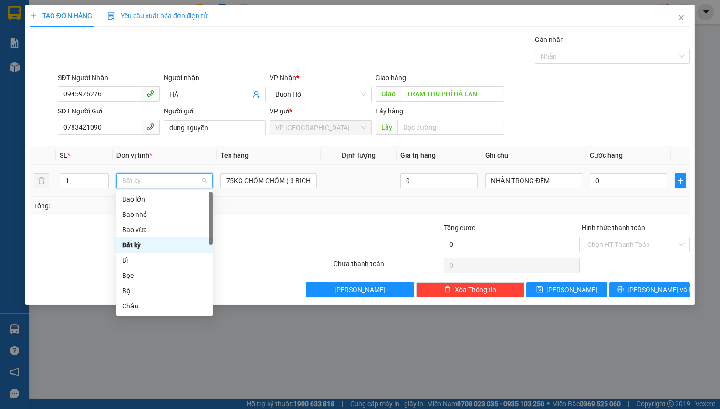
type input "T"
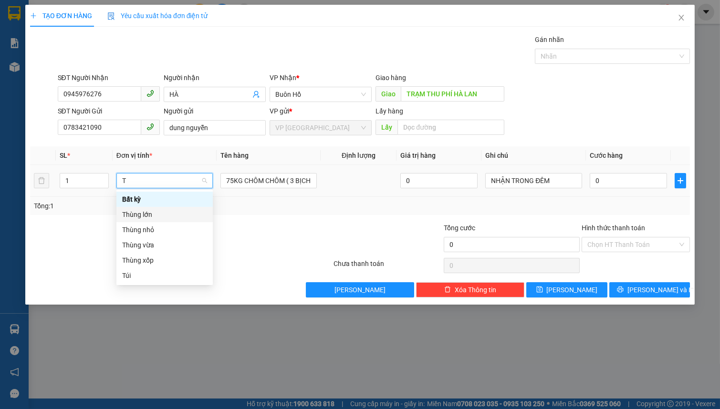
click at [153, 209] on div "Thùng lớn" at bounding box center [164, 214] width 85 height 10
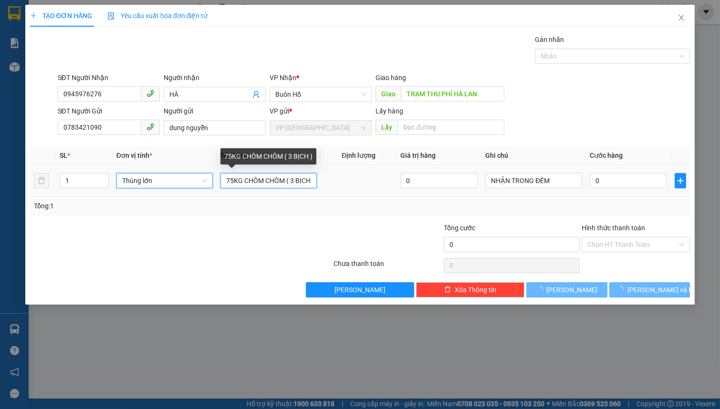
click at [278, 179] on input "75KG CHÔM CHÔM ( 3 BỊCH )" at bounding box center [268, 180] width 96 height 15
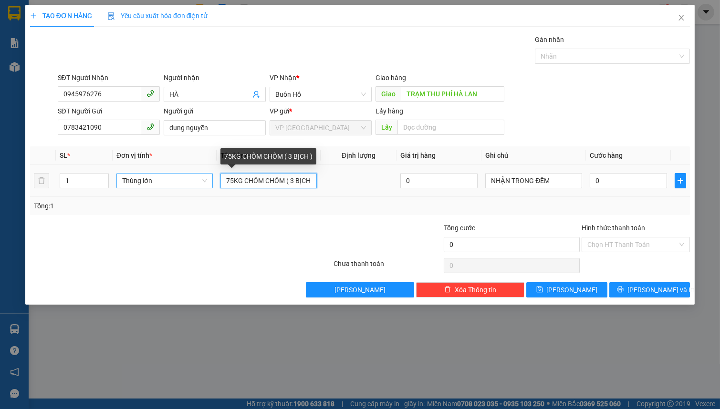
click at [278, 179] on input "75KG CHÔM CHÔM ( 3 BỊCH )" at bounding box center [268, 180] width 96 height 15
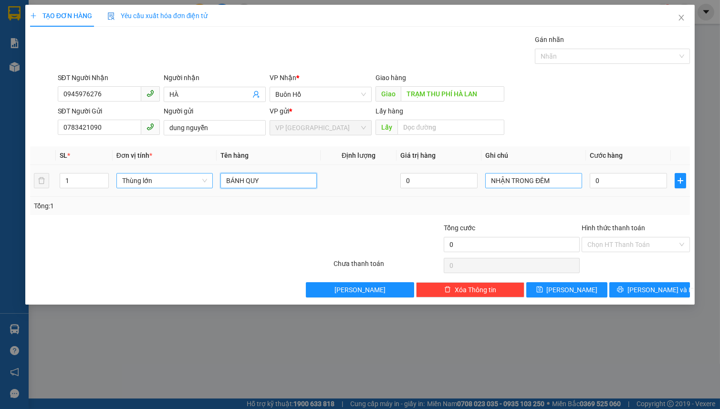
type input "BÁNH QUY"
click at [545, 186] on input "NHẬN TRONG ĐÊM" at bounding box center [533, 180] width 96 height 15
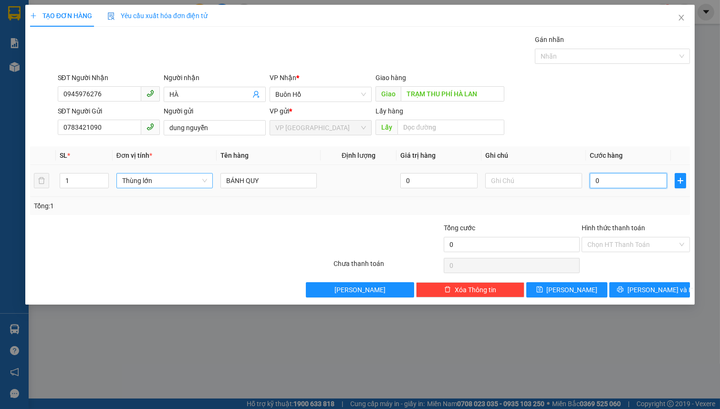
click at [602, 180] on input "0" at bounding box center [629, 180] width 78 height 15
type input "1"
type input "10"
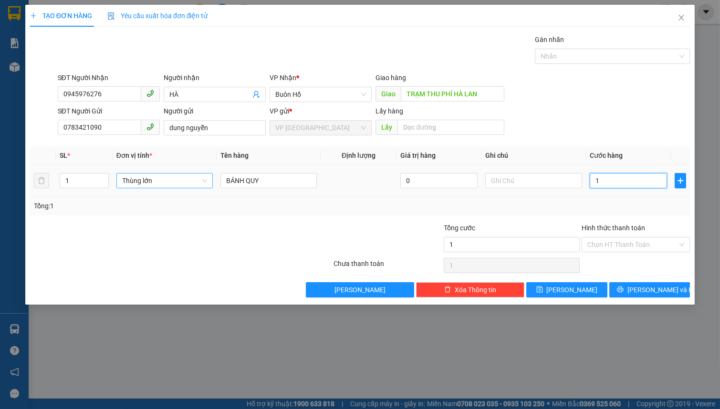
type input "10"
type input "100"
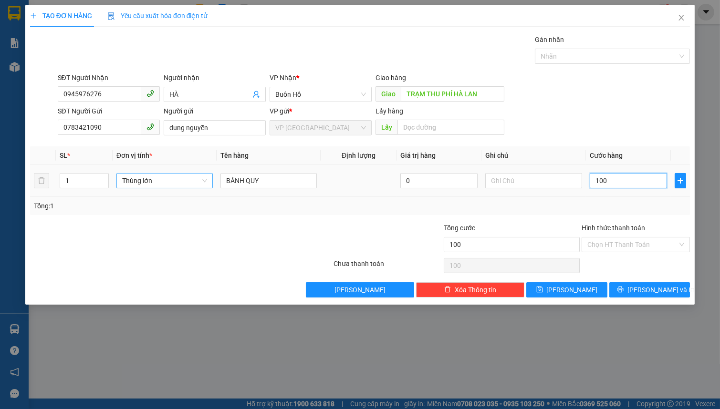
type input "1.000"
type input "10.000"
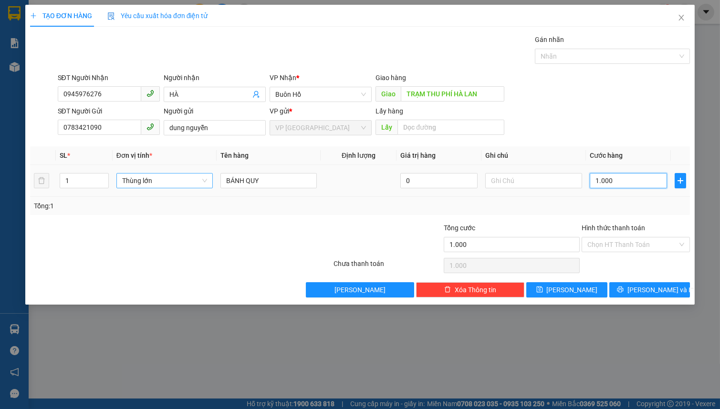
type input "10.000"
type input "100.000"
click at [645, 286] on span "Lưu và In" at bounding box center [660, 290] width 67 height 10
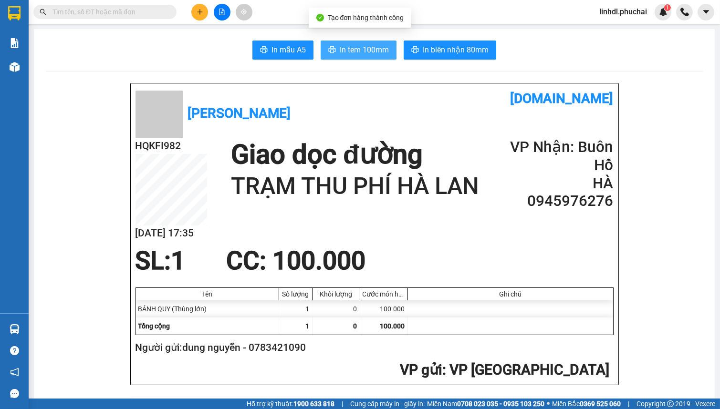
click at [332, 50] on icon "printer" at bounding box center [332, 49] width 7 height 7
drag, startPoint x: 615, startPoint y: 10, endPoint x: 622, endPoint y: 14, distance: 7.7
click at [615, 11] on span "linhdl.phuchai" at bounding box center [623, 12] width 63 height 12
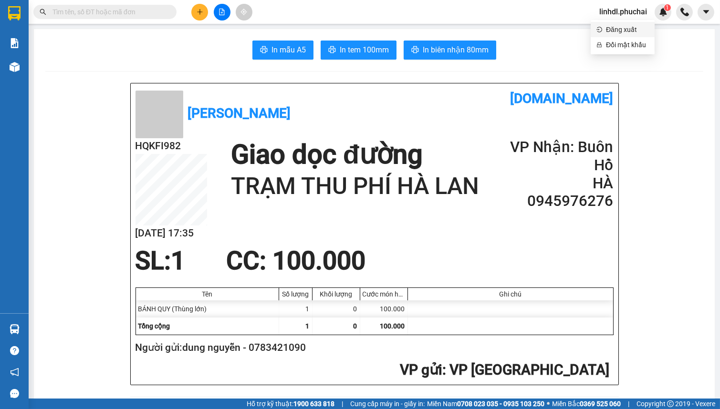
click at [620, 31] on span "Đăng xuất" at bounding box center [627, 29] width 43 height 10
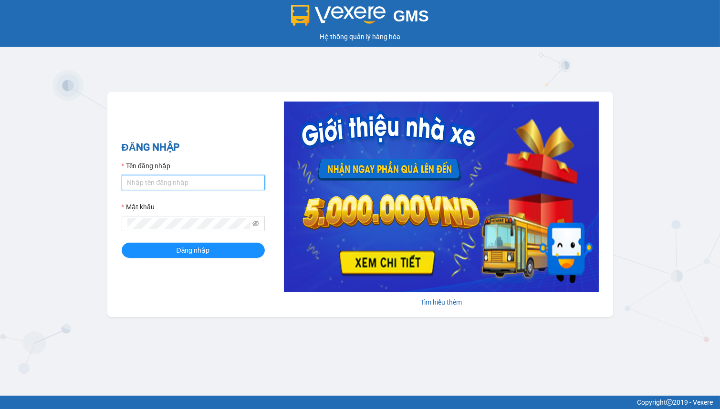
click at [181, 178] on input "Tên đăng nhập" at bounding box center [193, 182] width 143 height 15
click at [128, 354] on div "GMS Hệ thống quản lý hàng hóa ĐĂNG NHẬP Tên đăng nhập Mật khẩu Đăng nhập Tìm hi…" at bounding box center [360, 198] width 720 height 396
